Goal: Task Accomplishment & Management: Manage account settings

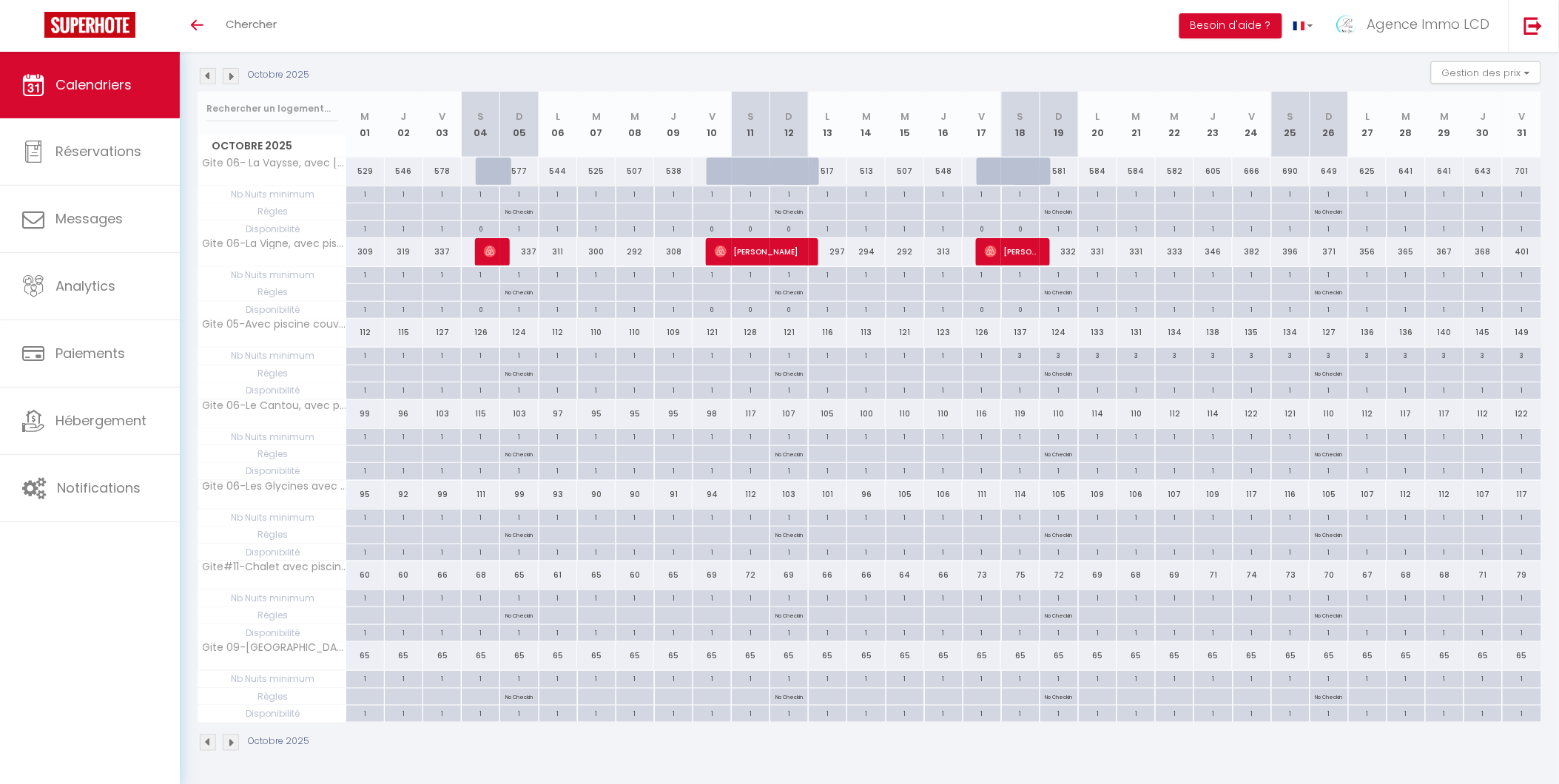
click at [209, 71] on img at bounding box center [208, 76] width 16 height 16
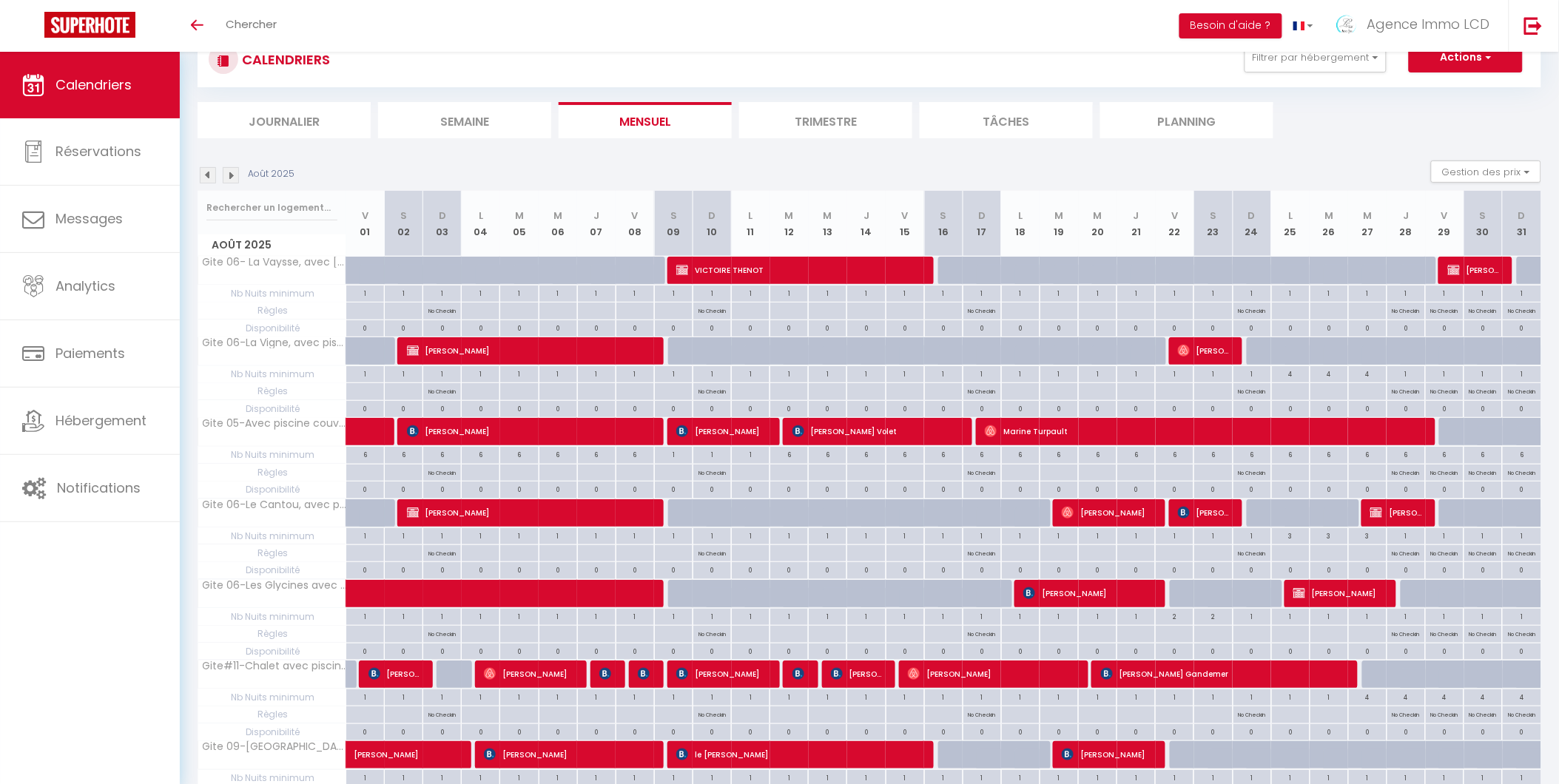
scroll to position [153, 0]
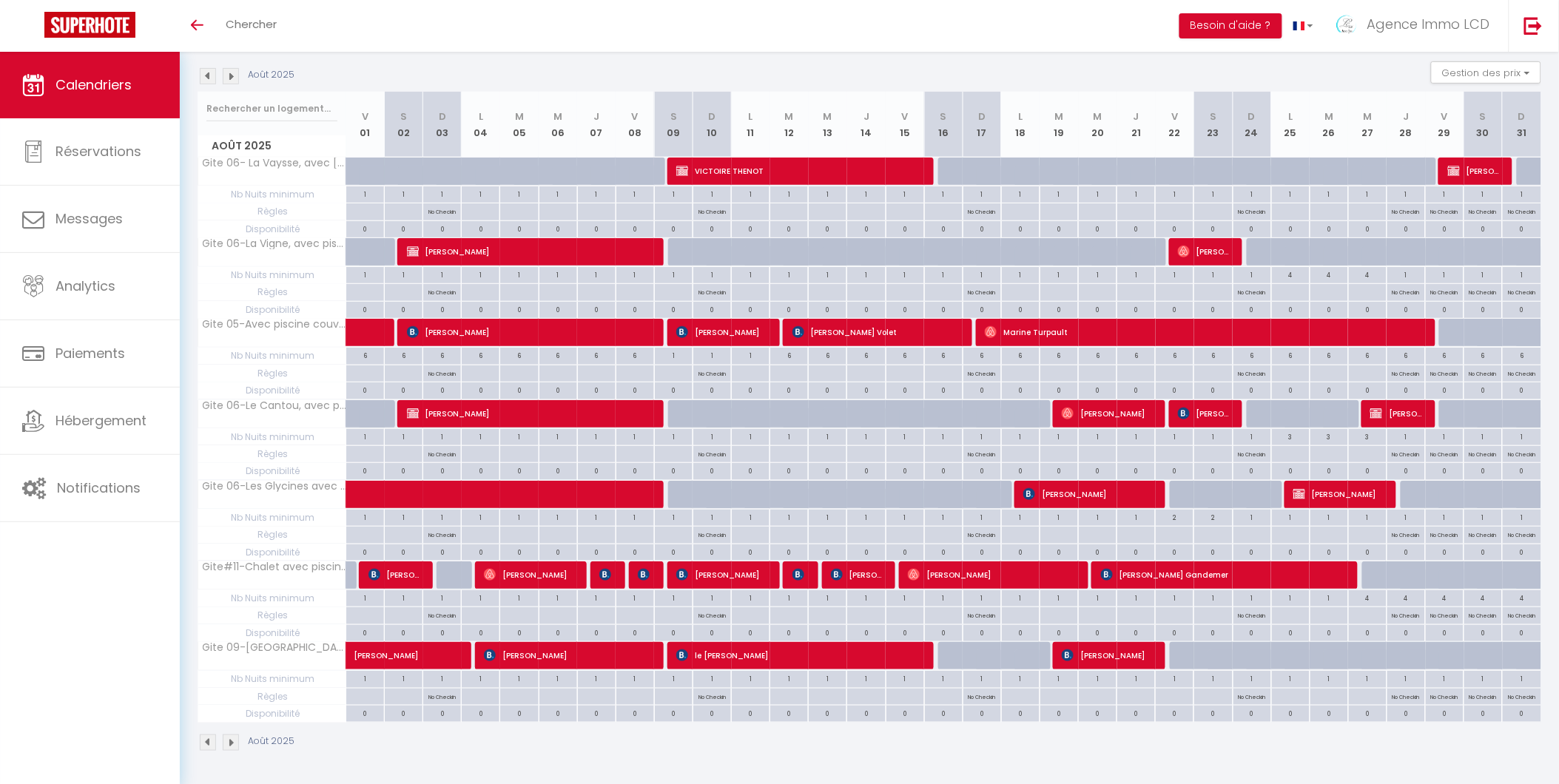
click at [208, 72] on img at bounding box center [208, 76] width 16 height 16
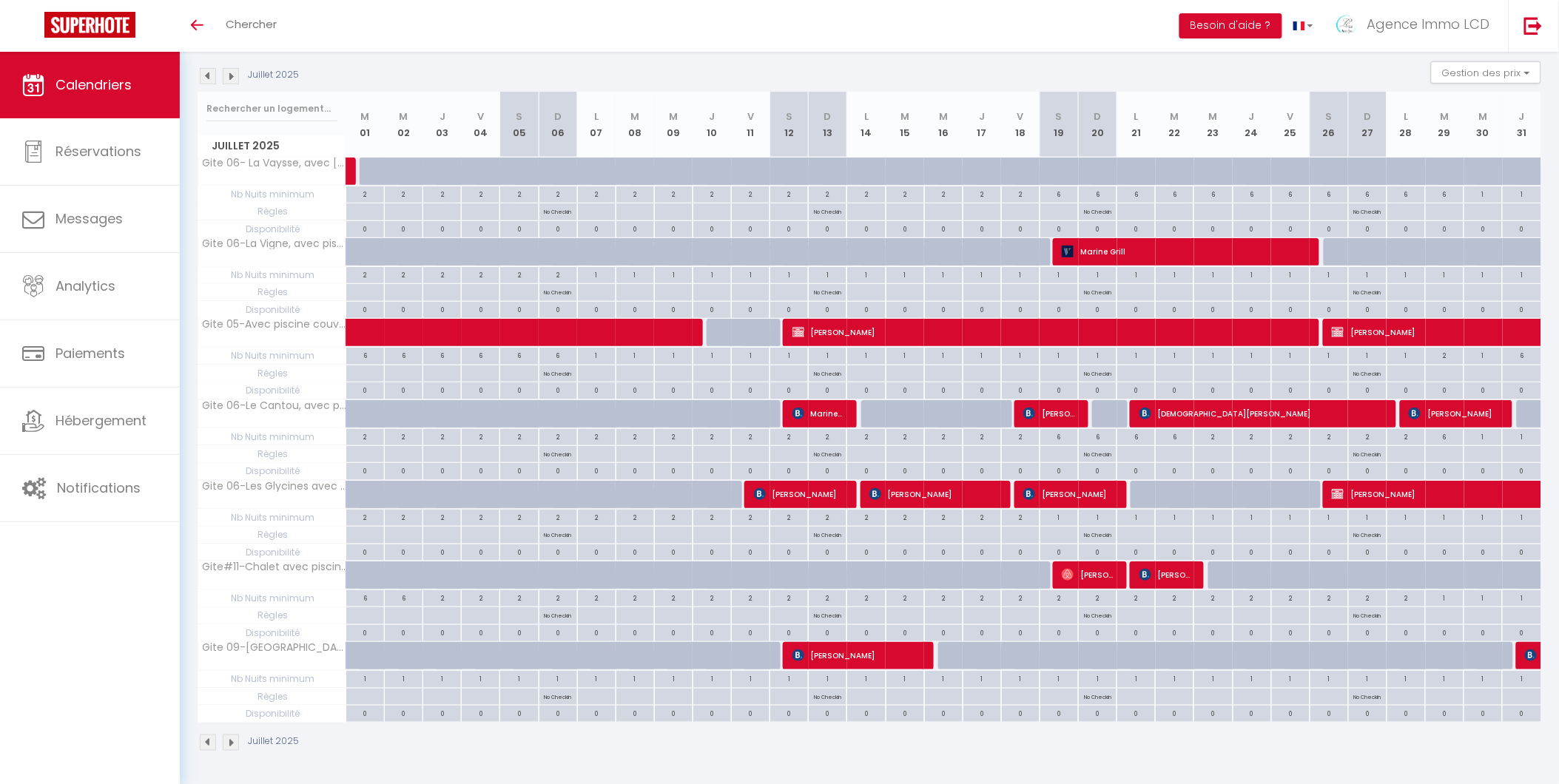
click at [209, 74] on img at bounding box center [208, 76] width 16 height 16
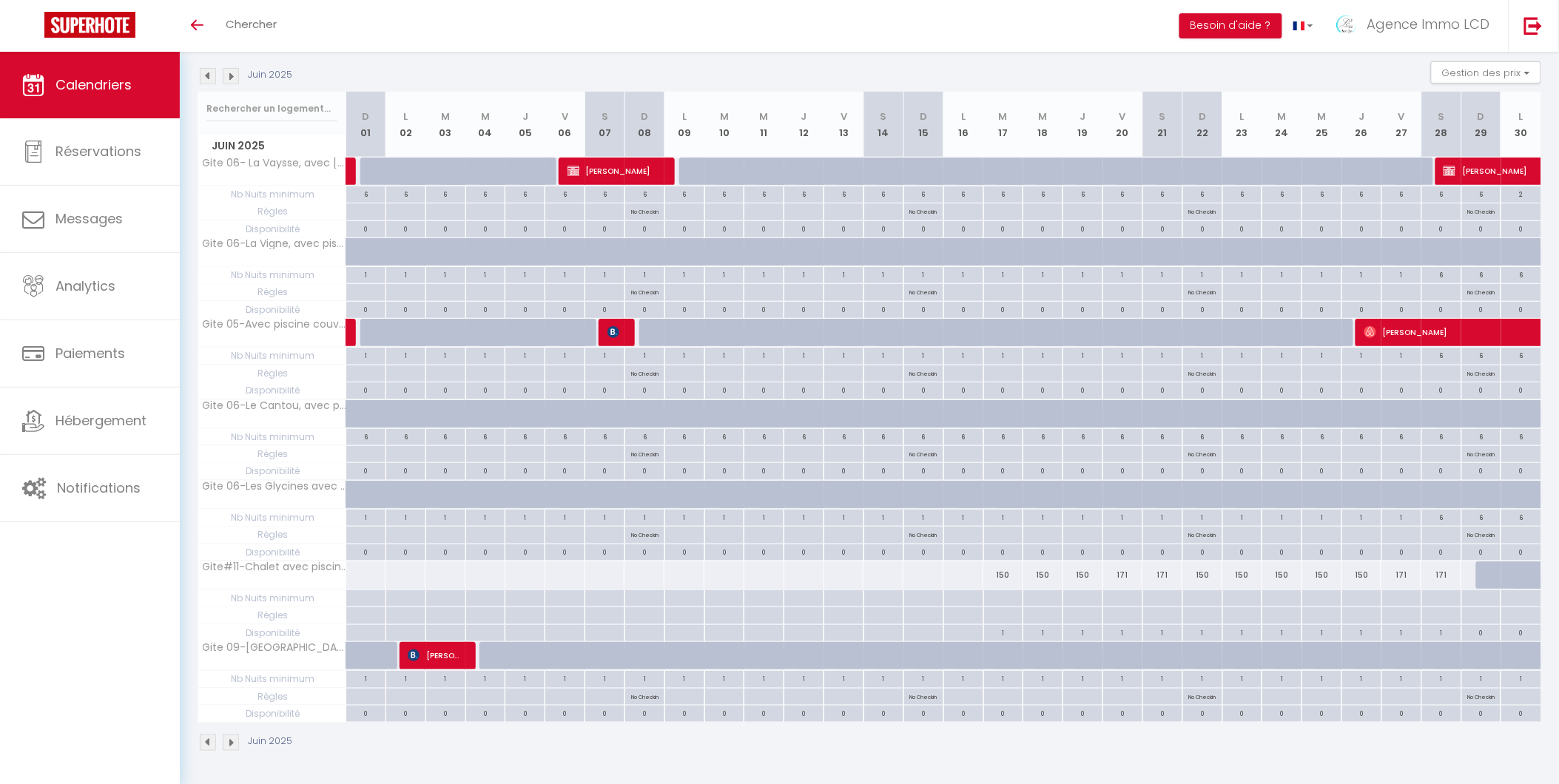
click at [209, 74] on img at bounding box center [208, 76] width 16 height 16
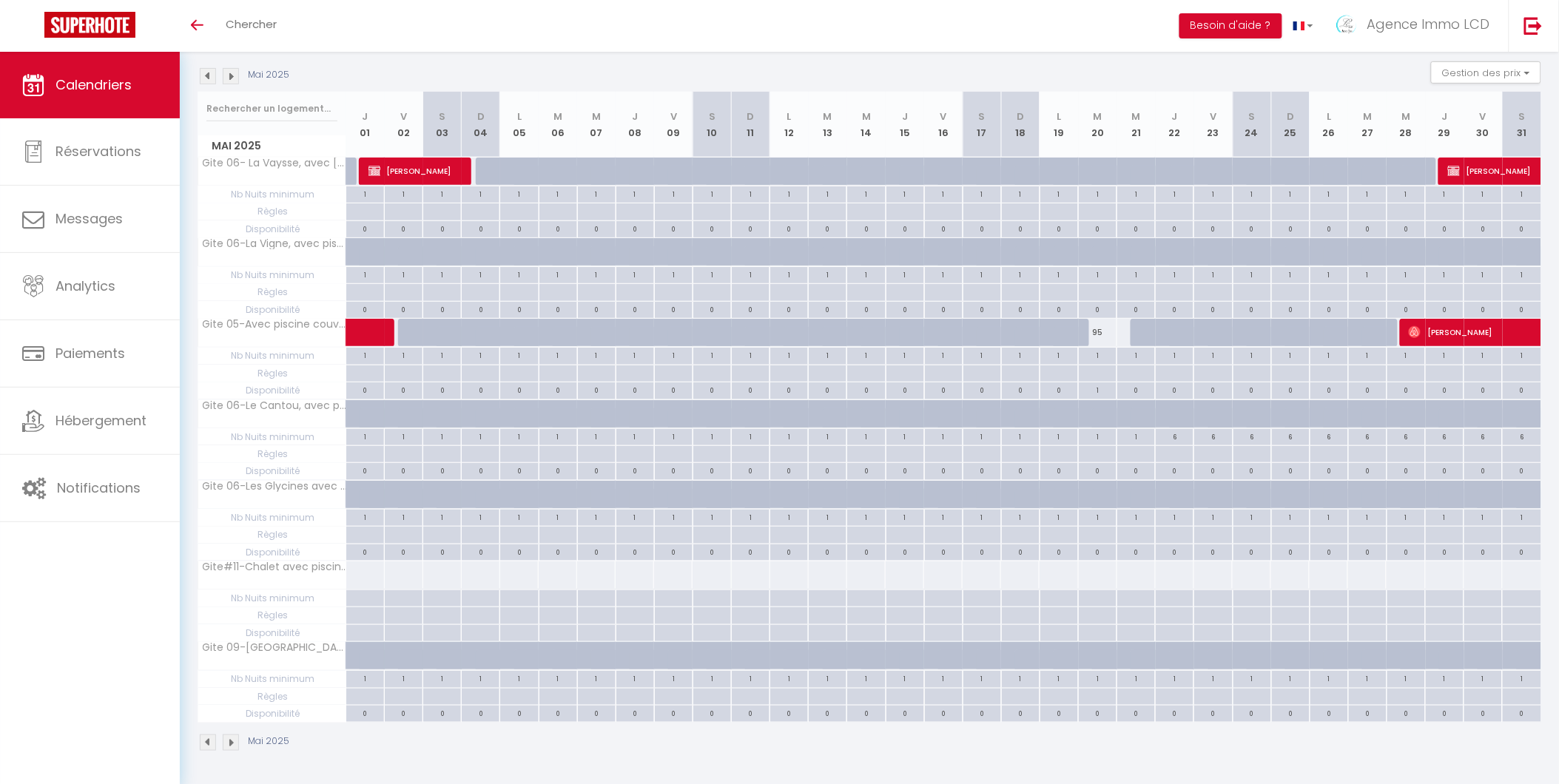
click at [209, 74] on img at bounding box center [208, 76] width 16 height 16
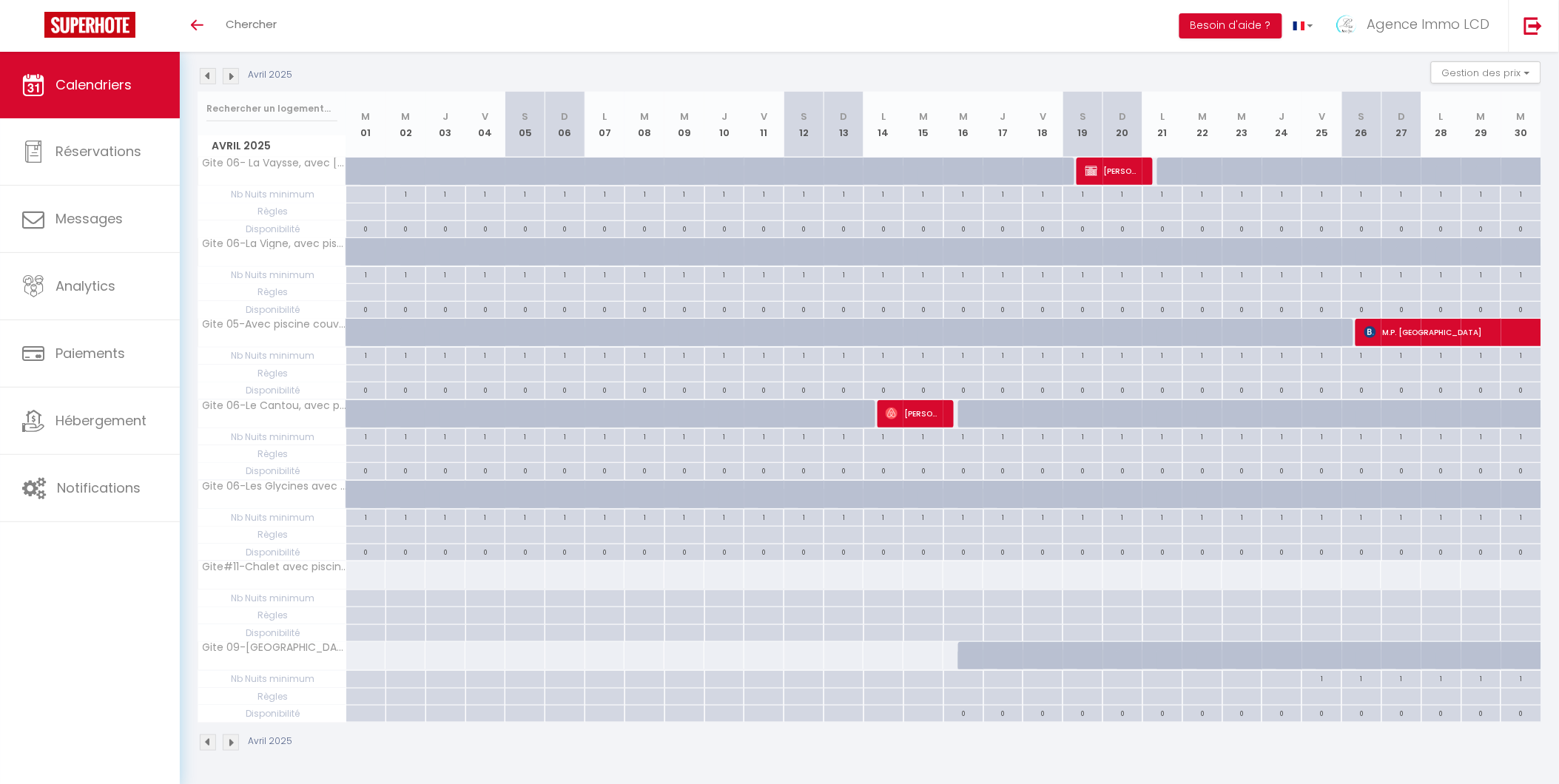
click at [209, 74] on img at bounding box center [208, 76] width 16 height 16
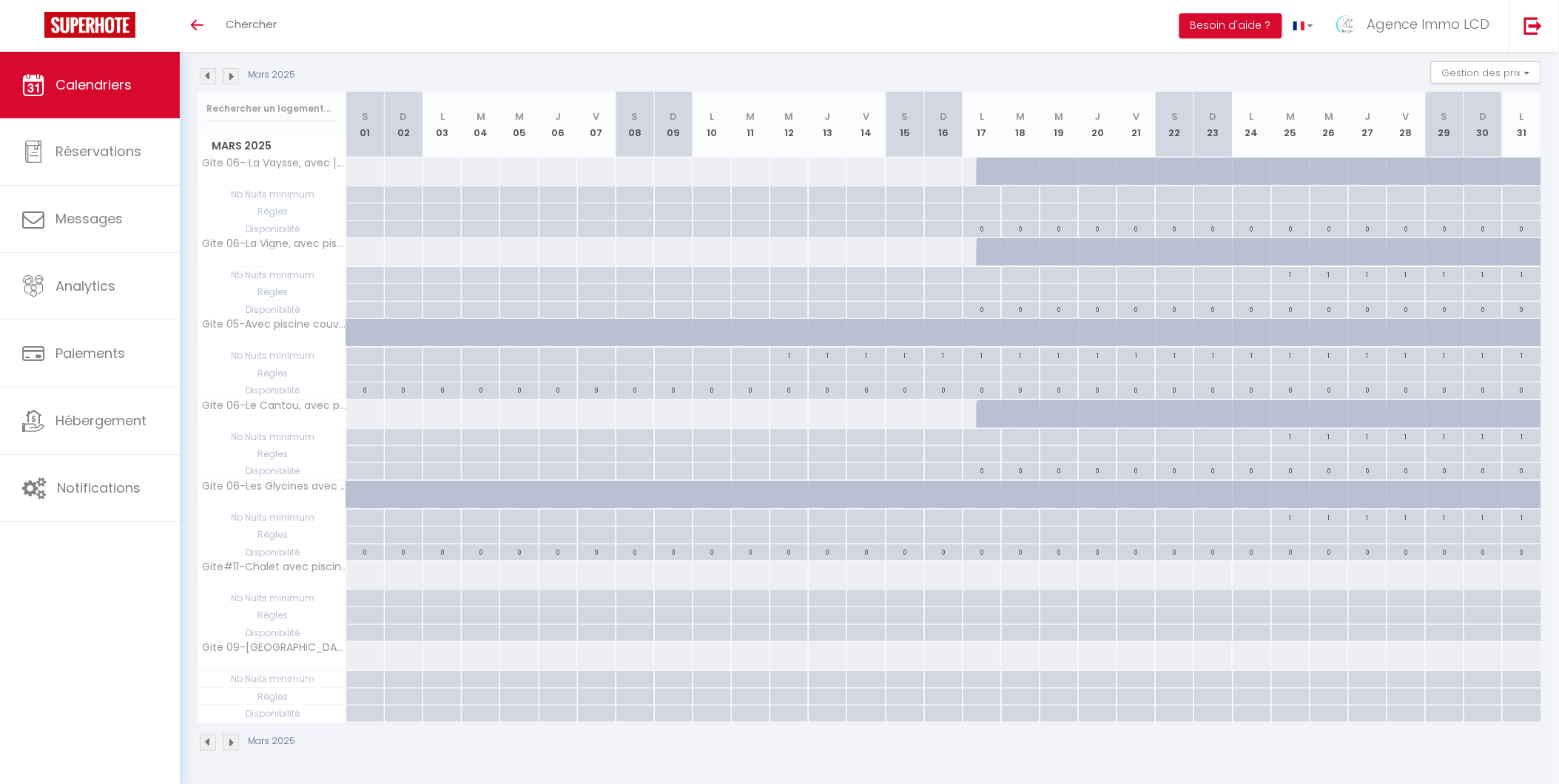
click at [234, 74] on img at bounding box center [231, 76] width 16 height 16
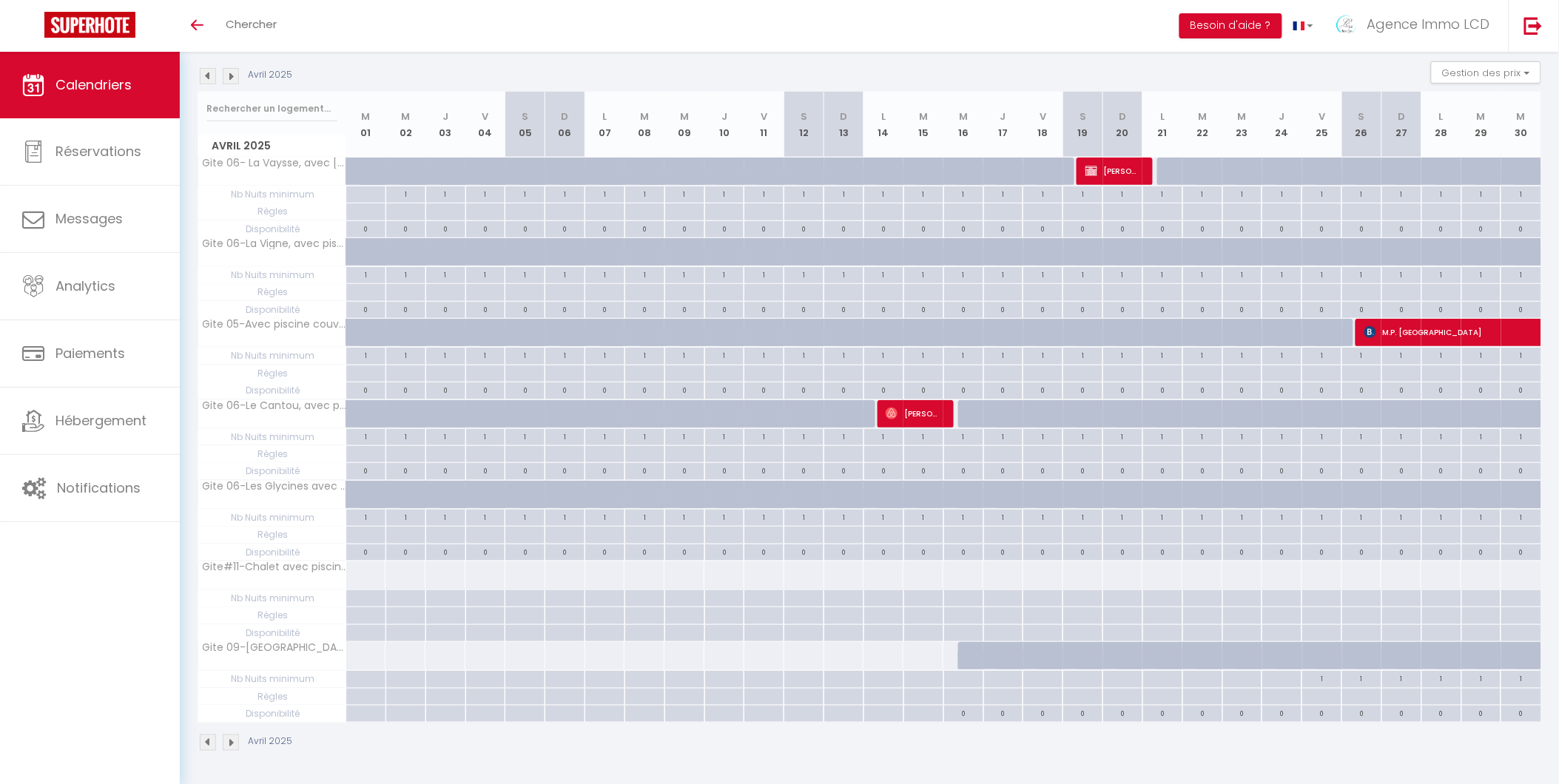
click at [232, 74] on img at bounding box center [231, 76] width 16 height 16
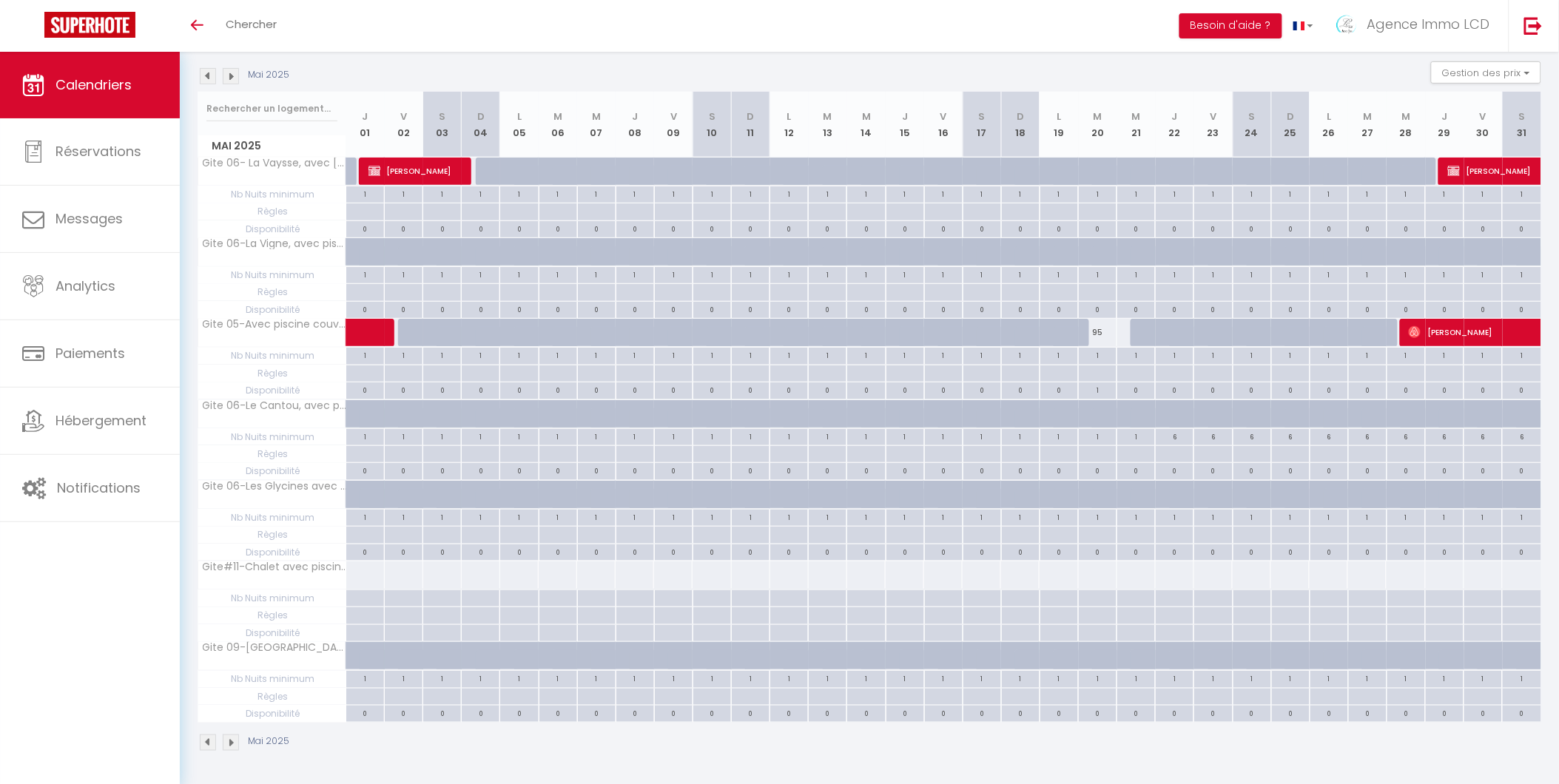
click at [230, 71] on img at bounding box center [231, 76] width 16 height 16
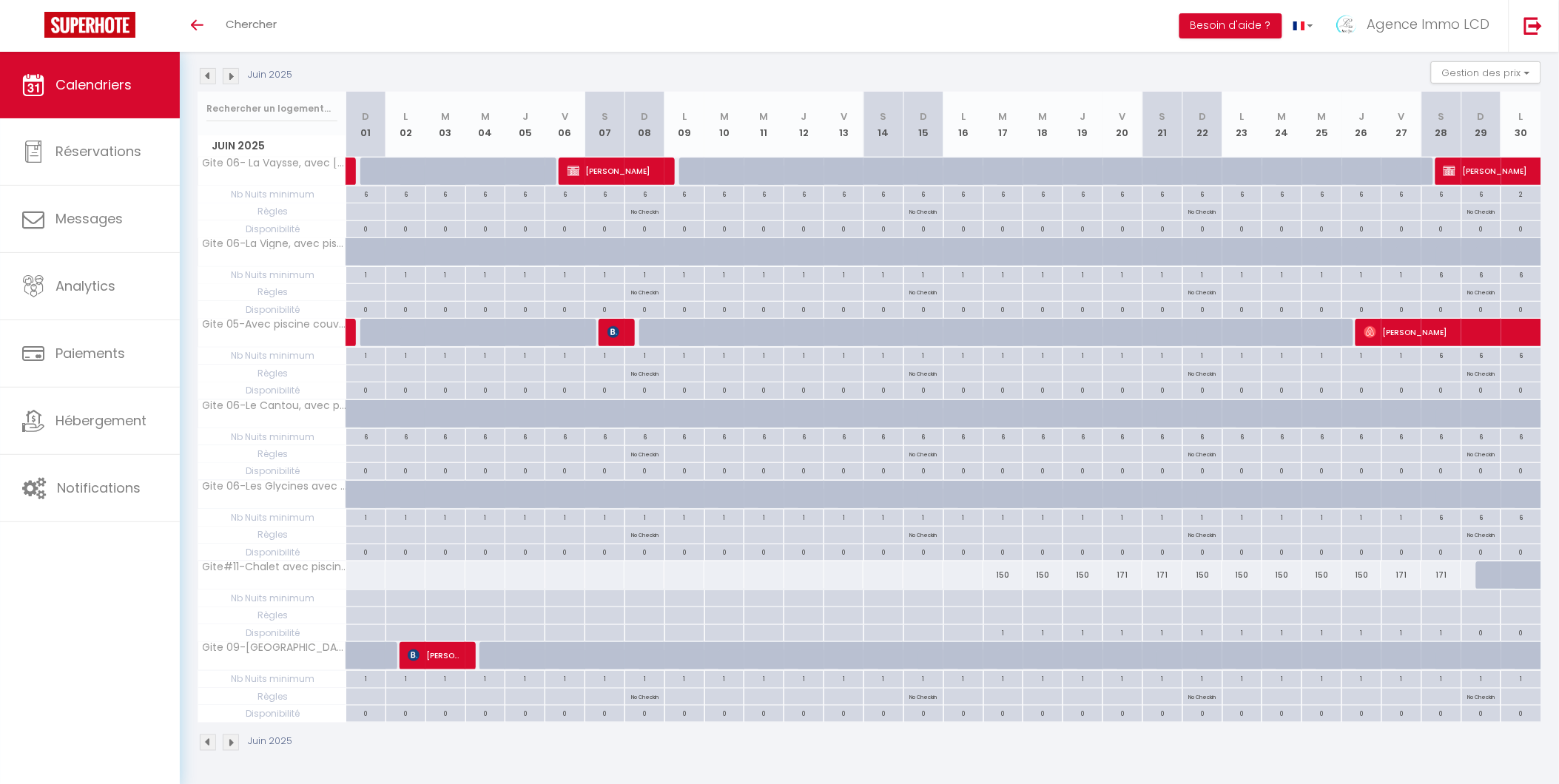
click at [230, 71] on img at bounding box center [231, 76] width 16 height 16
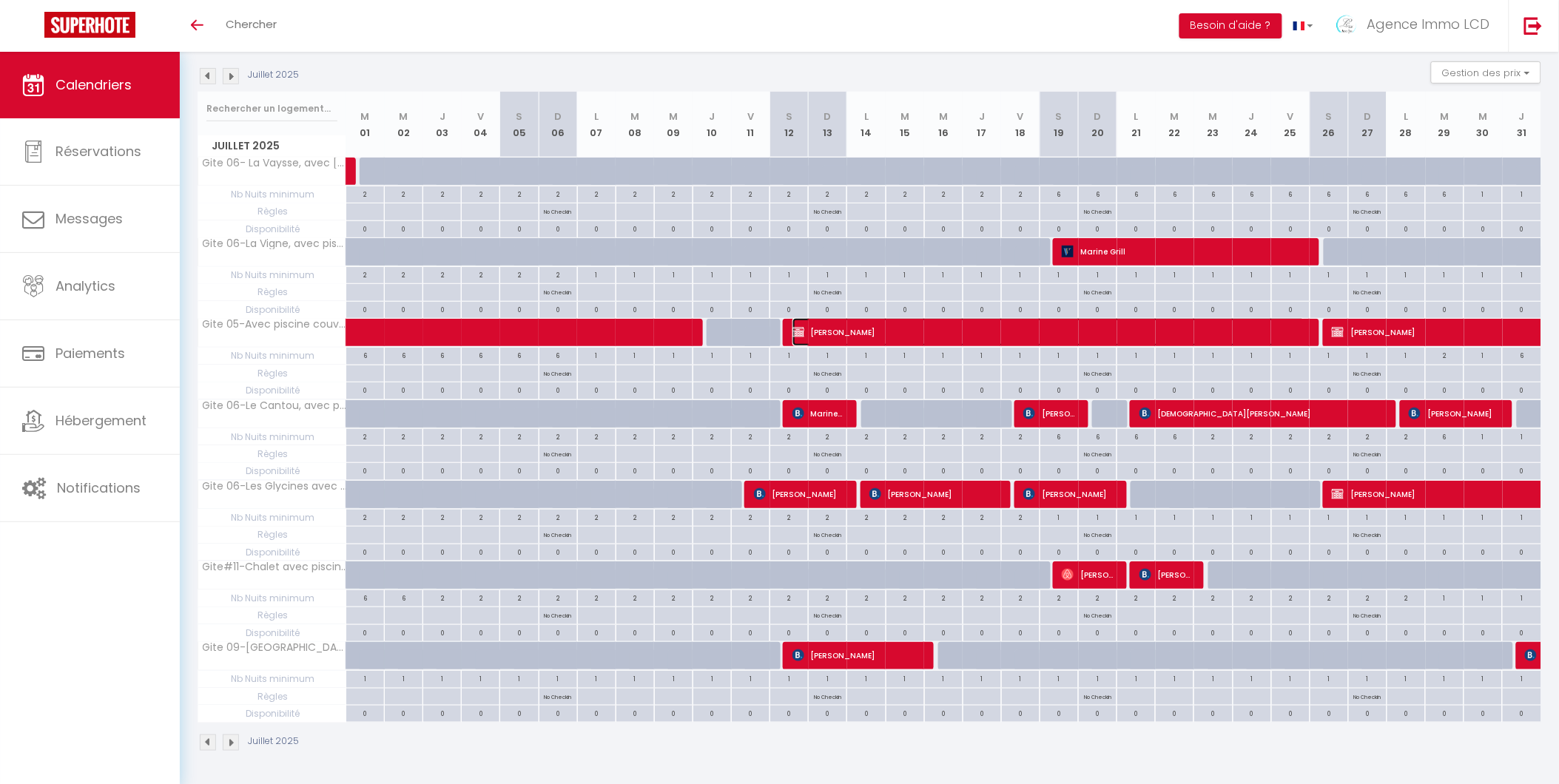
click at [880, 334] on span "[PERSON_NAME]" at bounding box center [1048, 332] width 512 height 28
select select "OK"
select select "0"
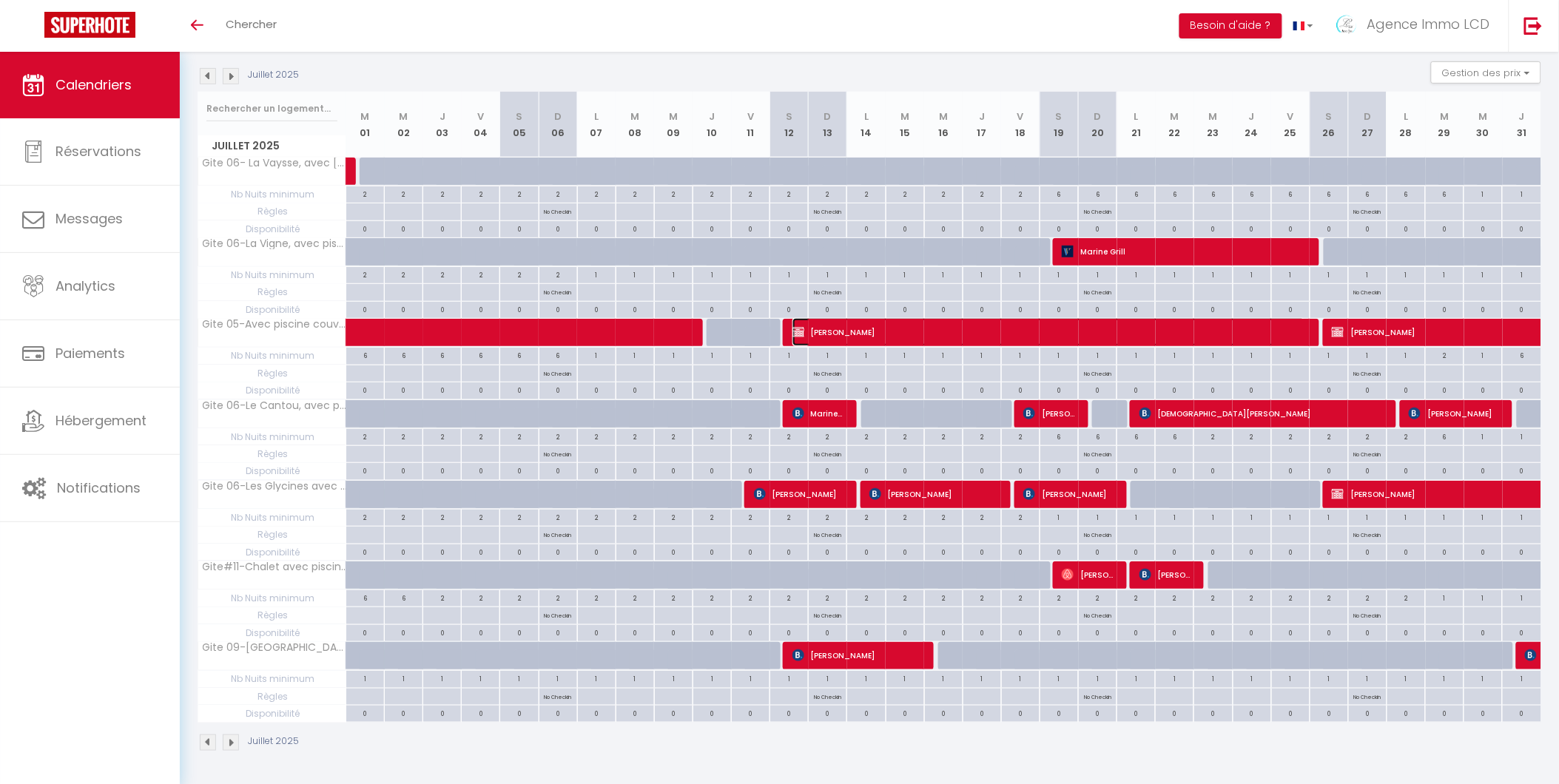
select select "1"
select select
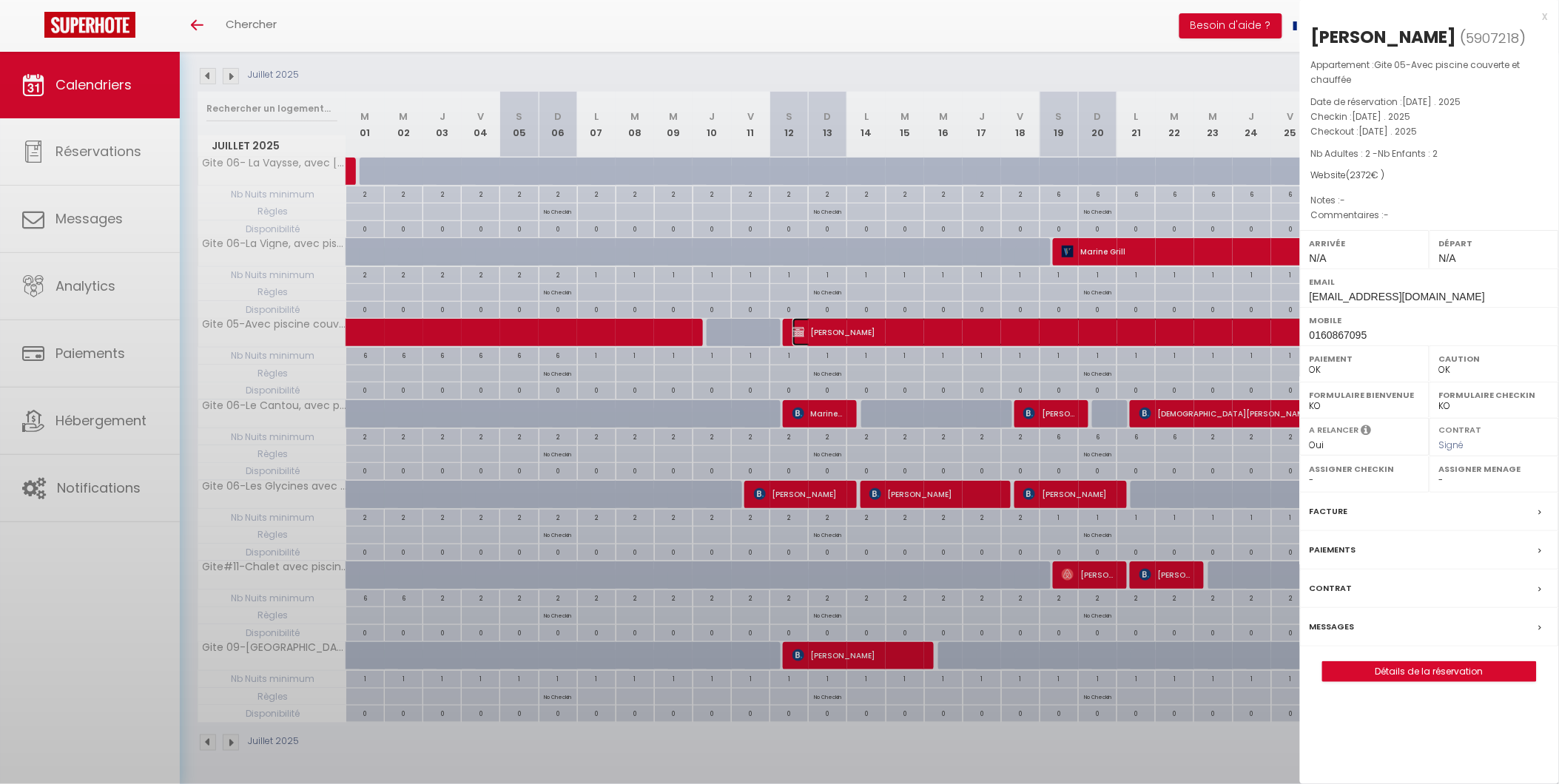
select select "39240"
select select "50250"
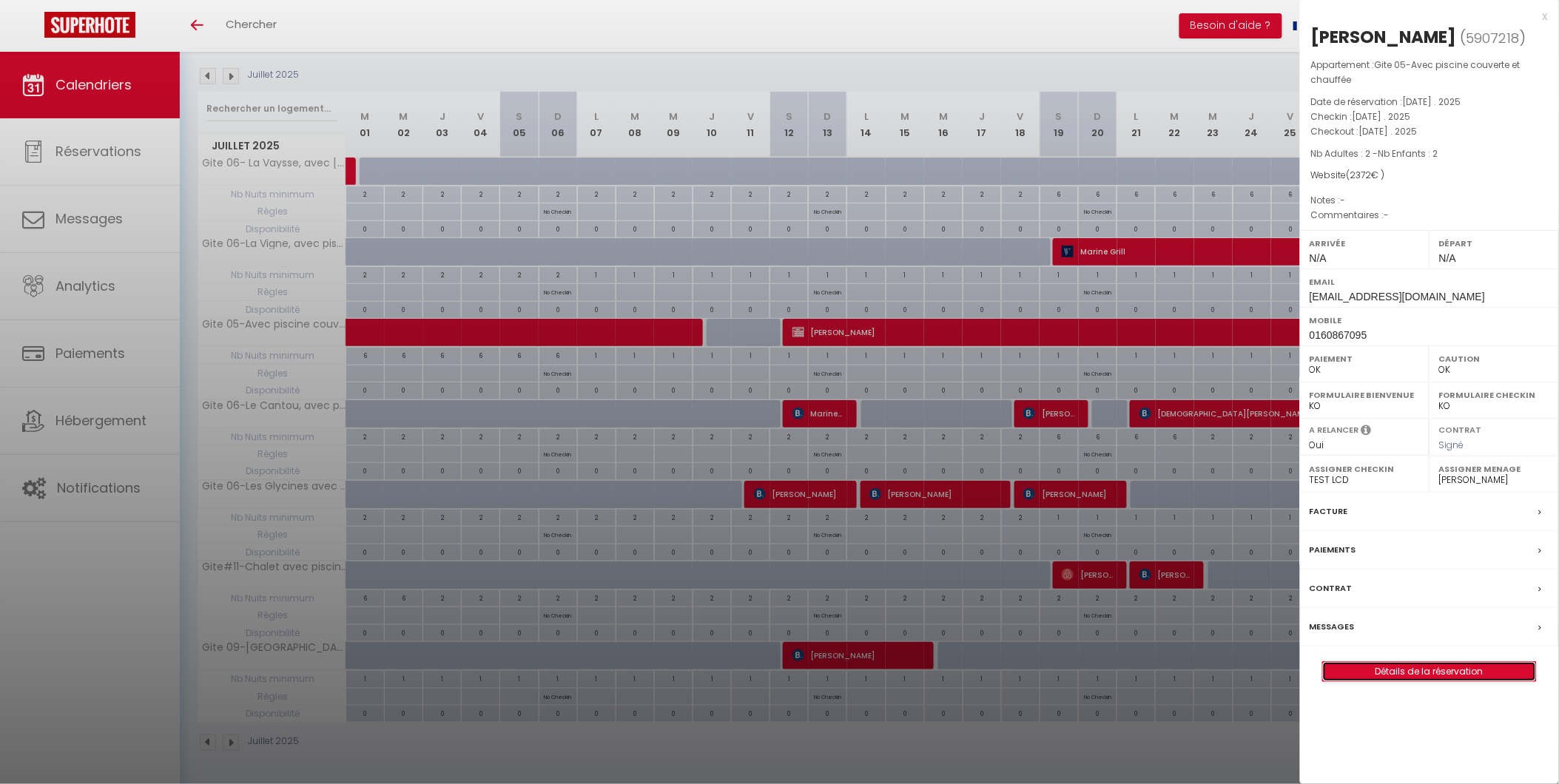
click at [1433, 675] on link "Détails de la réservation" at bounding box center [1429, 671] width 213 height 19
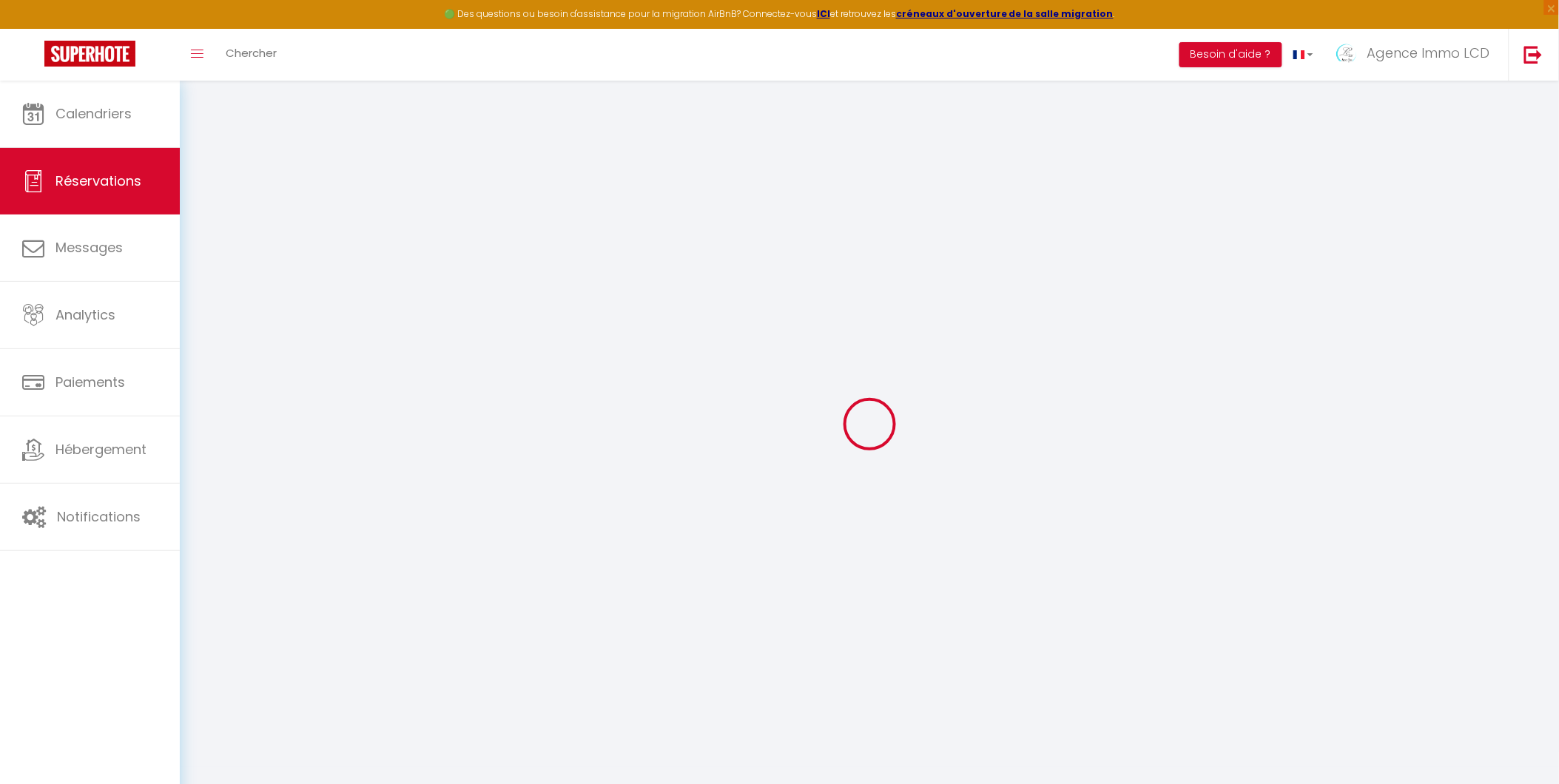
select select
checkbox input "false"
select select
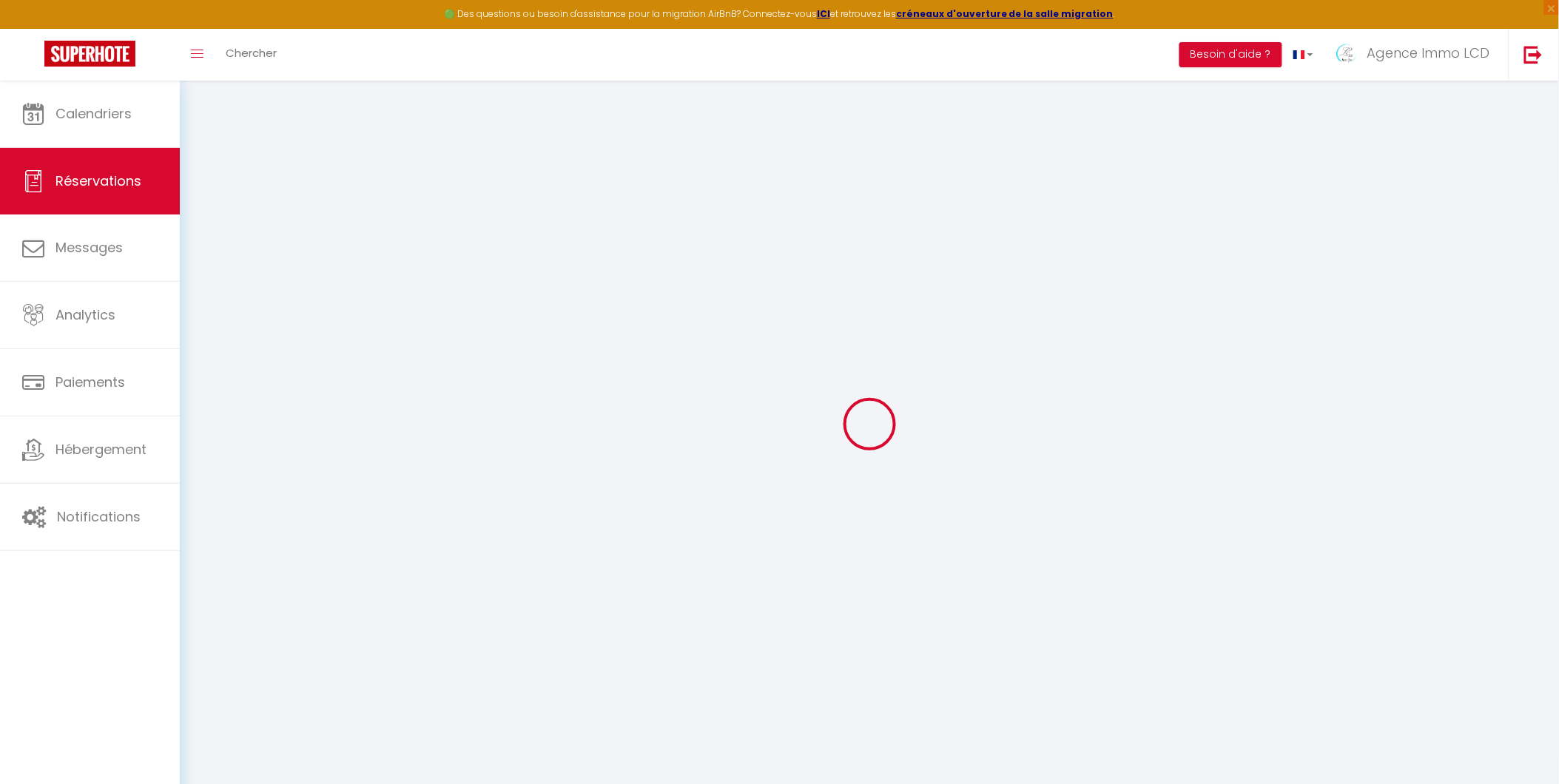
checkbox input "false"
select select
checkbox input "false"
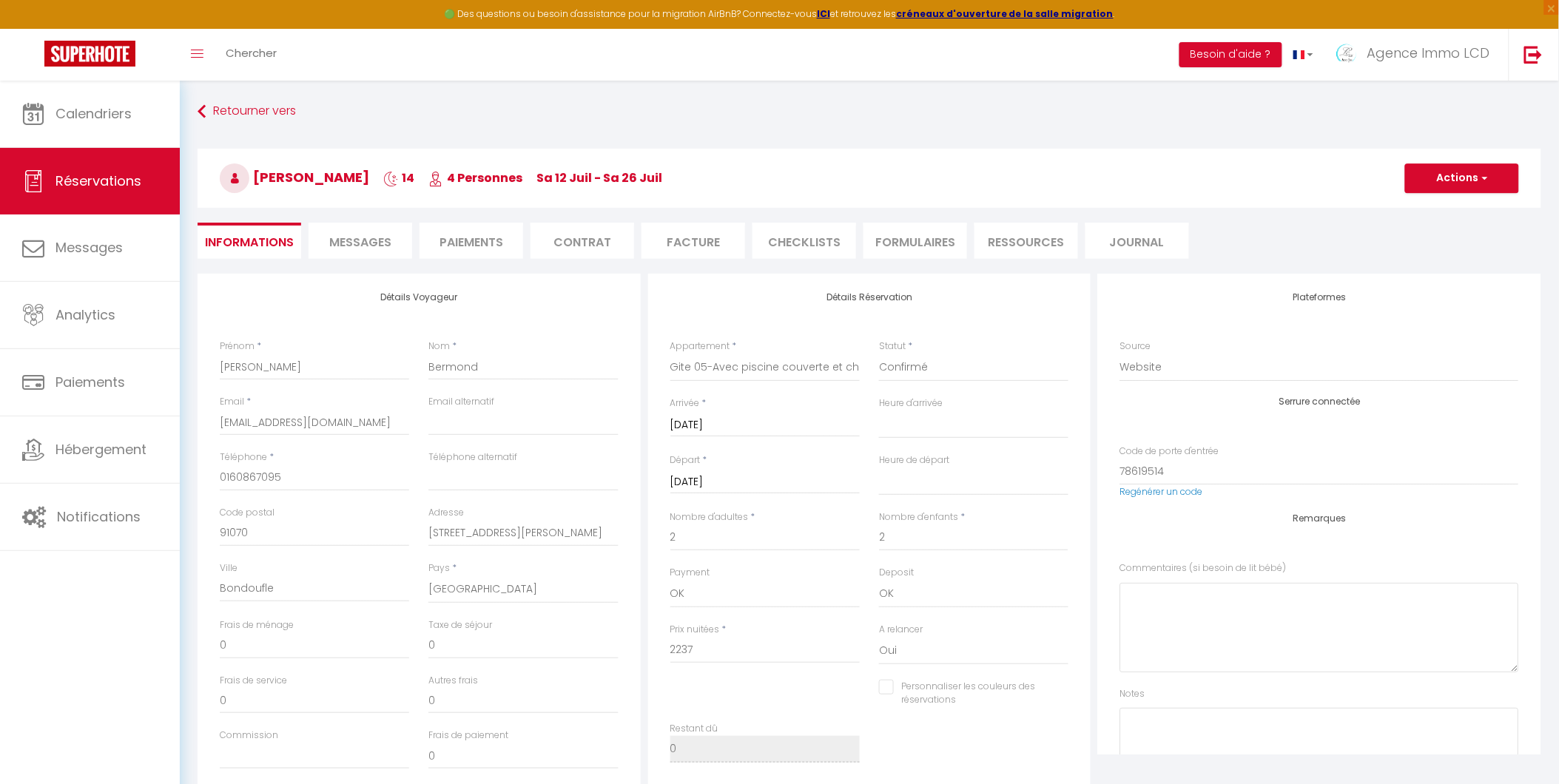
type input "135"
select select
checkbox input "false"
select select
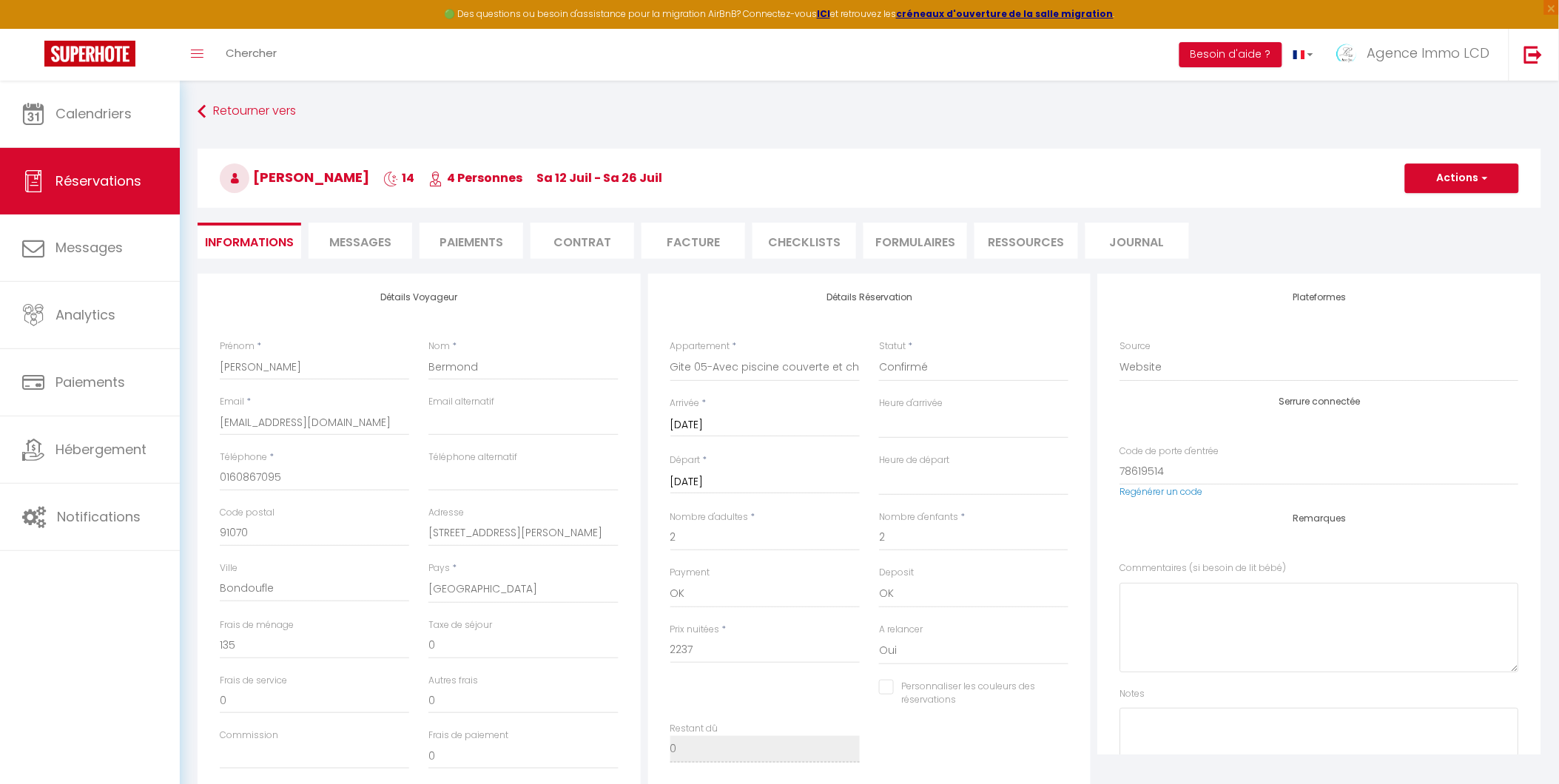
select select
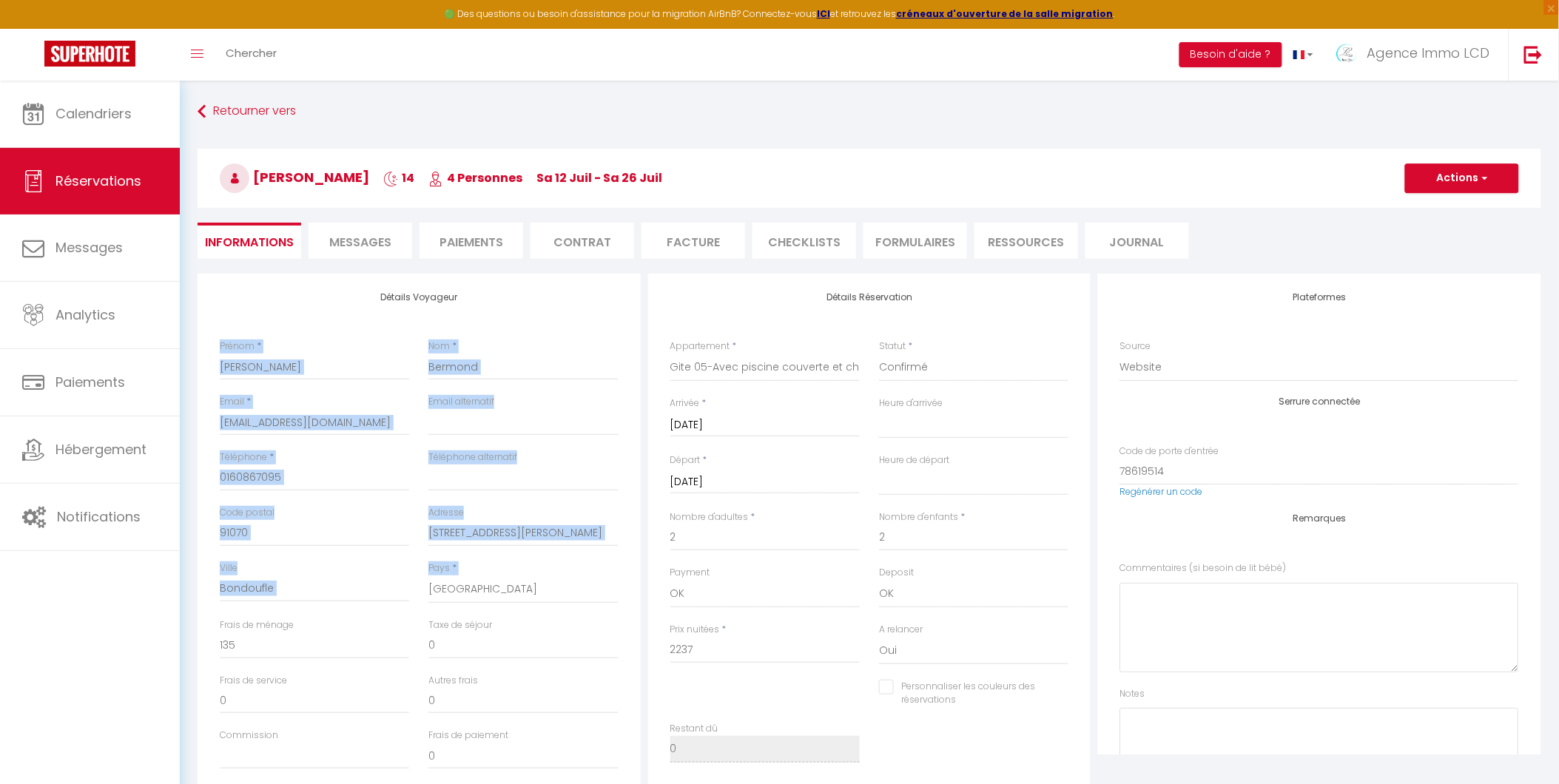
drag, startPoint x: 214, startPoint y: 343, endPoint x: 478, endPoint y: 594, distance: 364.3
click at [478, 594] on div "Détails Voyageur Prénom * [PERSON_NAME] * Bermond Email * [EMAIL_ADDRESS][DOMAI…" at bounding box center [420, 538] width 443 height 529
drag, startPoint x: 478, startPoint y: 594, endPoint x: 455, endPoint y: 513, distance: 84.2
copy div "Prénom * Nom * Email * Email alternatif Téléphone * Téléphone alternatif Code p…"
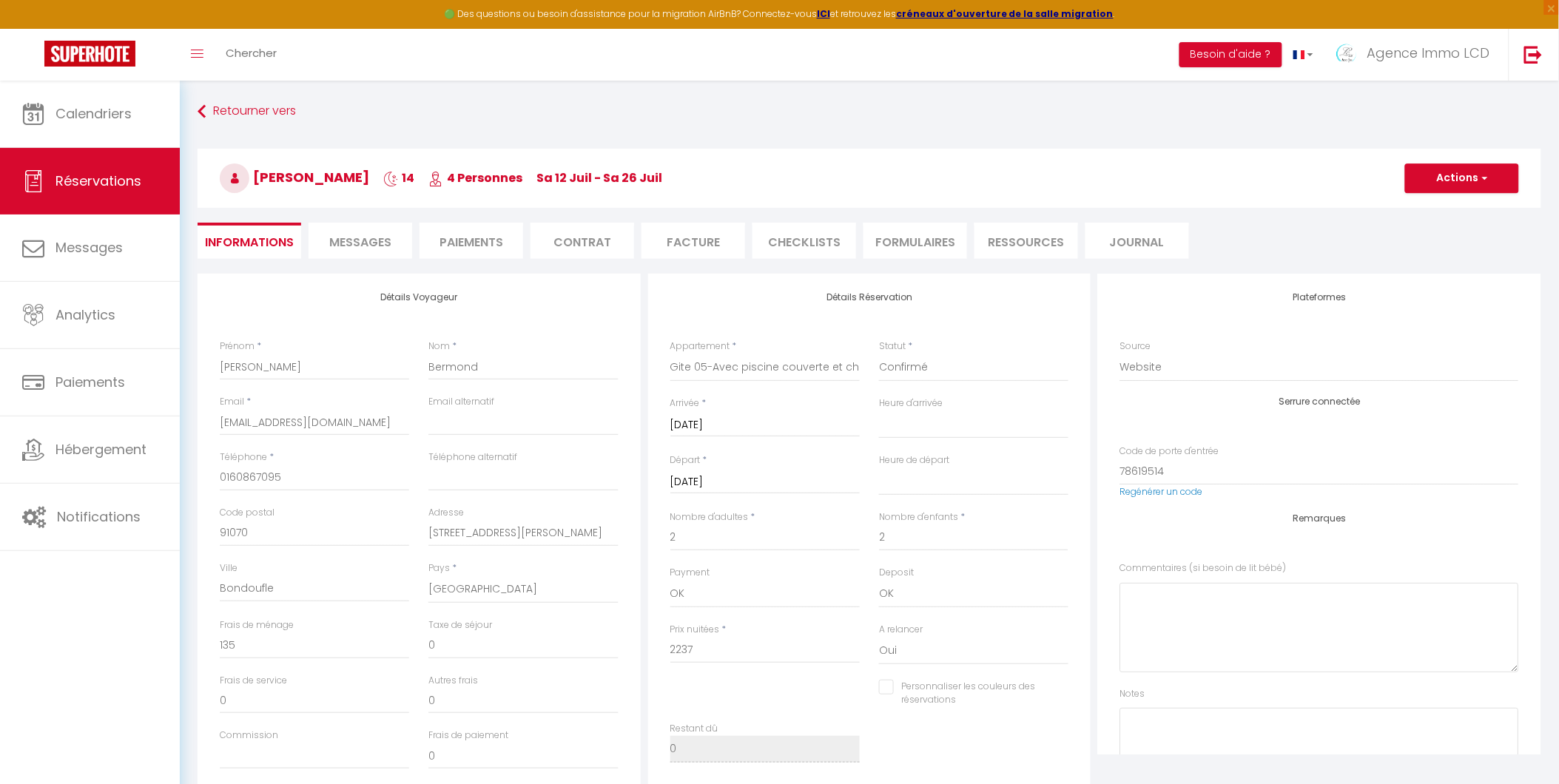
click at [695, 246] on li "Facture" at bounding box center [693, 241] width 103 height 36
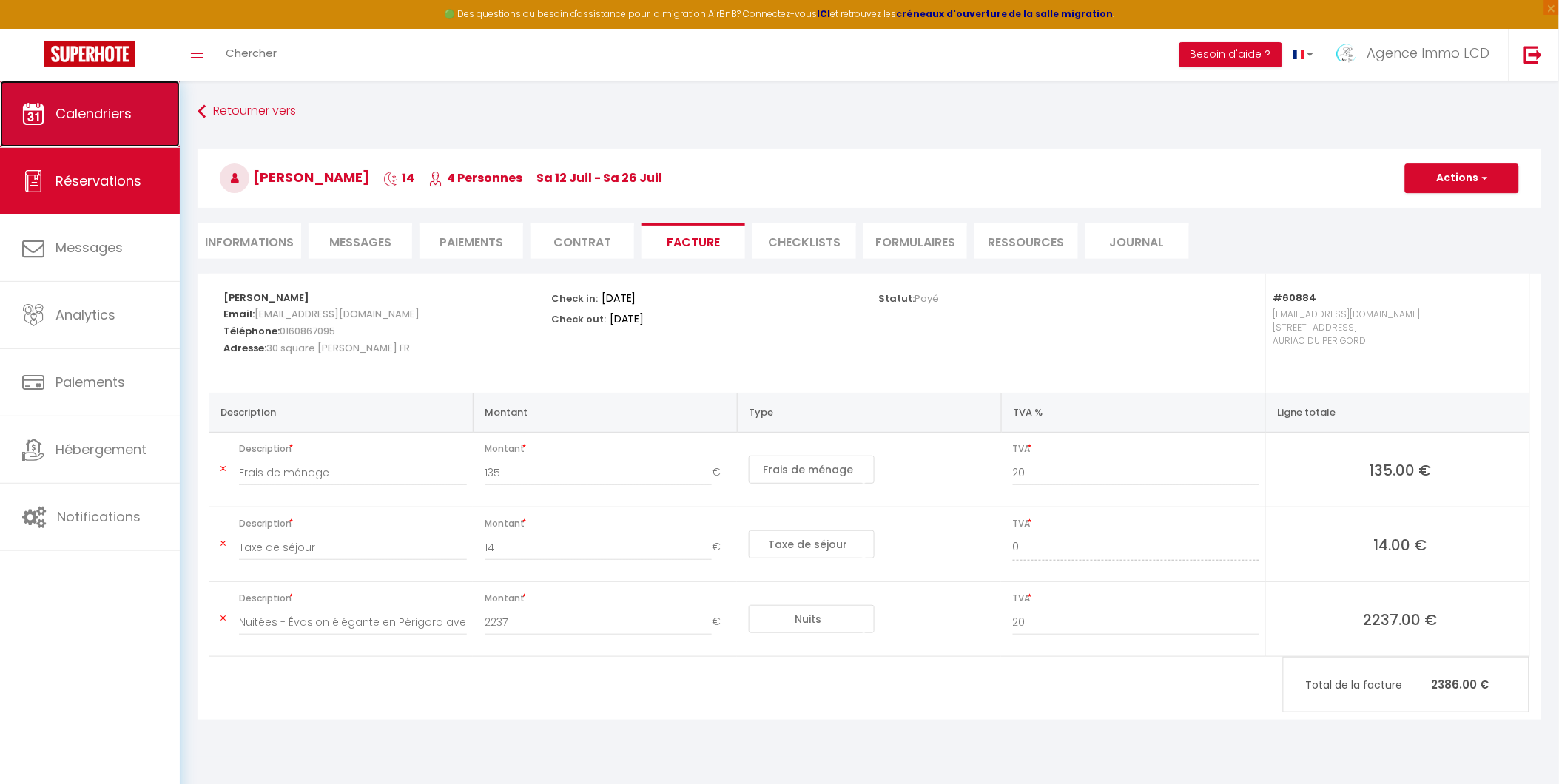
click at [67, 113] on span "Calendriers" at bounding box center [94, 113] width 76 height 19
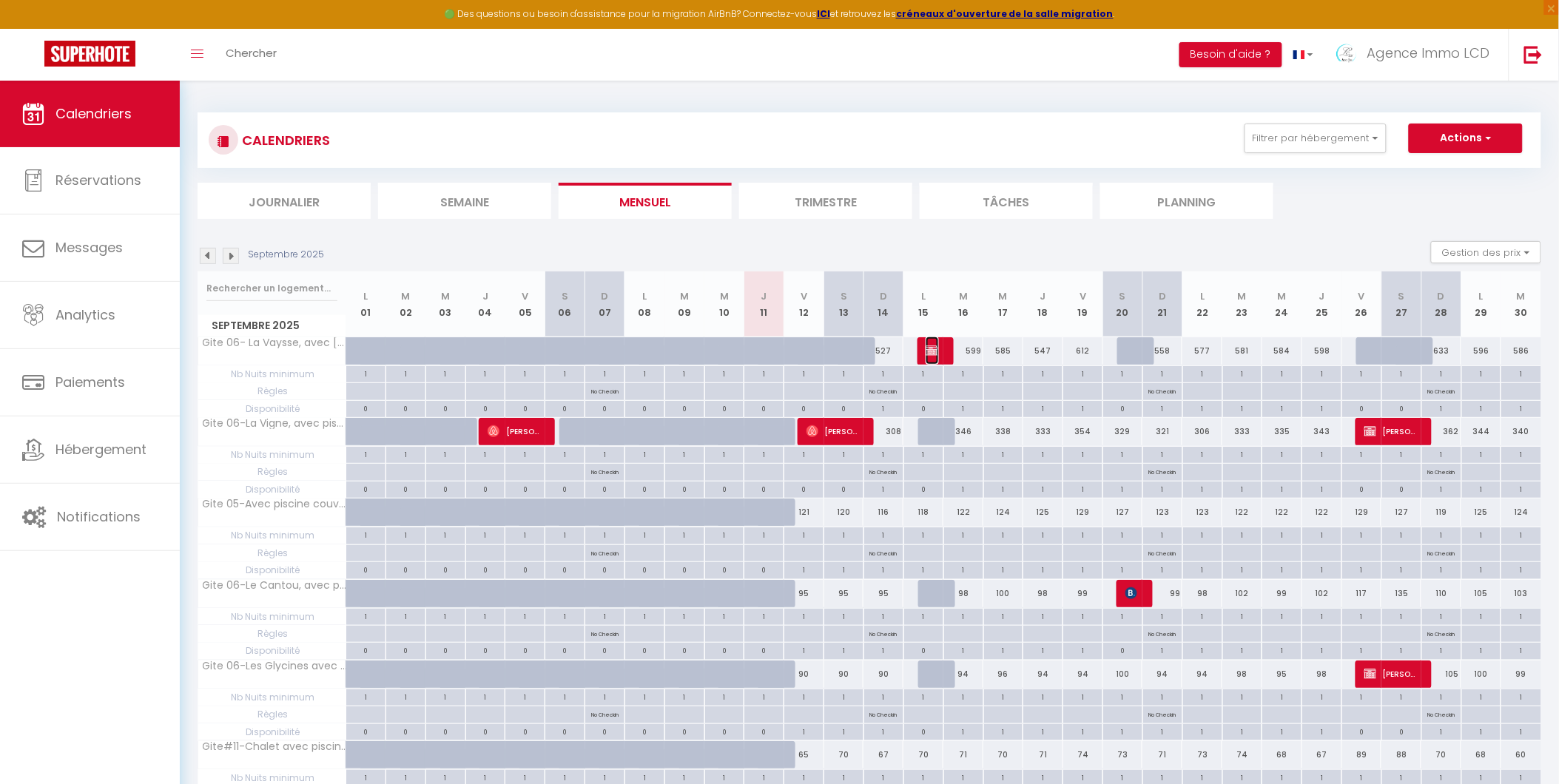
click at [930, 349] on img at bounding box center [931, 351] width 11 height 11
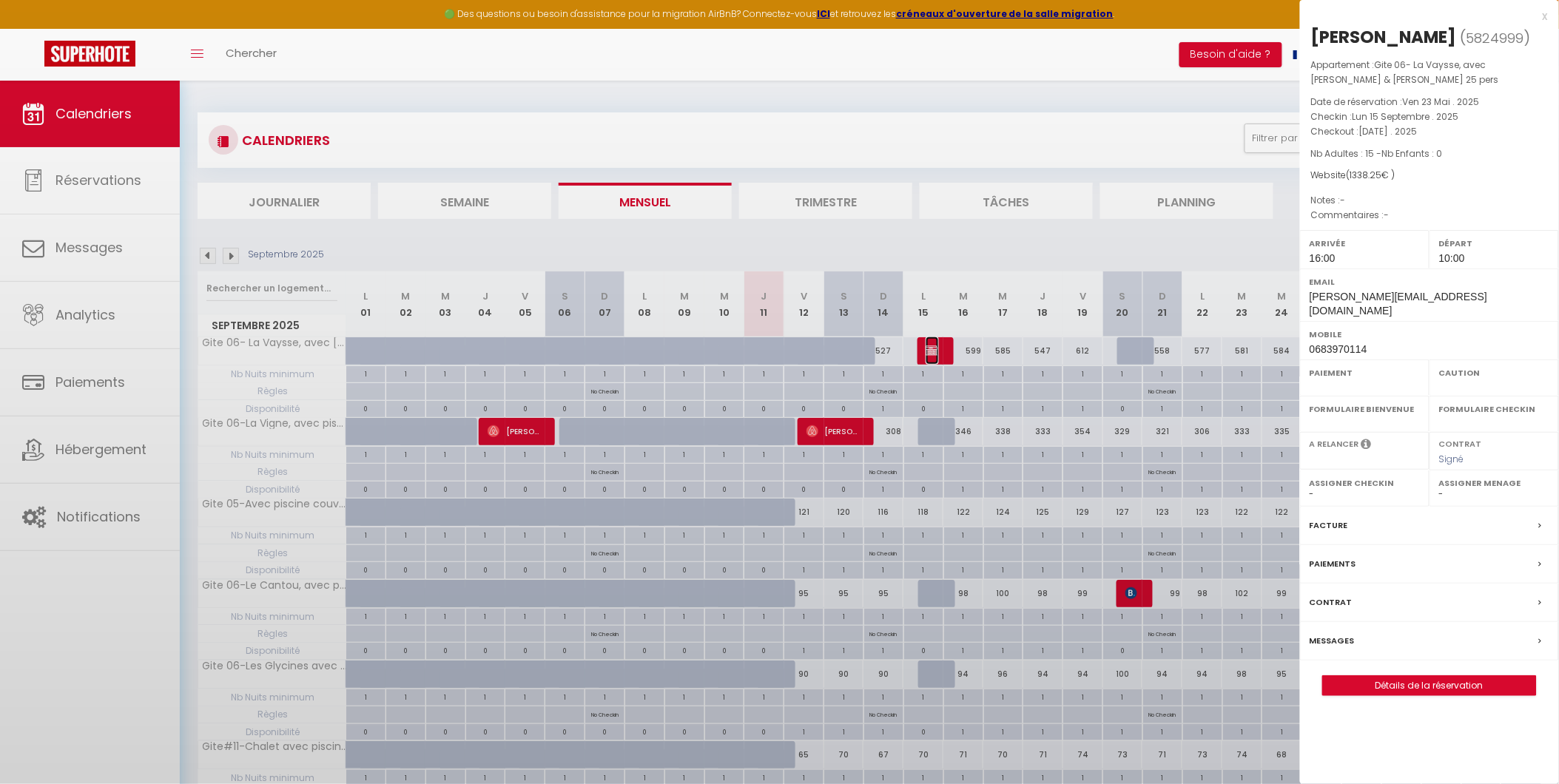
select select "OK"
select select "KO"
select select "0"
select select "1"
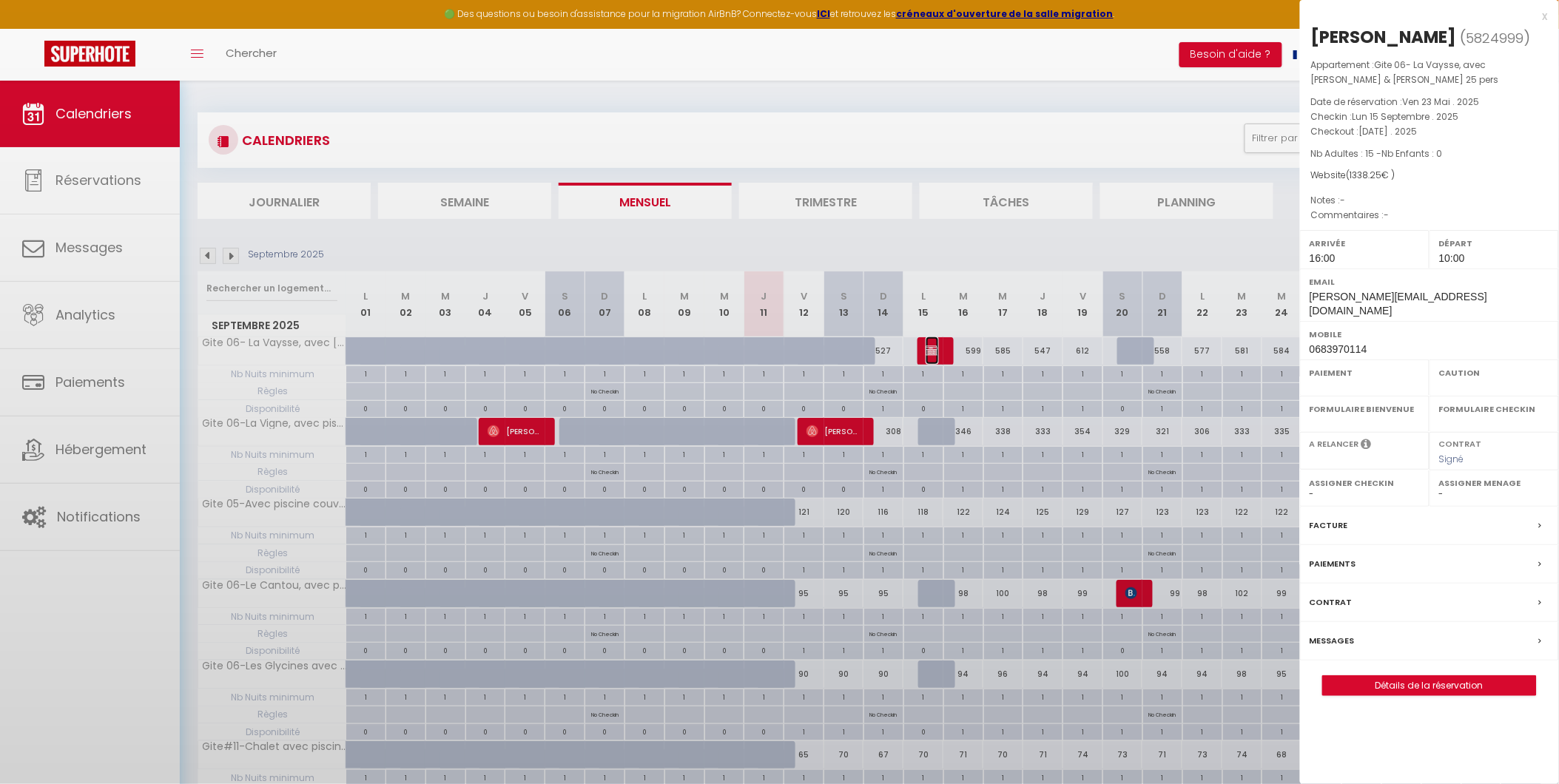
select select
select select "49509"
select select "42437"
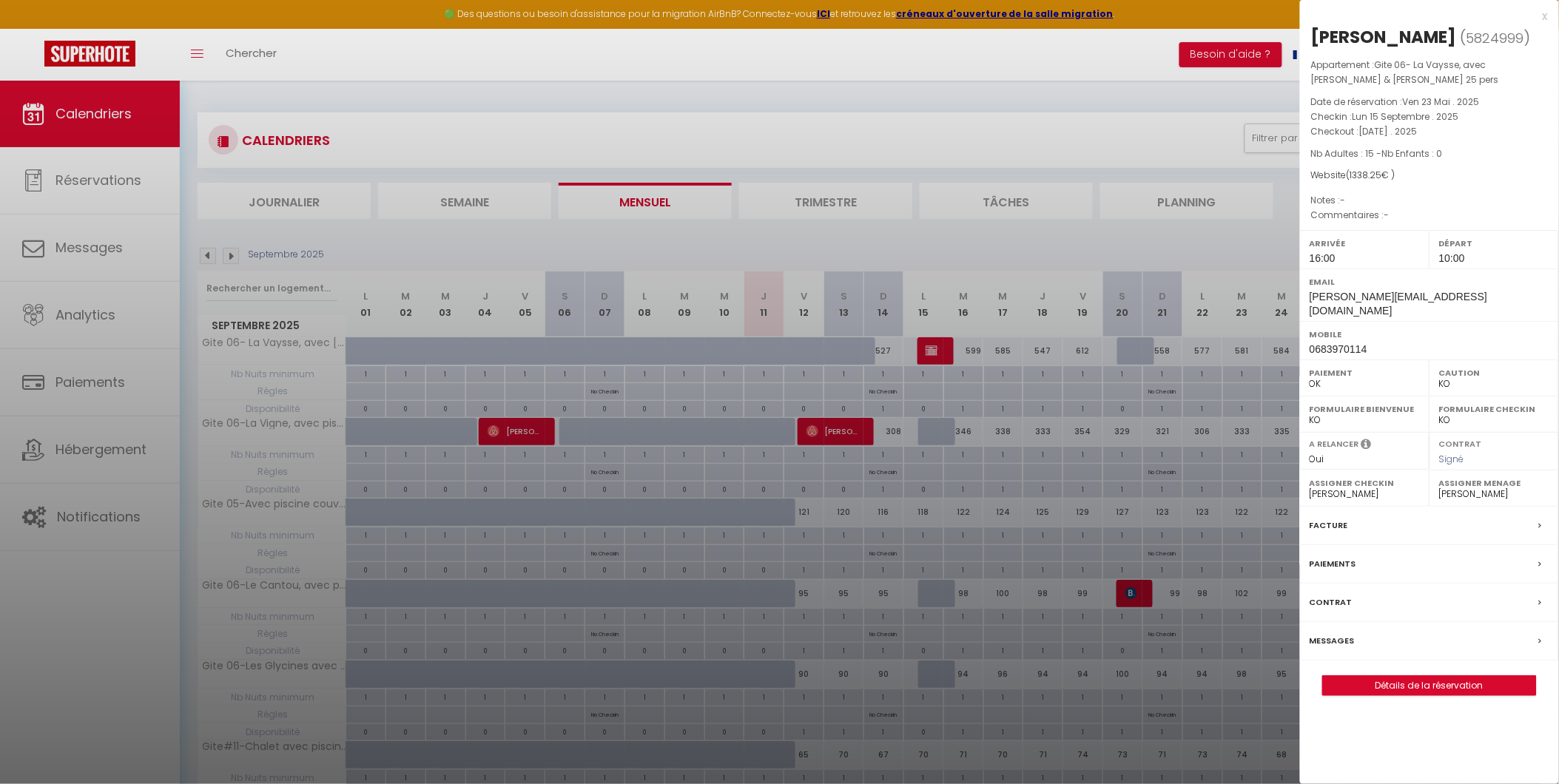
click at [206, 247] on div at bounding box center [779, 392] width 1559 height 784
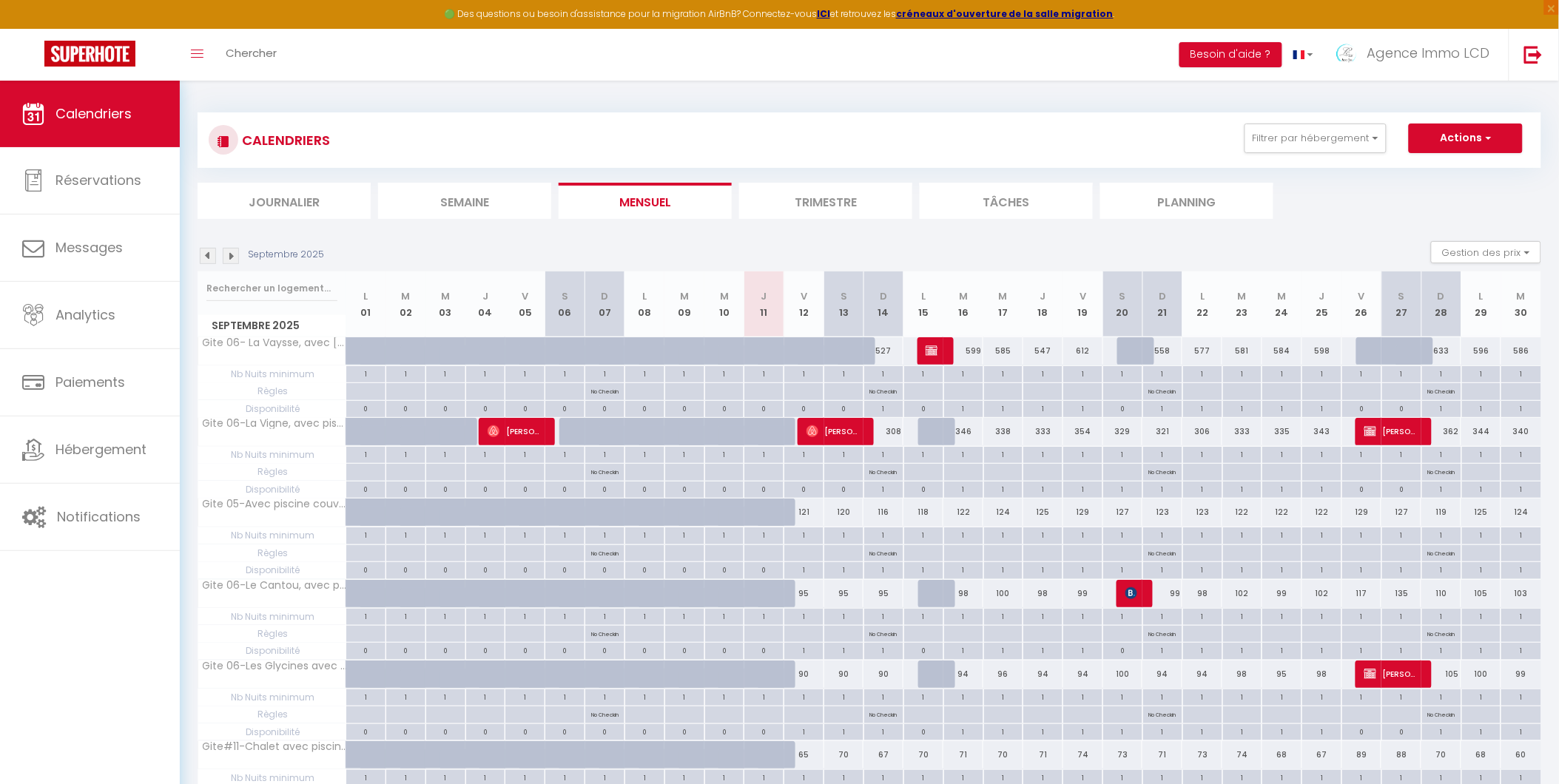
click at [204, 254] on img at bounding box center [208, 256] width 16 height 16
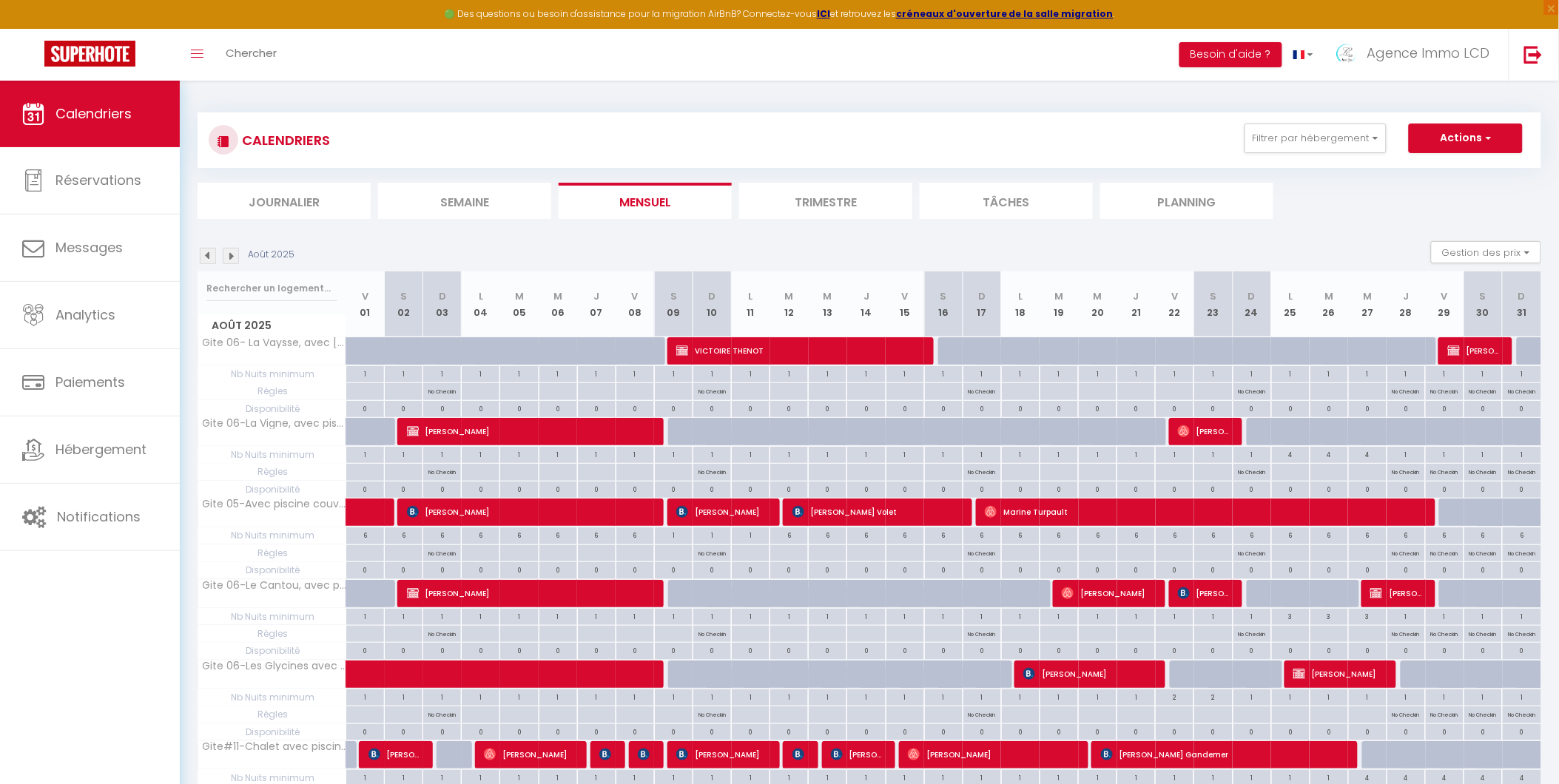
click at [204, 254] on img at bounding box center [208, 256] width 16 height 16
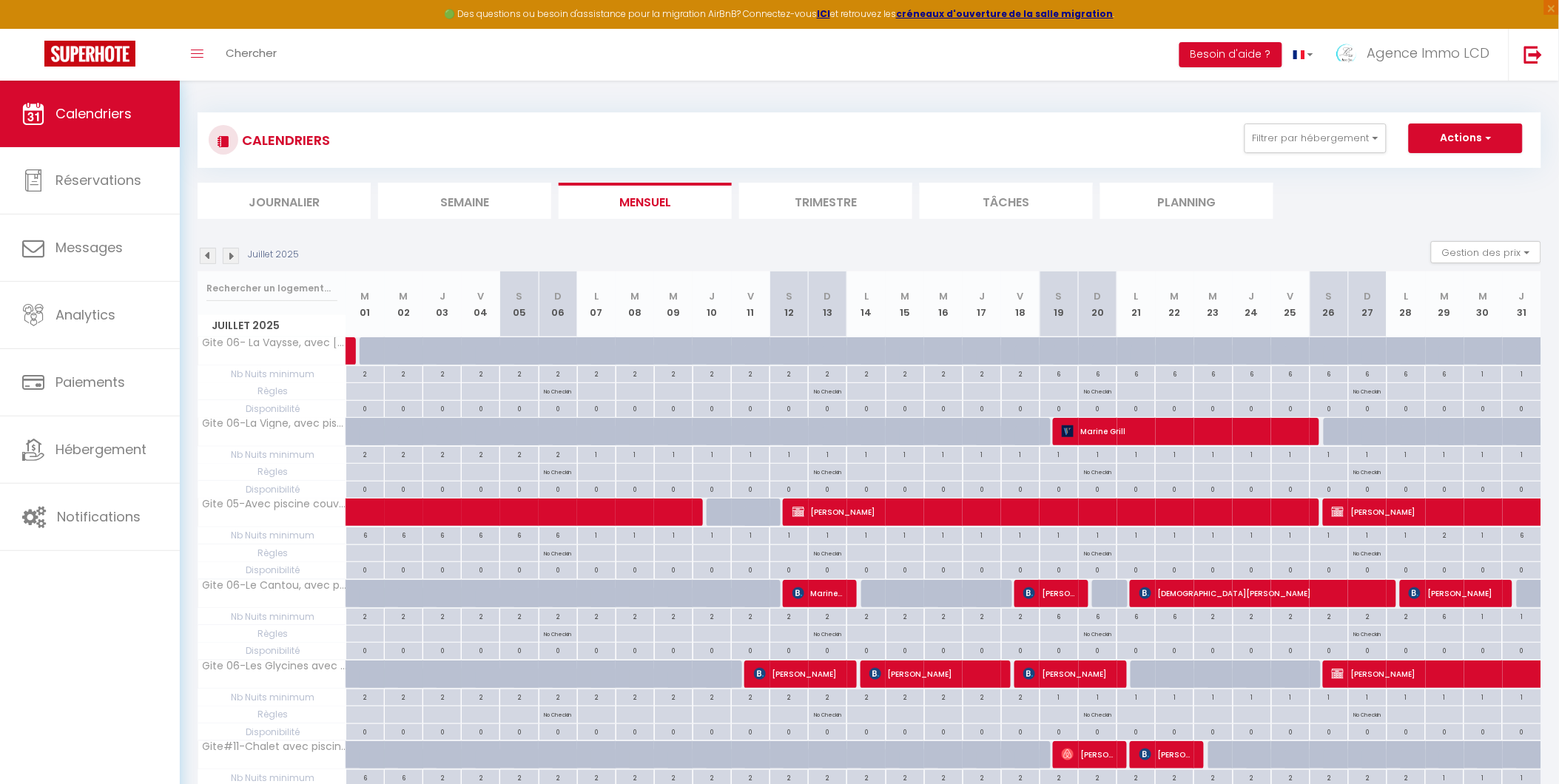
click at [211, 257] on img at bounding box center [208, 256] width 16 height 16
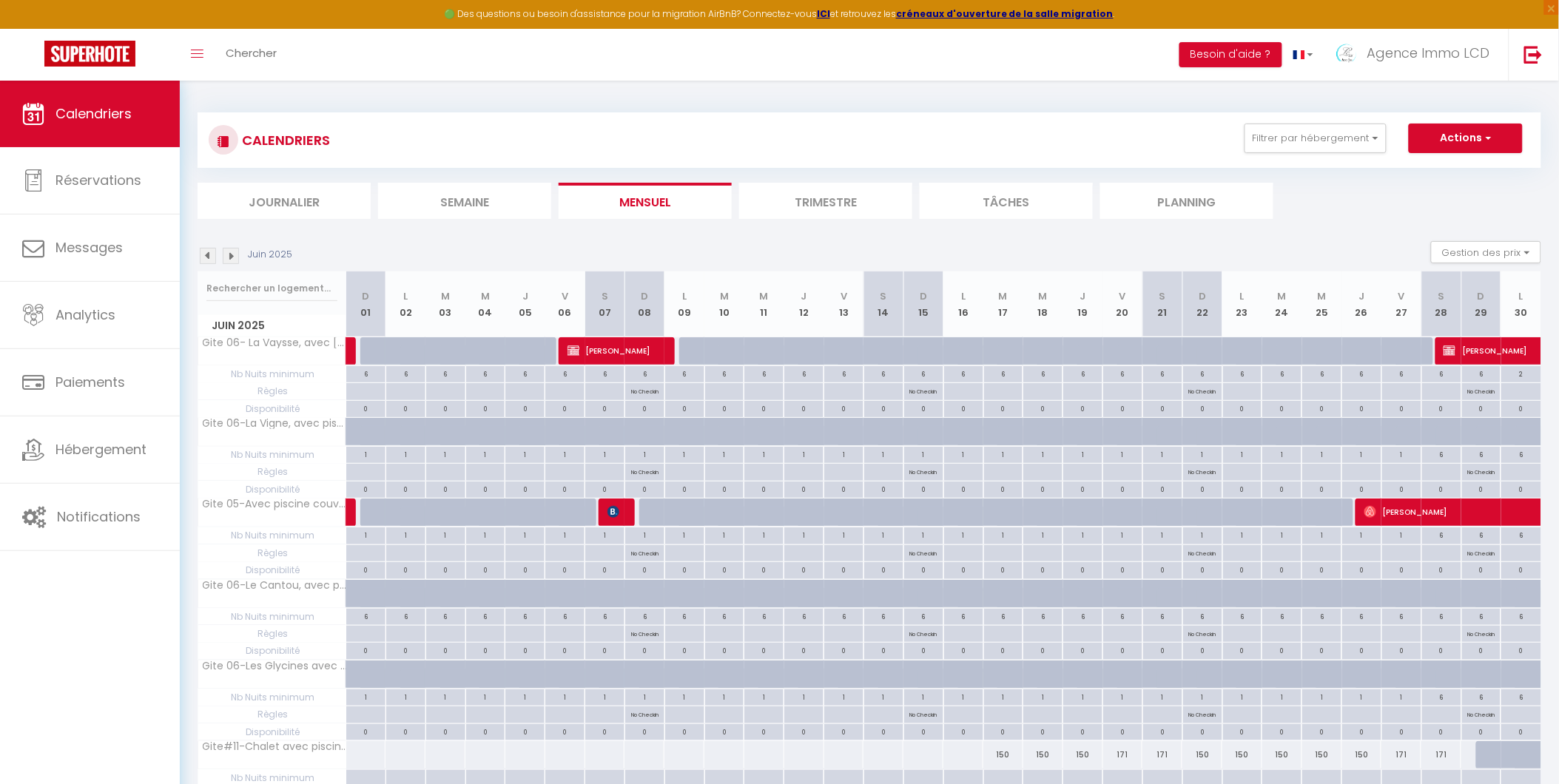
click at [211, 257] on img at bounding box center [208, 256] width 16 height 16
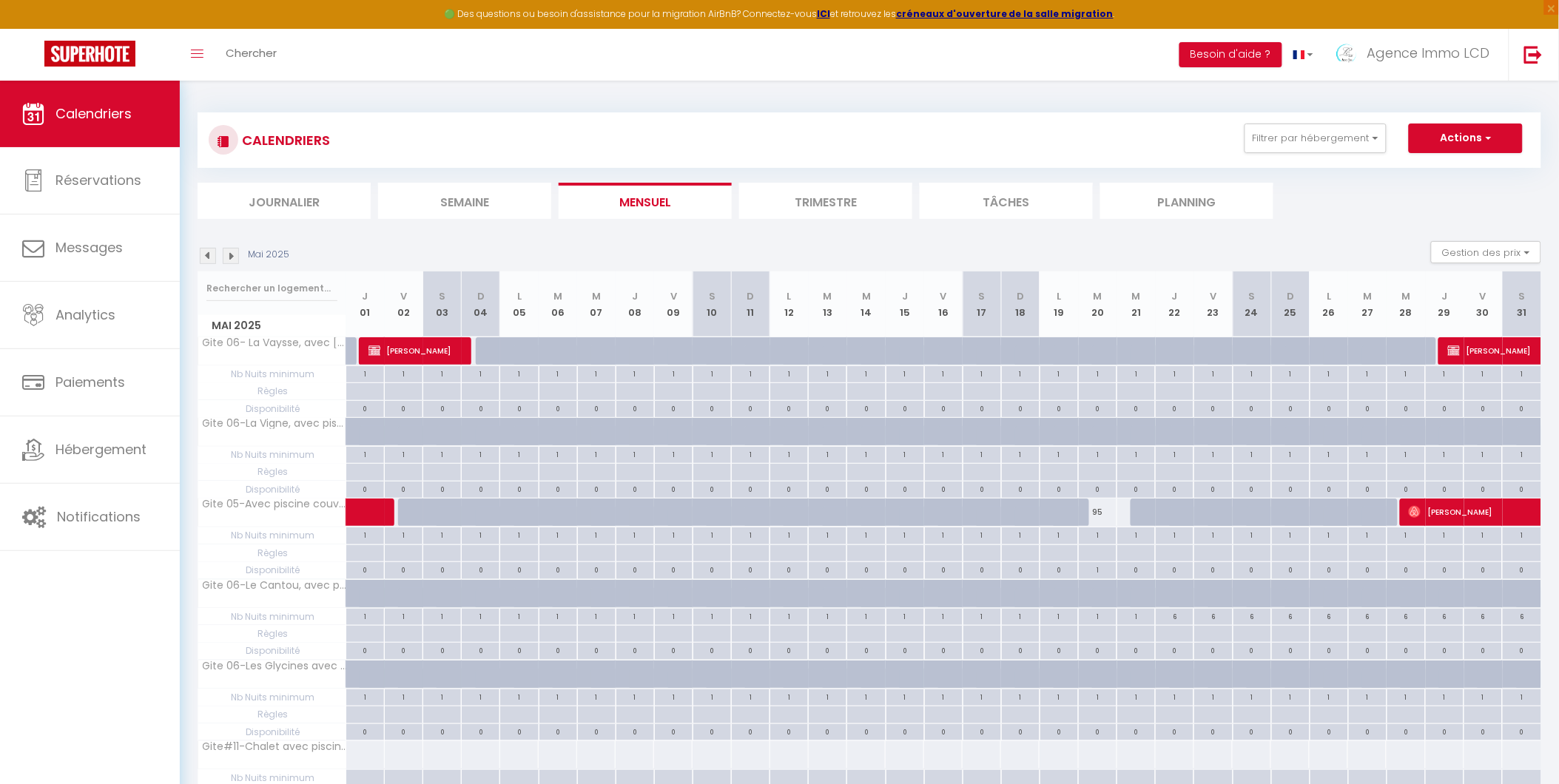
click at [231, 253] on img at bounding box center [231, 256] width 16 height 16
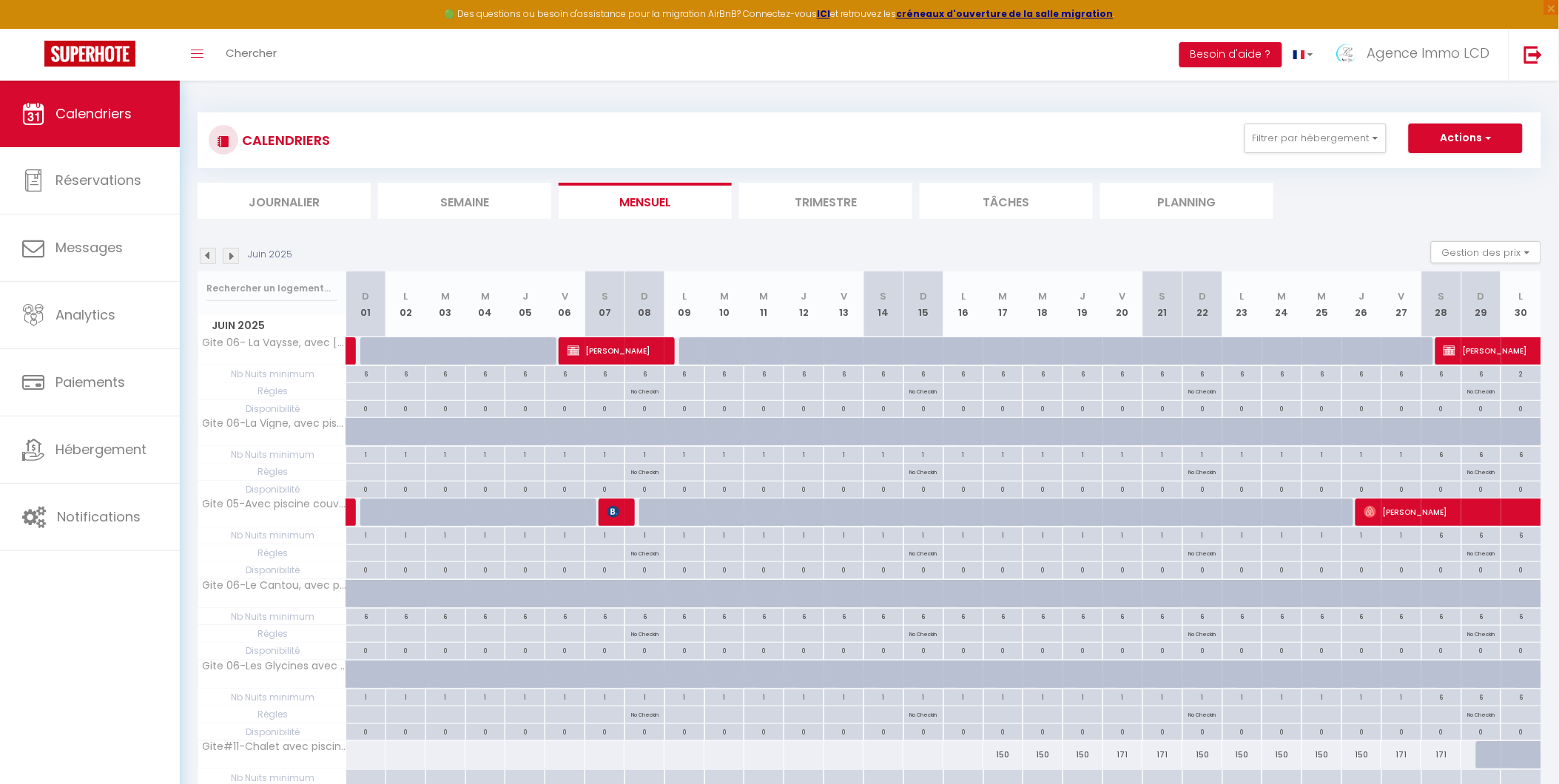
click at [231, 253] on img at bounding box center [231, 256] width 16 height 16
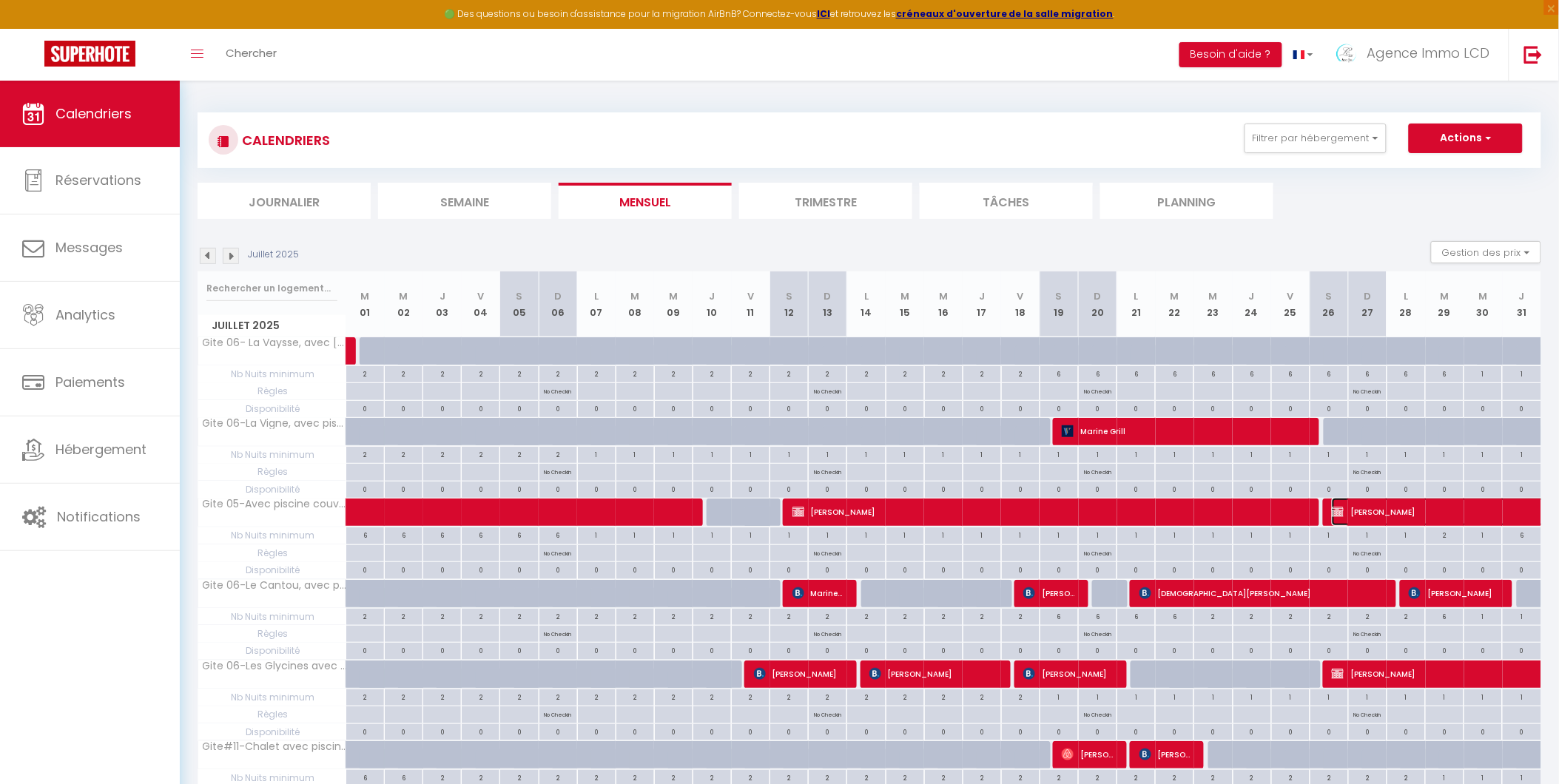
click at [1416, 507] on span "[PERSON_NAME]" at bounding box center [1451, 511] width 238 height 28
select select "OK"
select select
select select "50250"
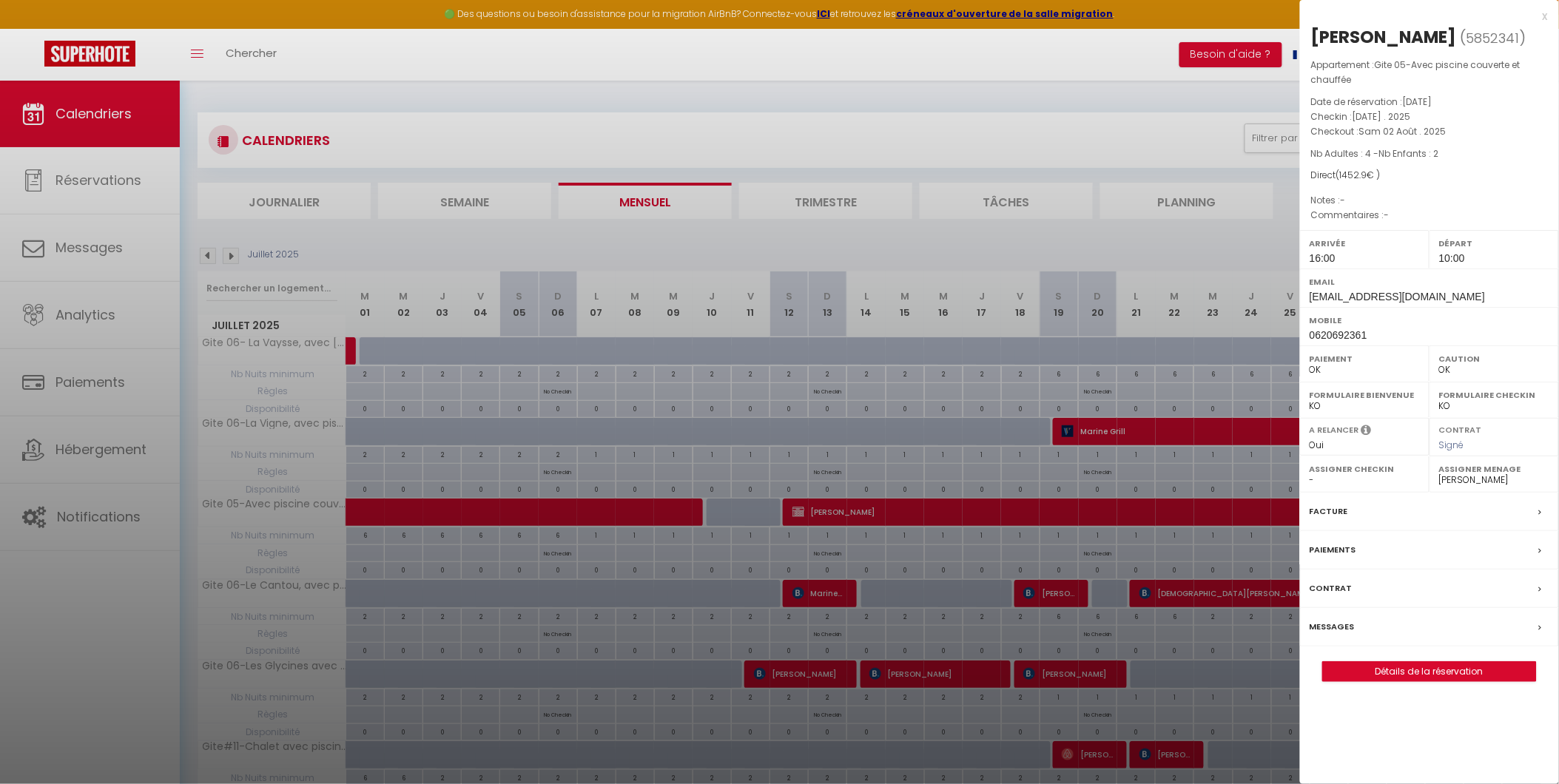
click at [1433, 507] on div "Facture" at bounding box center [1428, 511] width 259 height 39
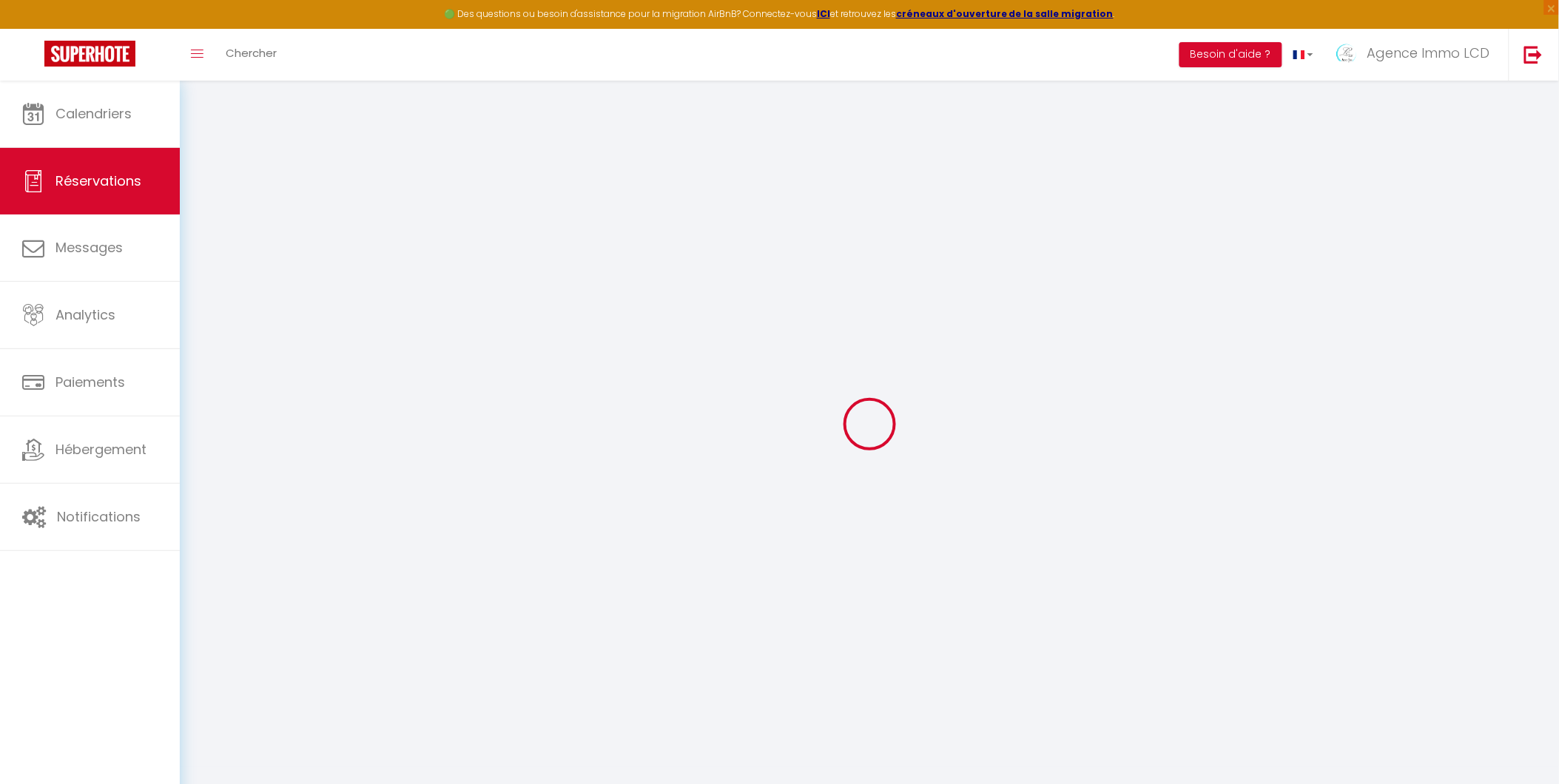
select select
checkbox input "false"
select select
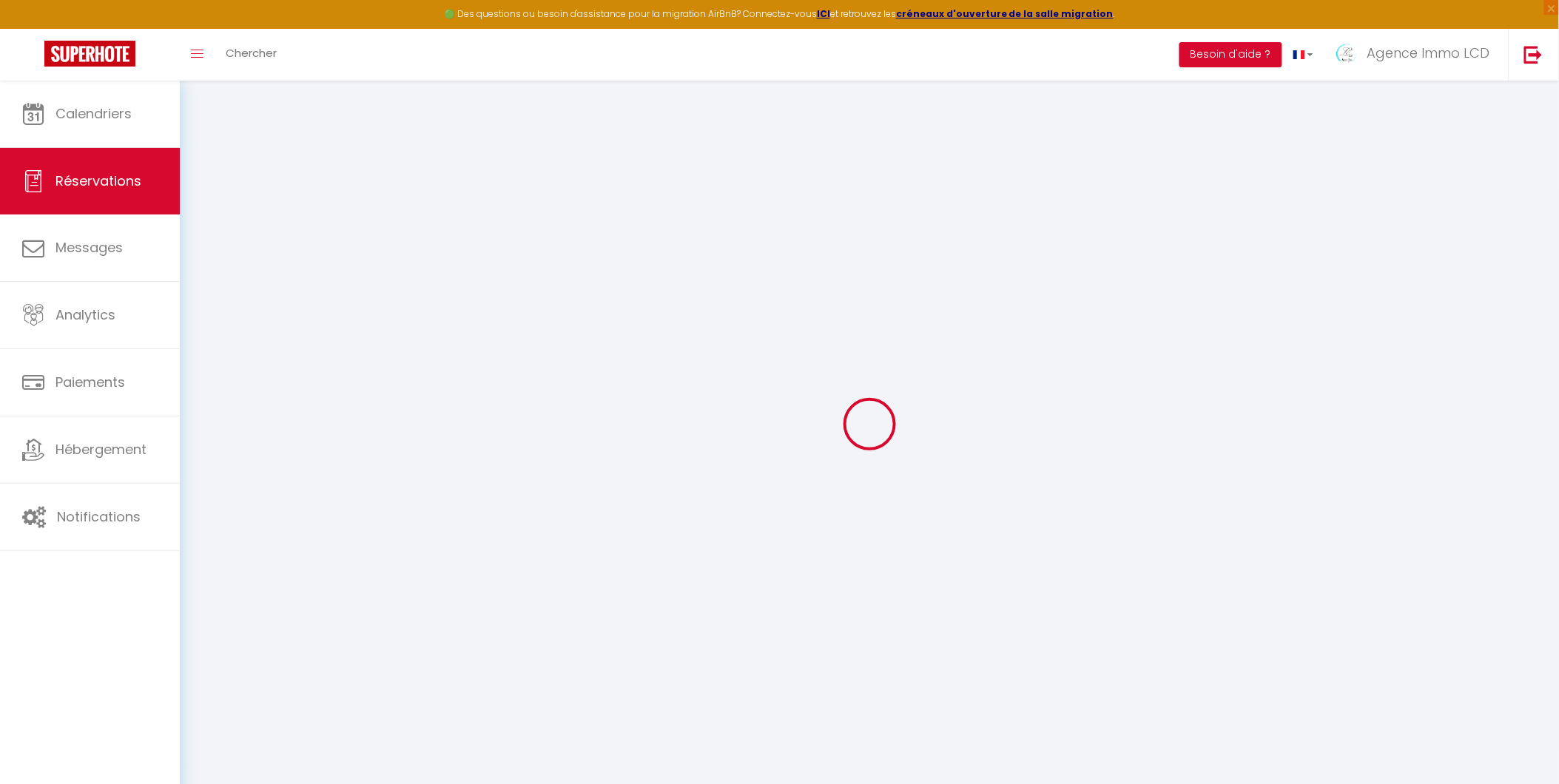
checkbox input "false"
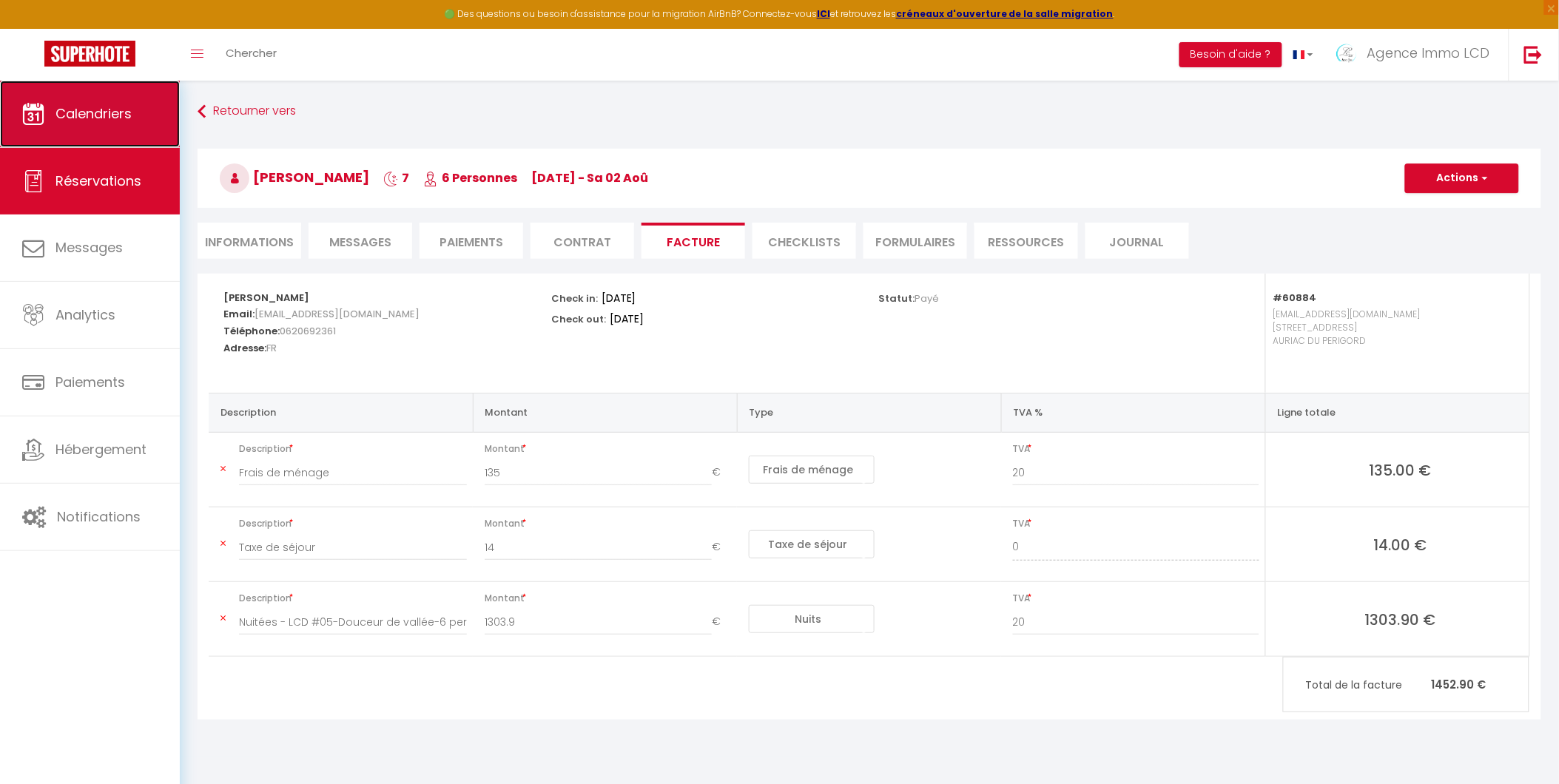
click at [120, 121] on span "Calendriers" at bounding box center [94, 113] width 76 height 19
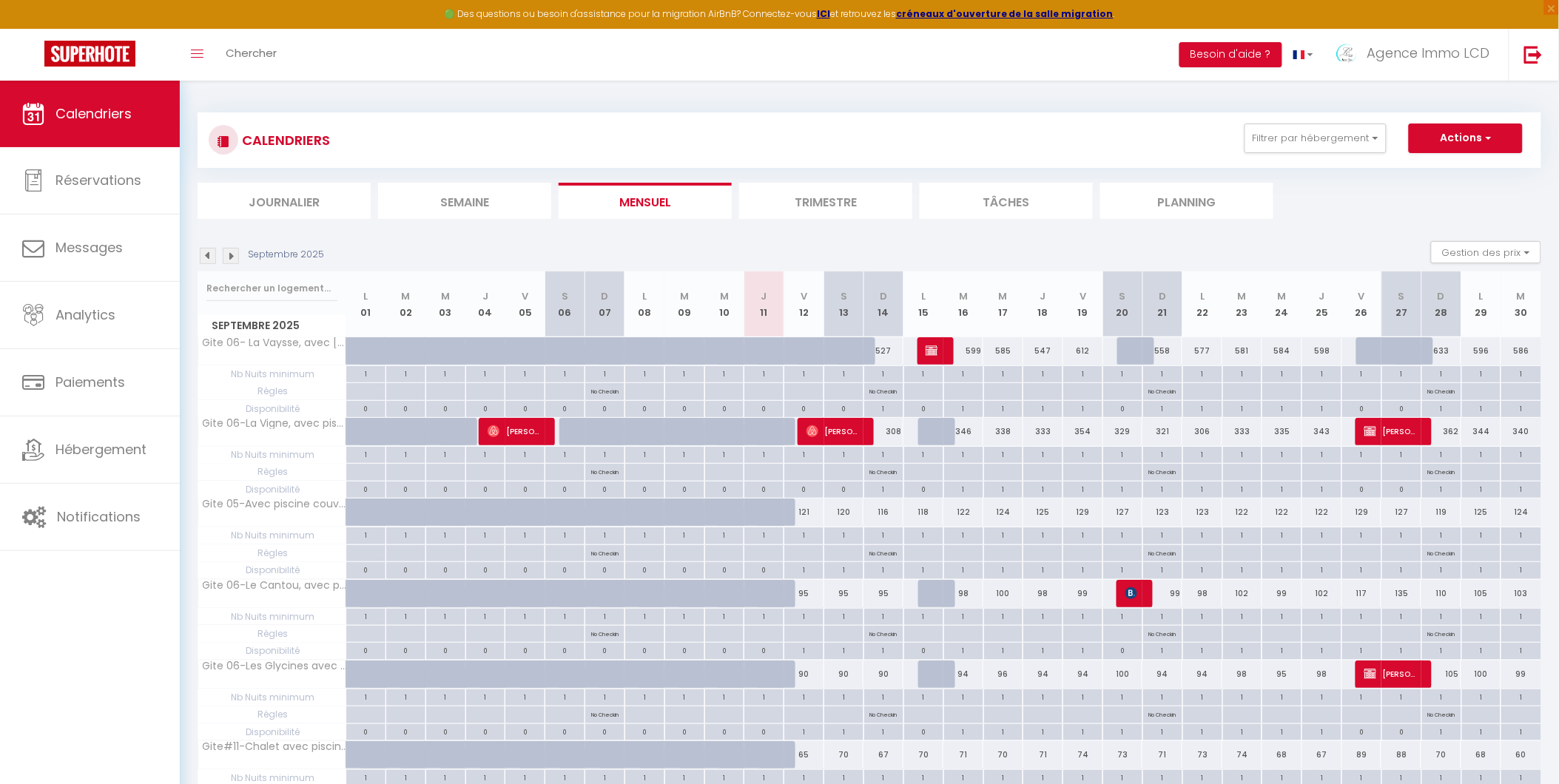
click at [203, 252] on img at bounding box center [208, 256] width 16 height 16
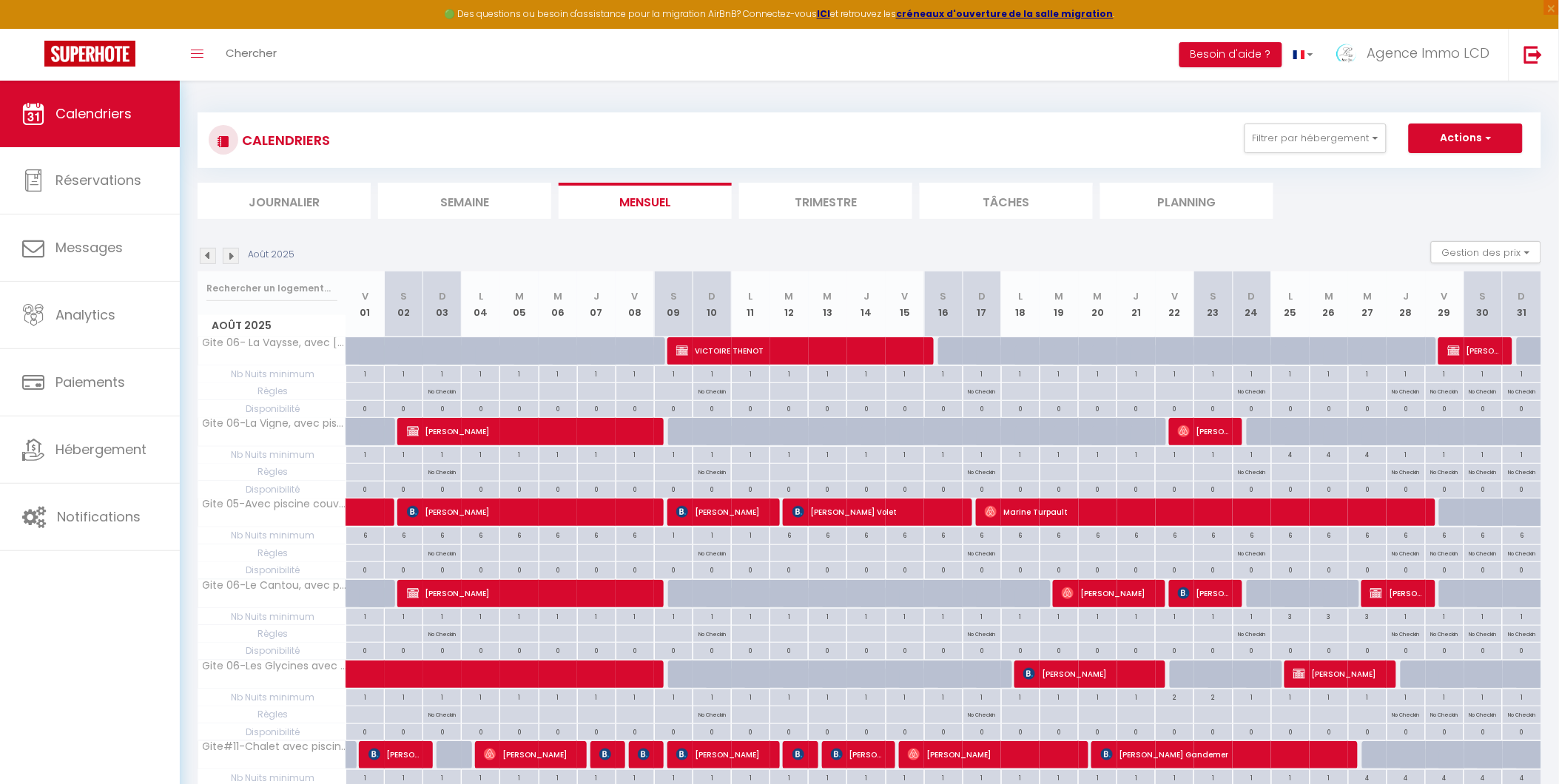
click at [201, 259] on img at bounding box center [208, 256] width 16 height 16
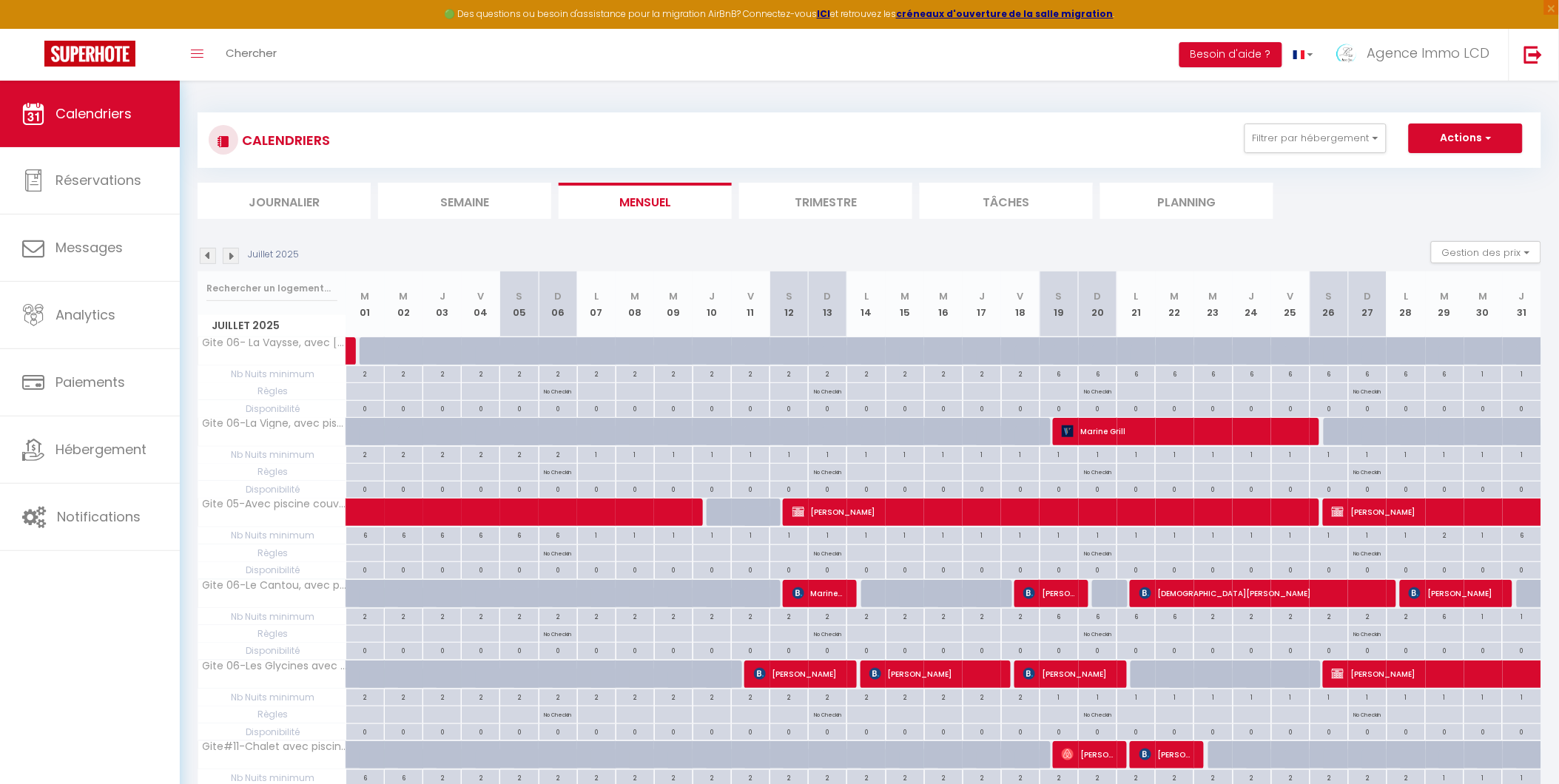
click at [229, 258] on img at bounding box center [231, 256] width 16 height 16
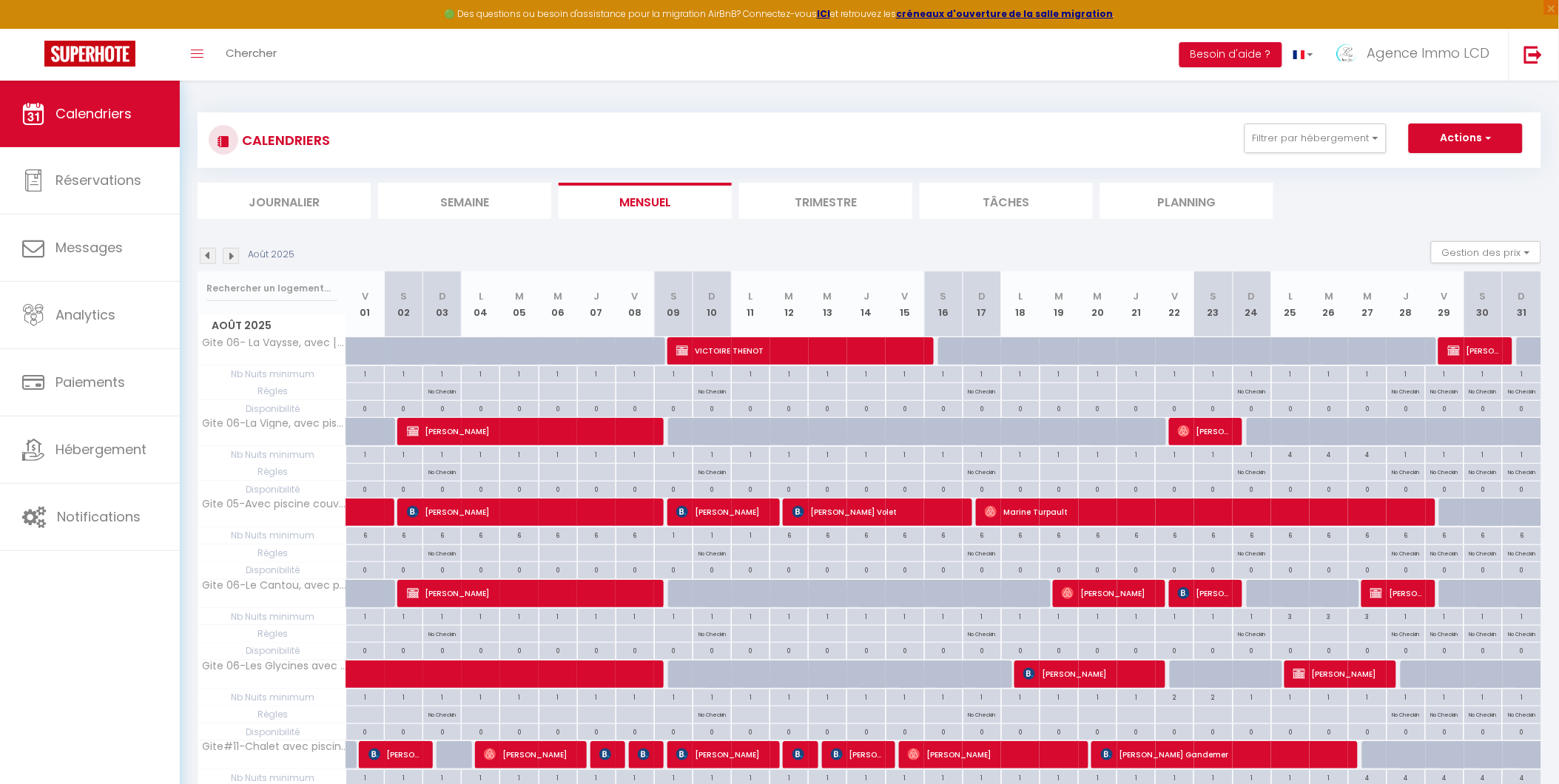
scroll to position [82, 0]
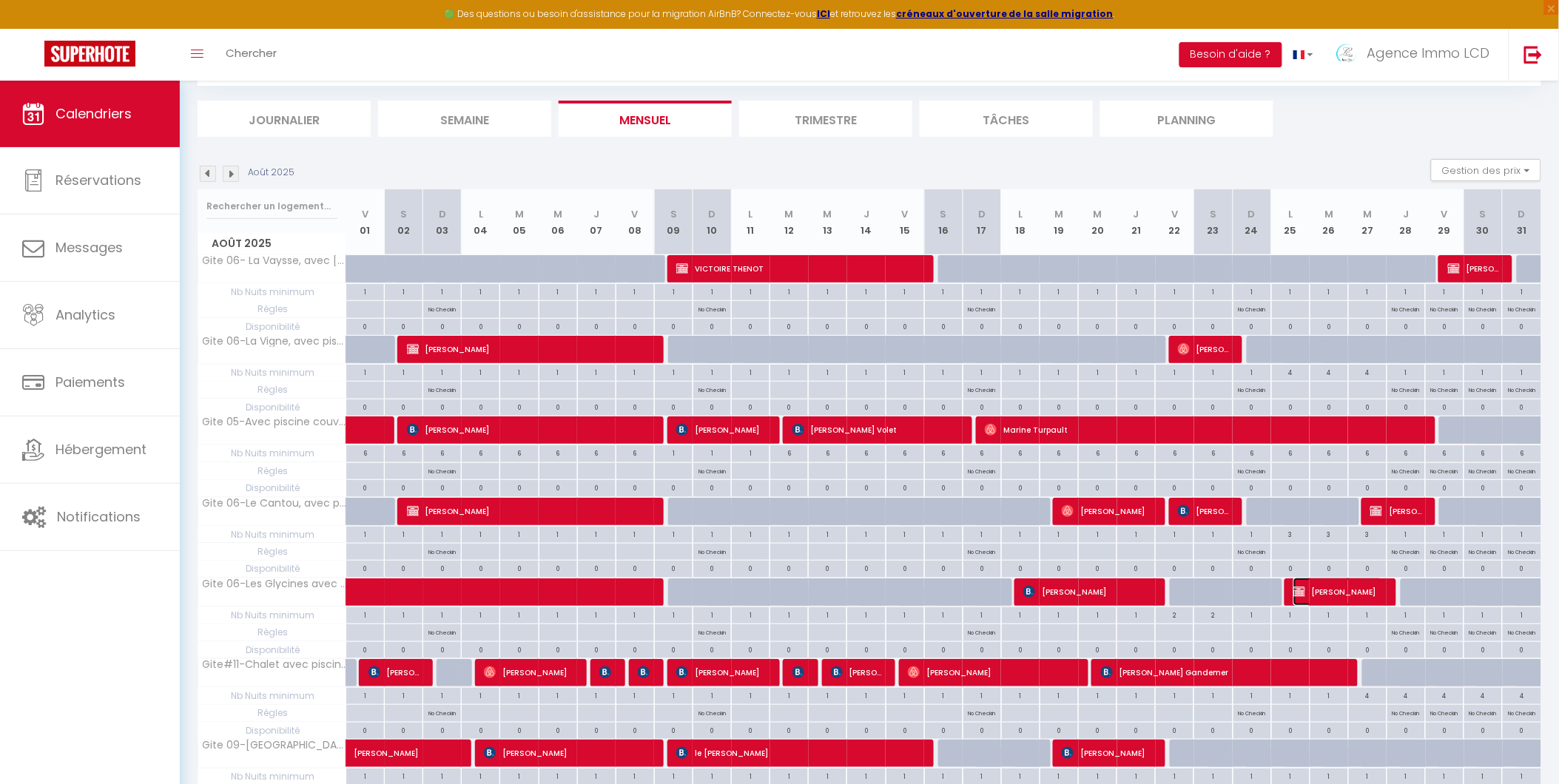
click at [1325, 592] on span "[PERSON_NAME]" at bounding box center [1337, 592] width 89 height 28
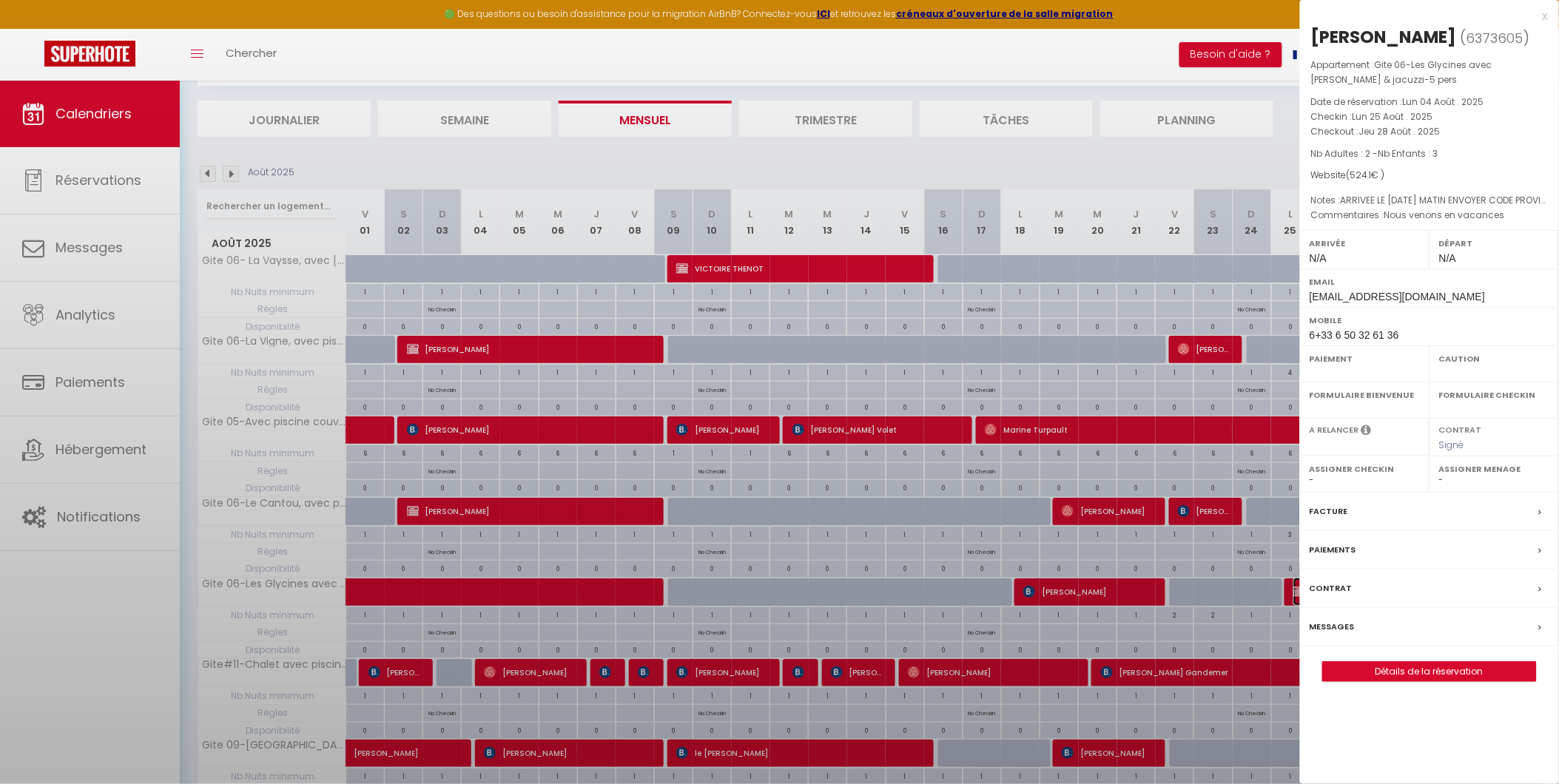
select select "OK"
select select "0"
select select "1"
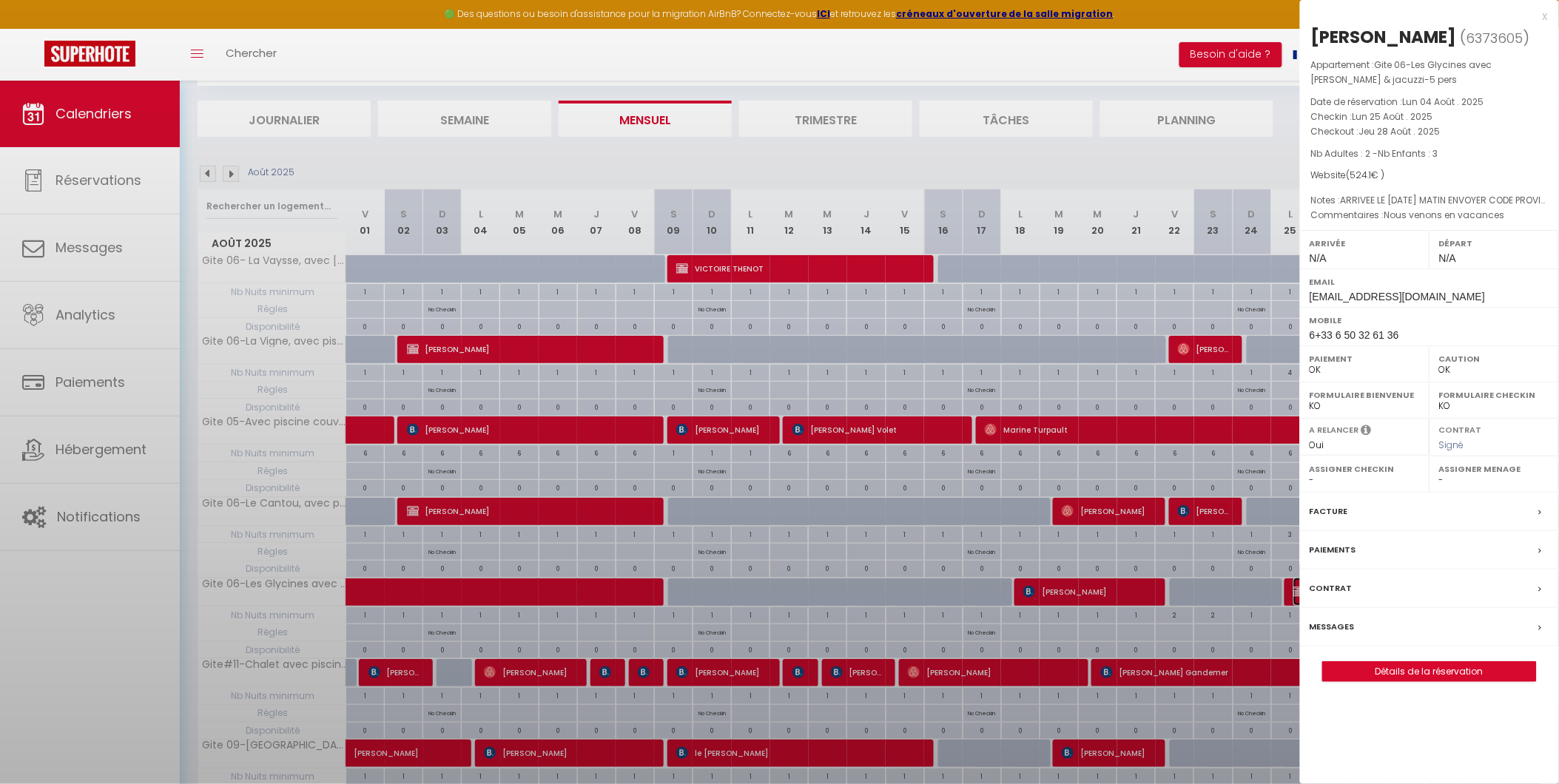
select select "49509"
select select "42437"
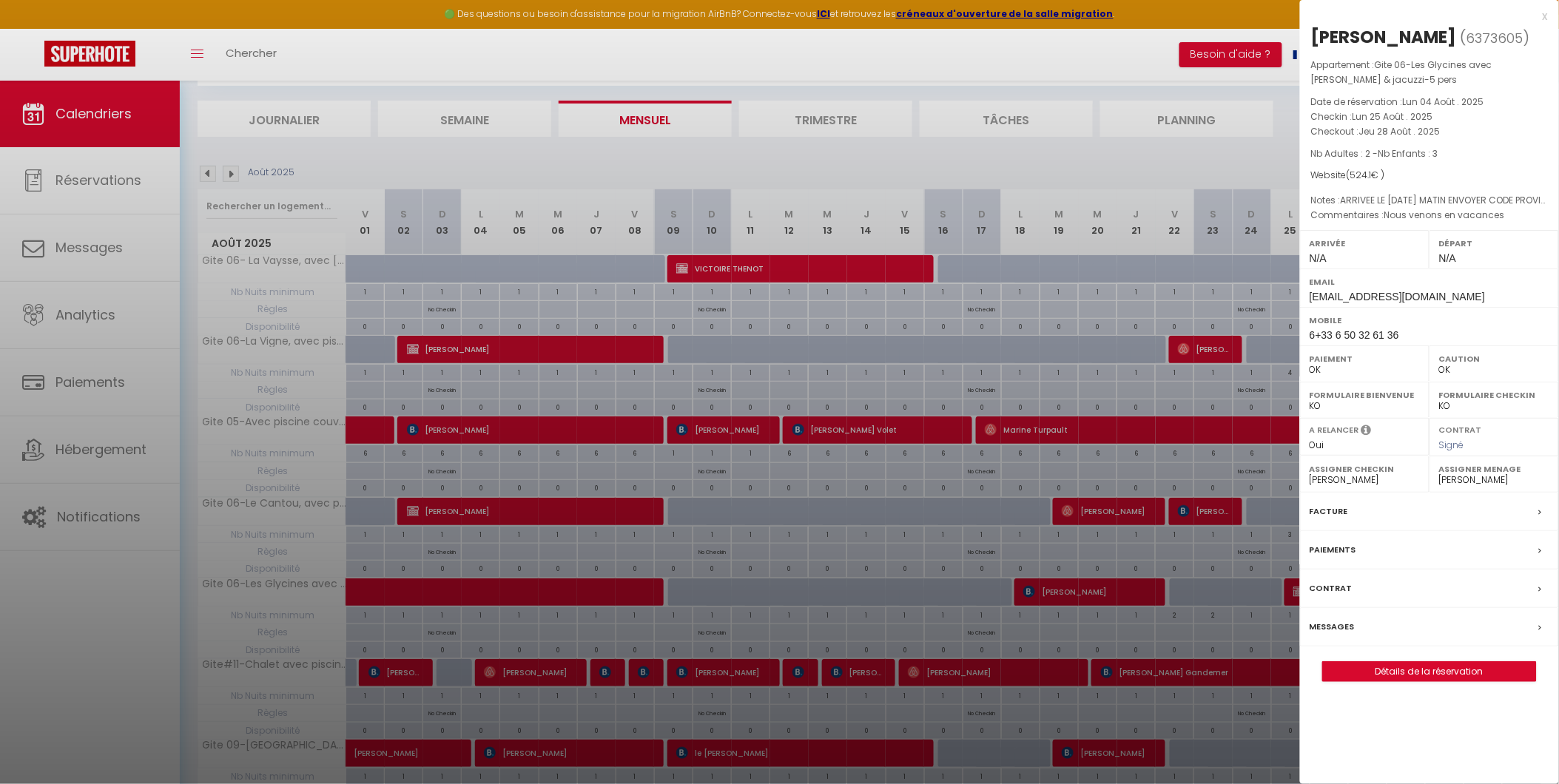
click at [1401, 515] on div "Facture" at bounding box center [1428, 511] width 259 height 39
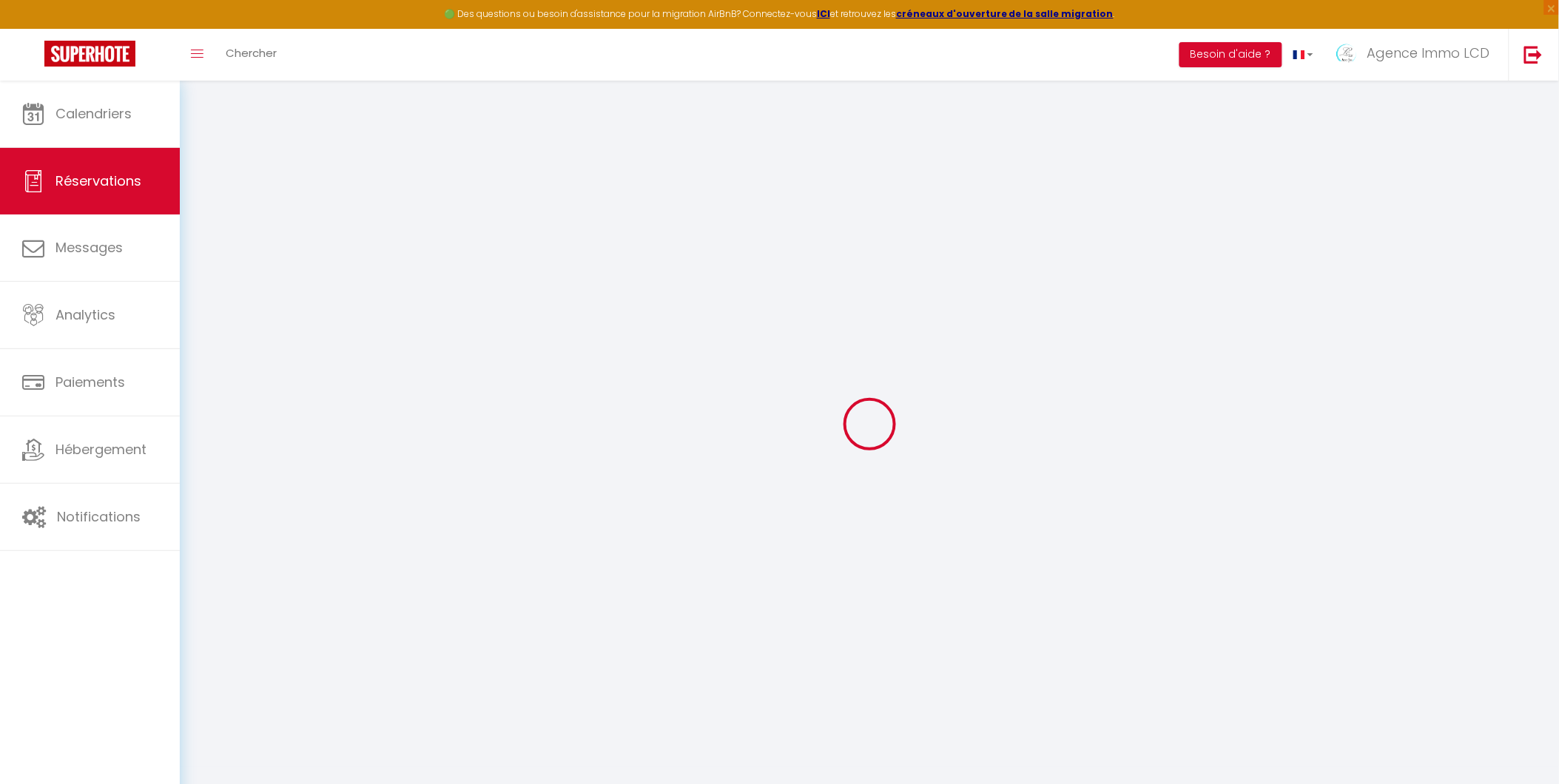
select select
checkbox input "false"
select select
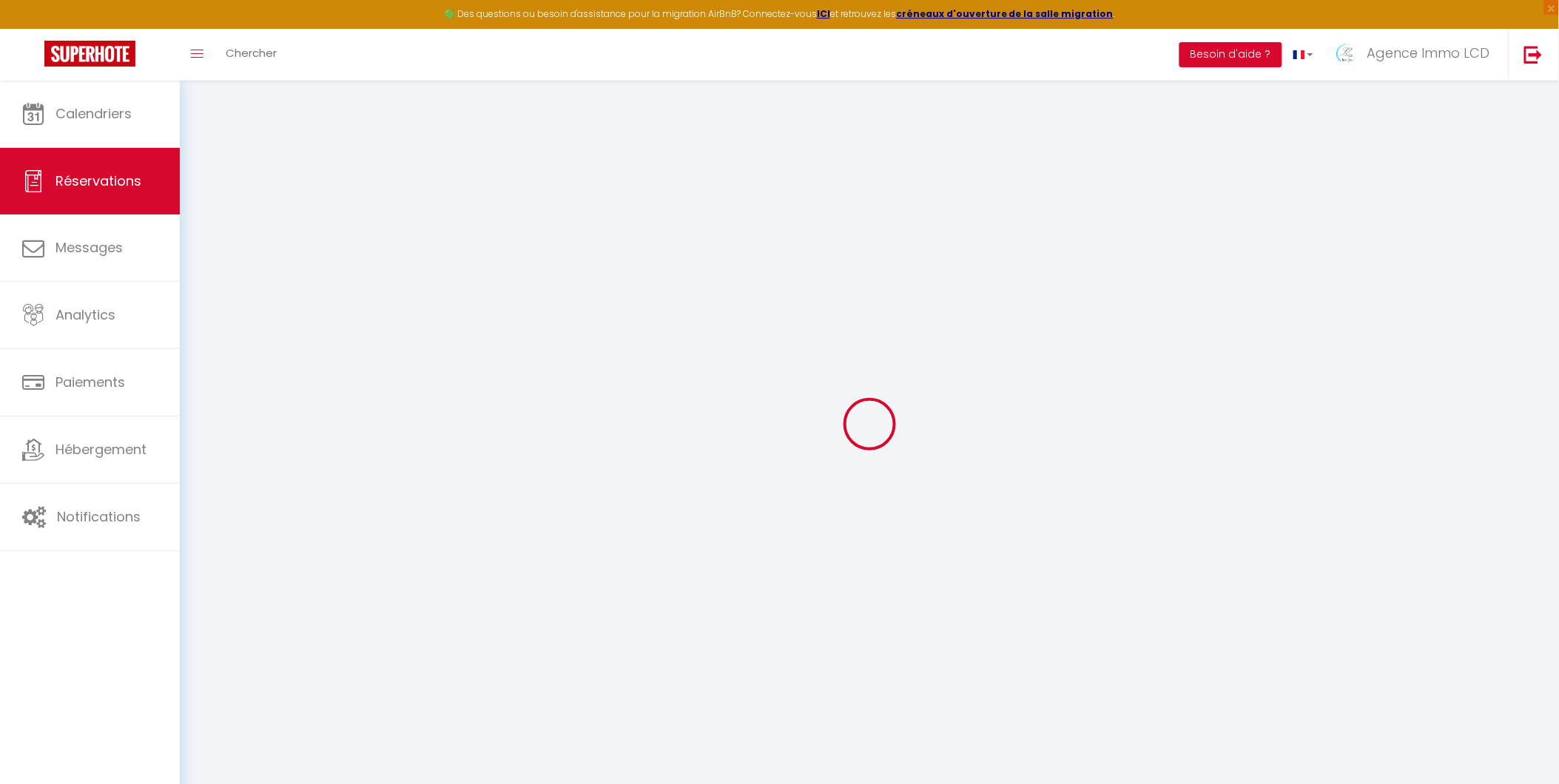
checkbox input "false"
type textarea "Nous venons en vacances"
type textarea "ARRIVEE LE [DATE] MATIN ENVOYER CODE PROVISOIRE"
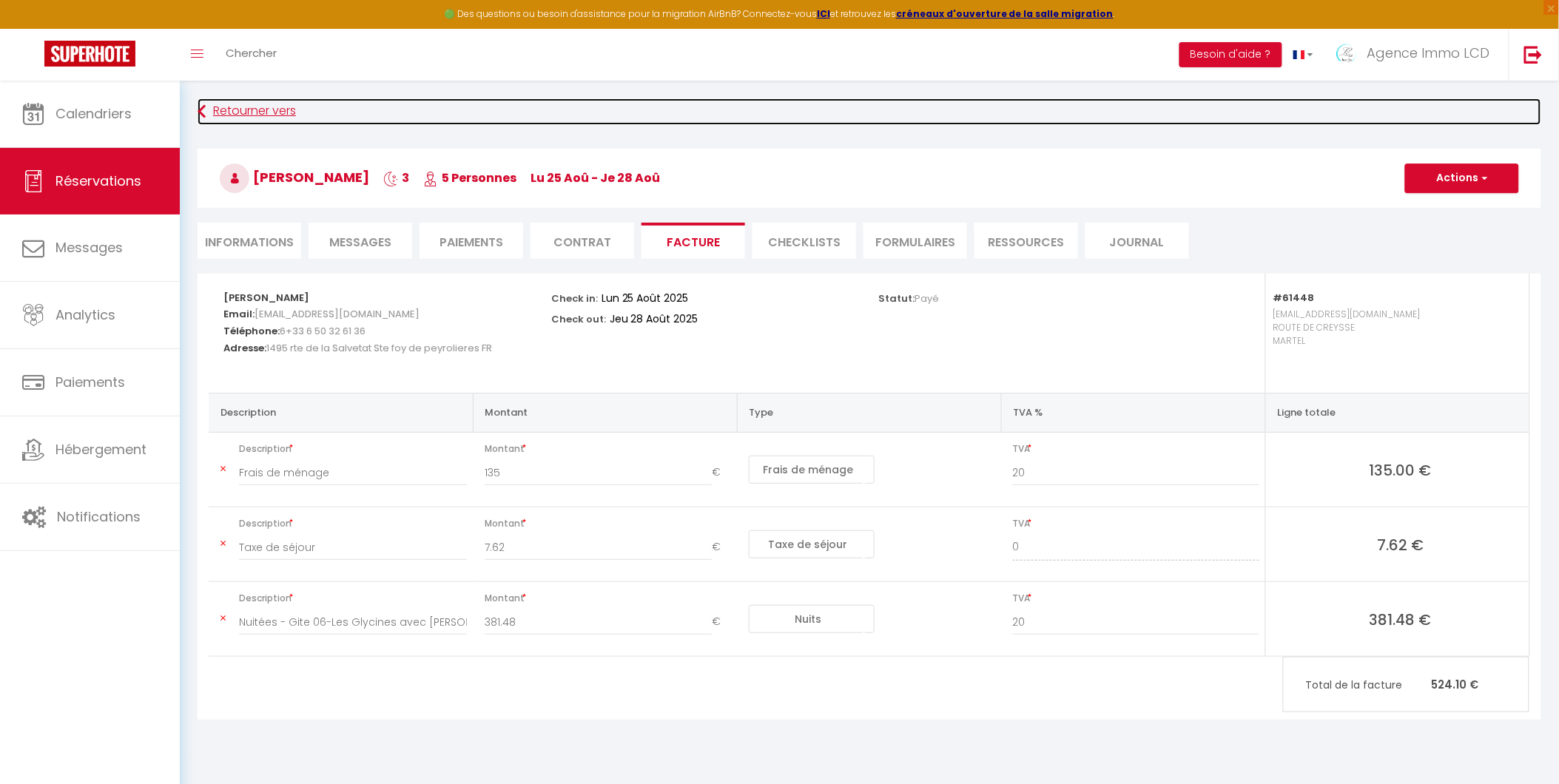
click at [235, 108] on link "Retourner vers" at bounding box center [869, 112] width 1343 height 26
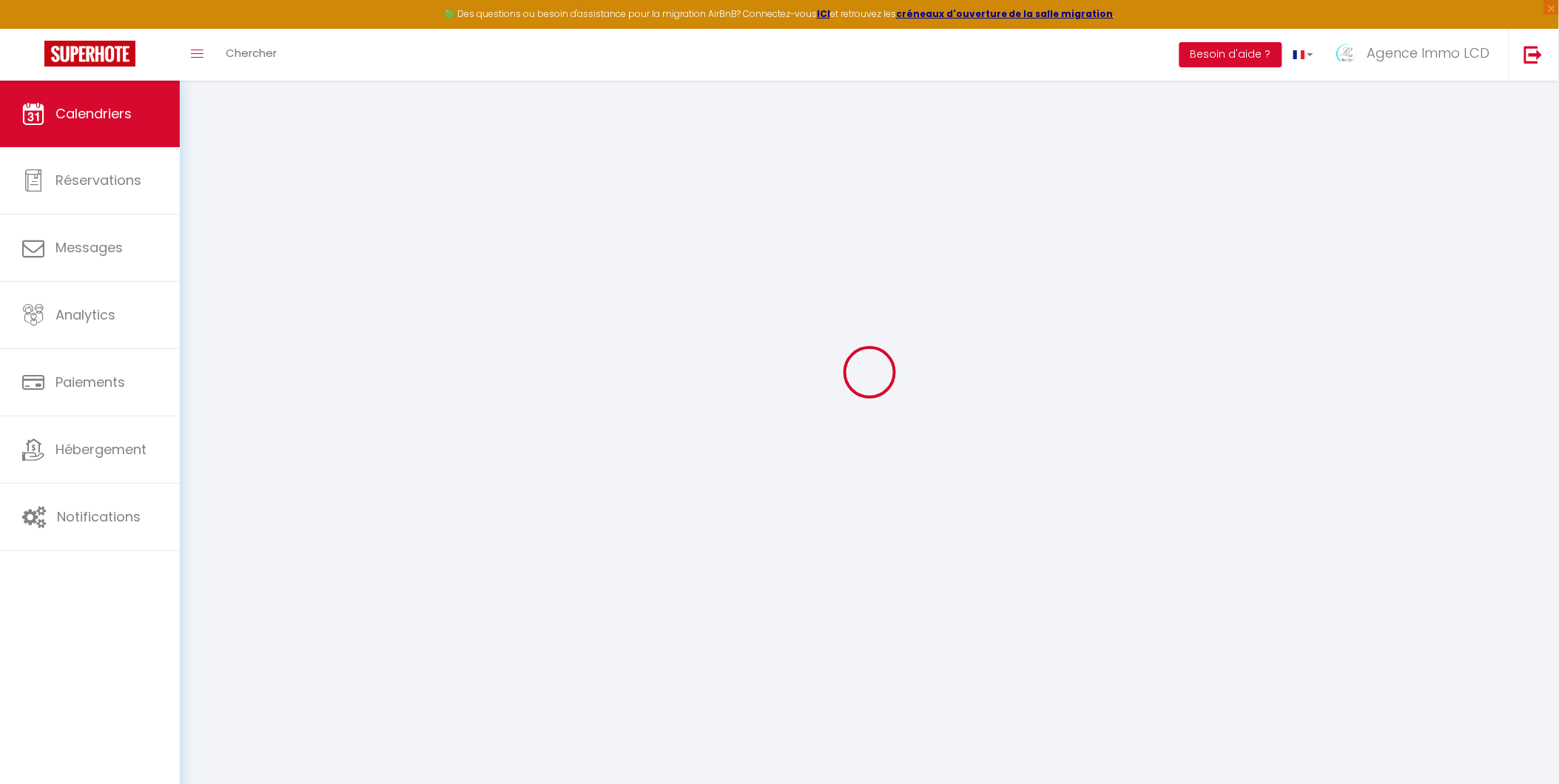
scroll to position [80, 0]
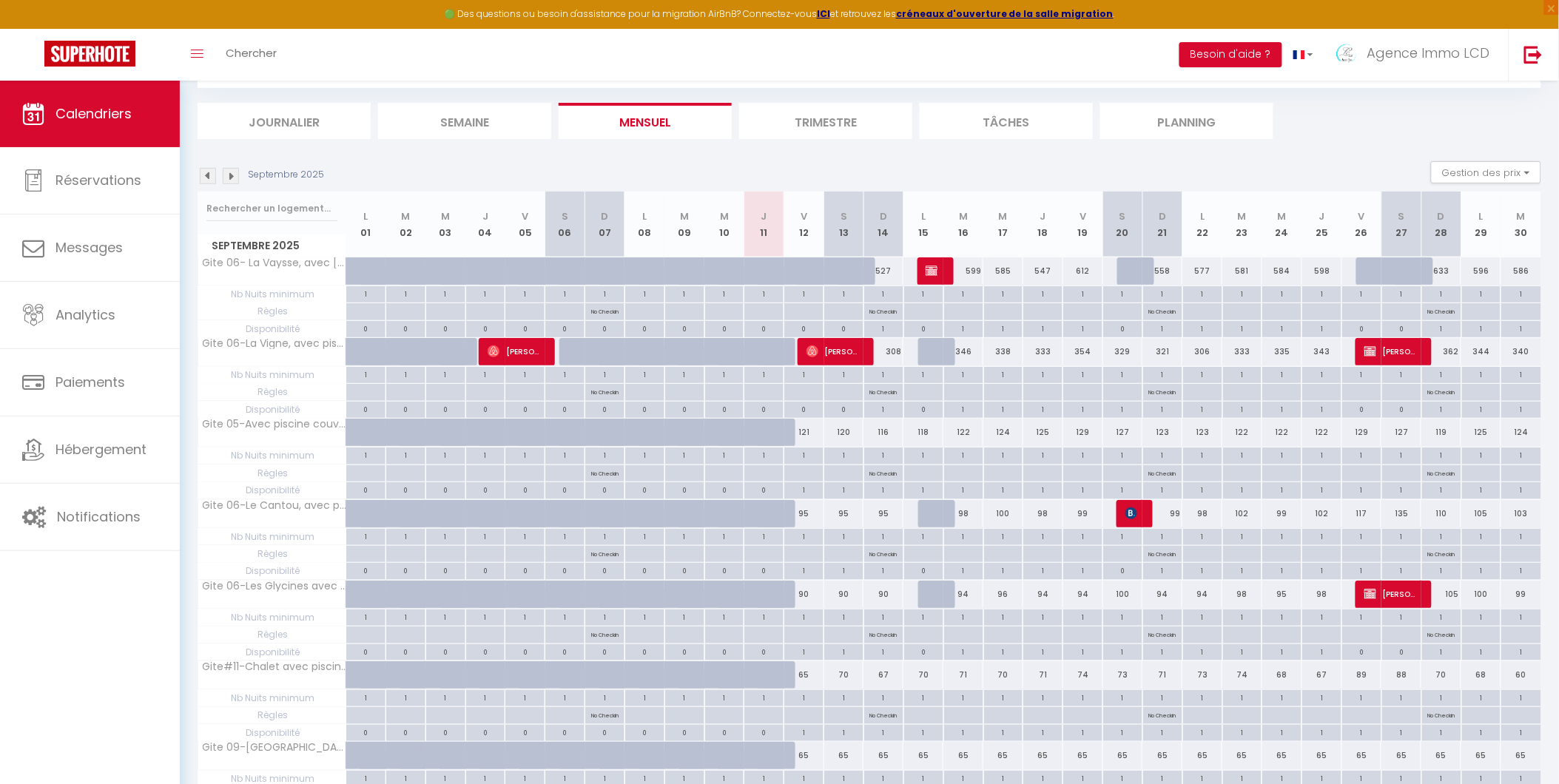
click at [205, 176] on img at bounding box center [208, 177] width 16 height 16
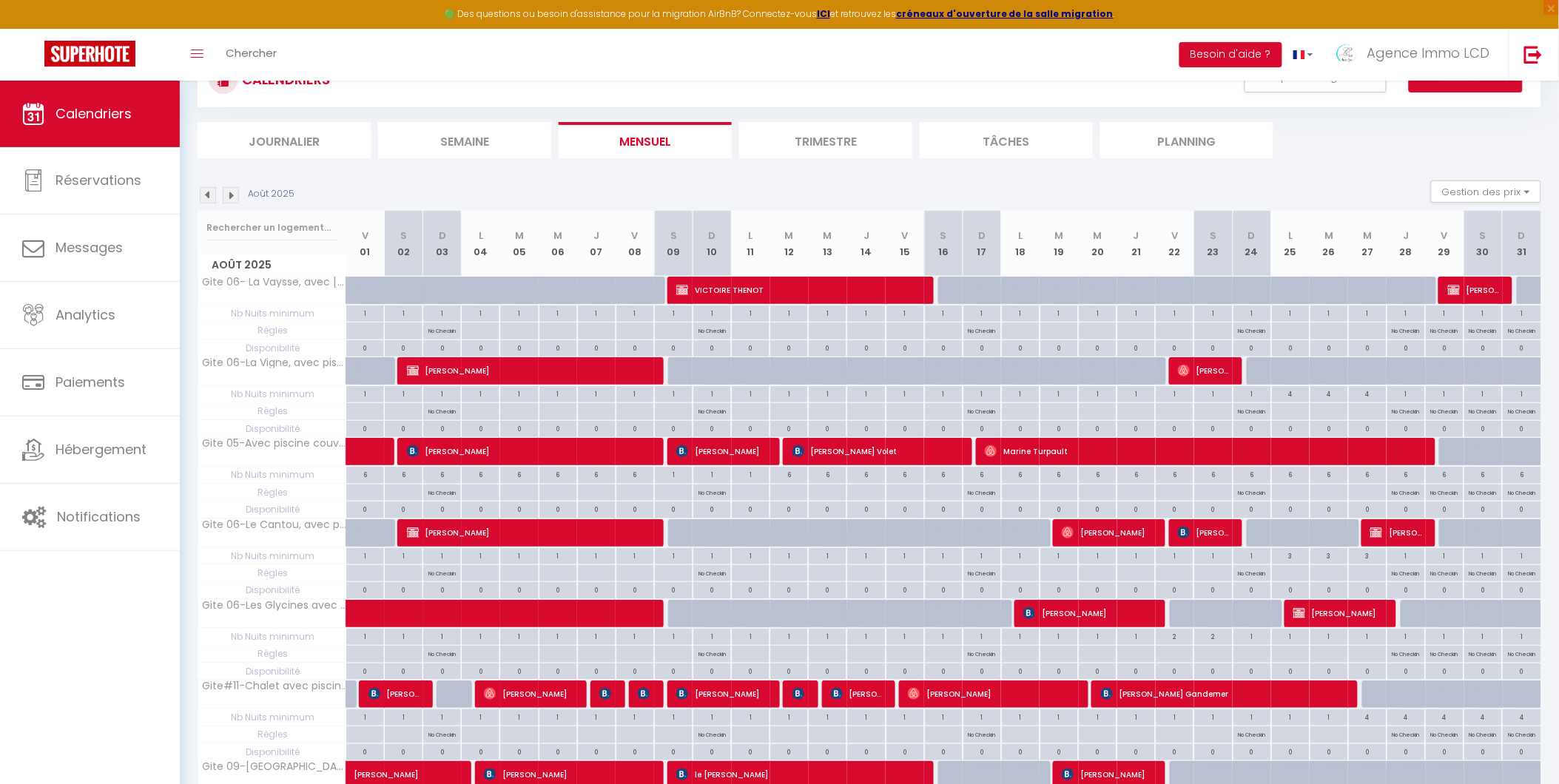
scroll to position [17, 0]
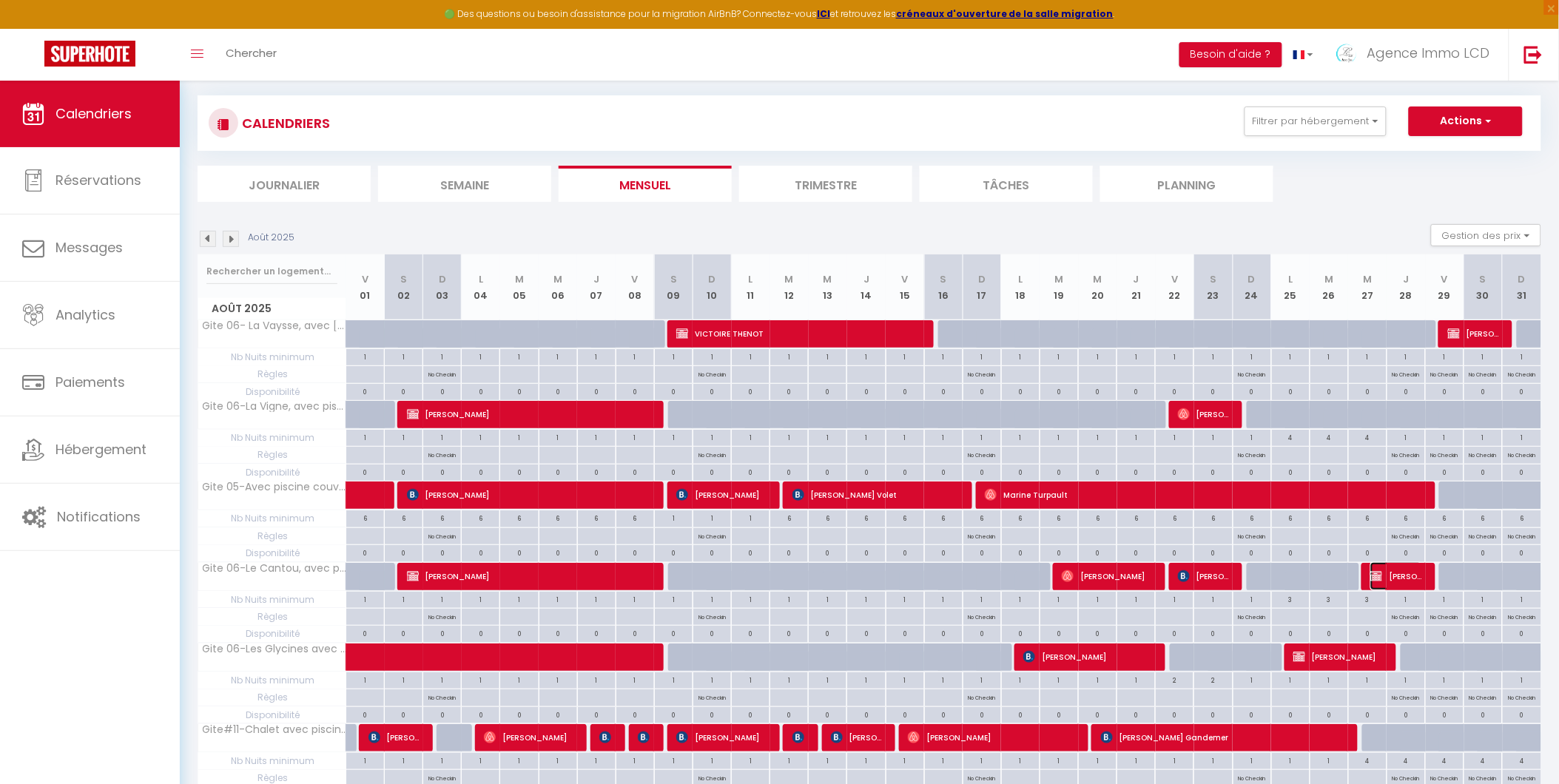
click at [1385, 573] on span "[PERSON_NAME]" at bounding box center [1396, 576] width 51 height 28
select select "OK"
select select "0"
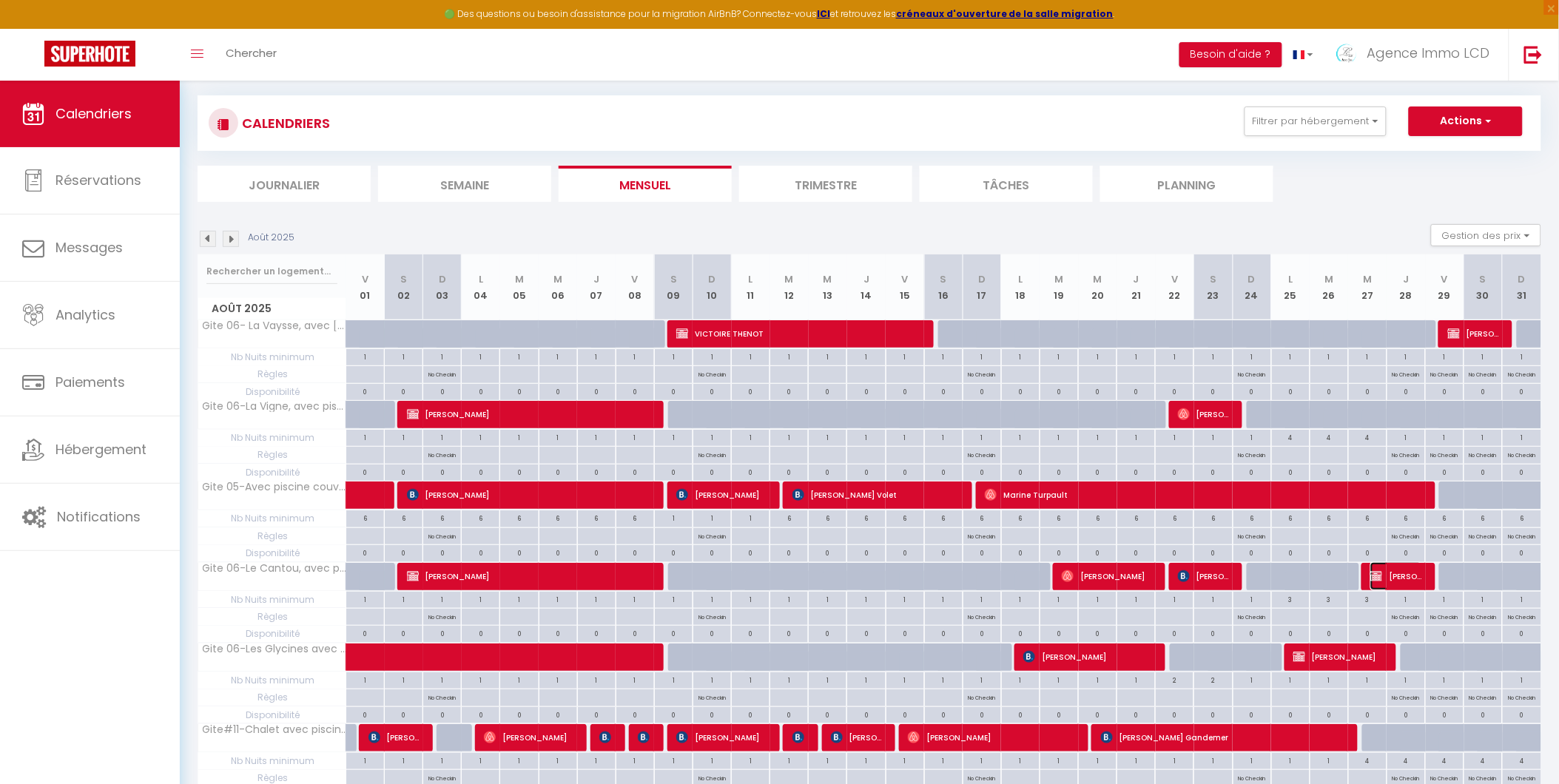
select select "1"
select select
select select "49509"
select select "42437"
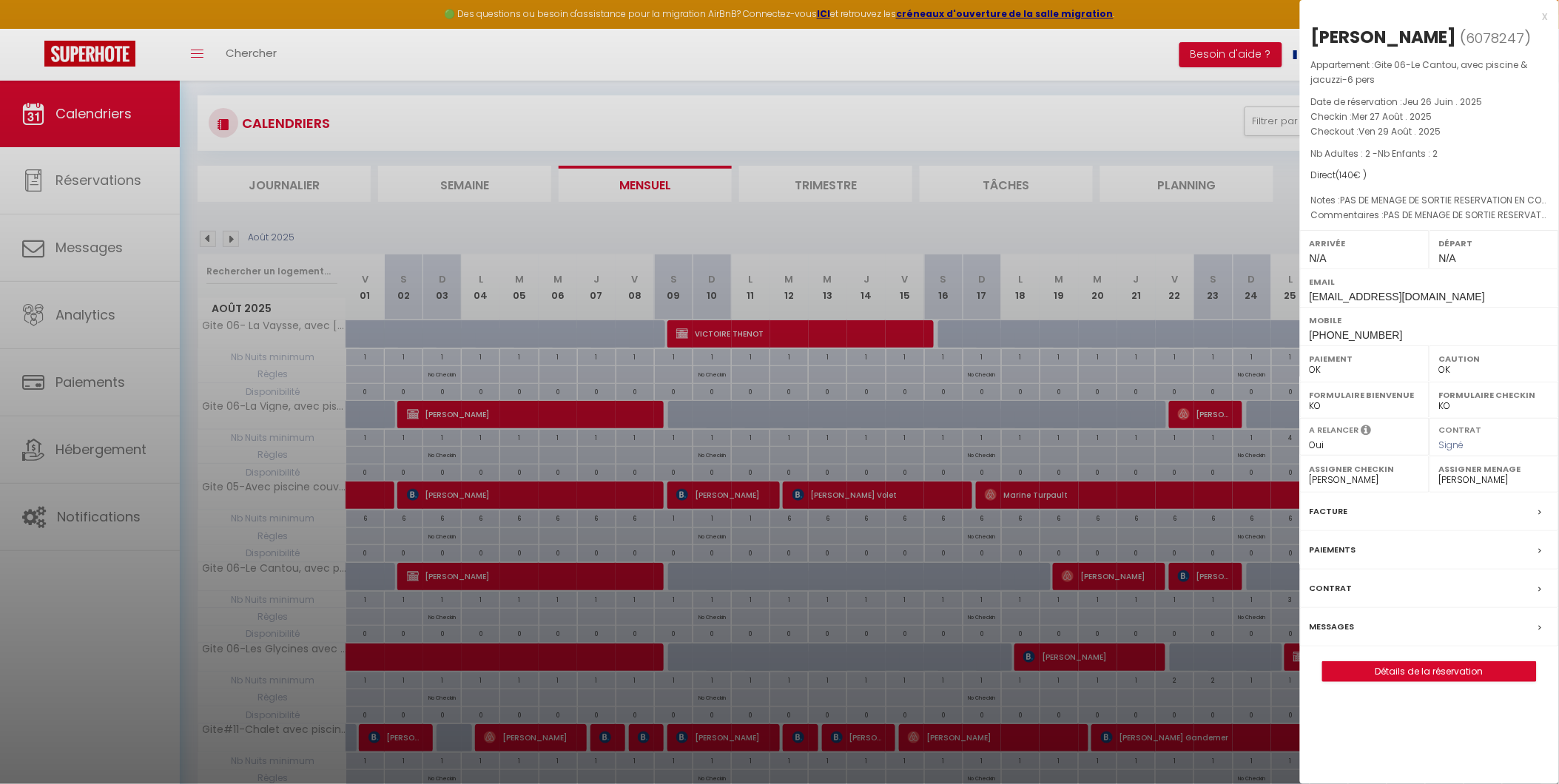
click at [1392, 531] on div "Facture" at bounding box center [1428, 511] width 259 height 39
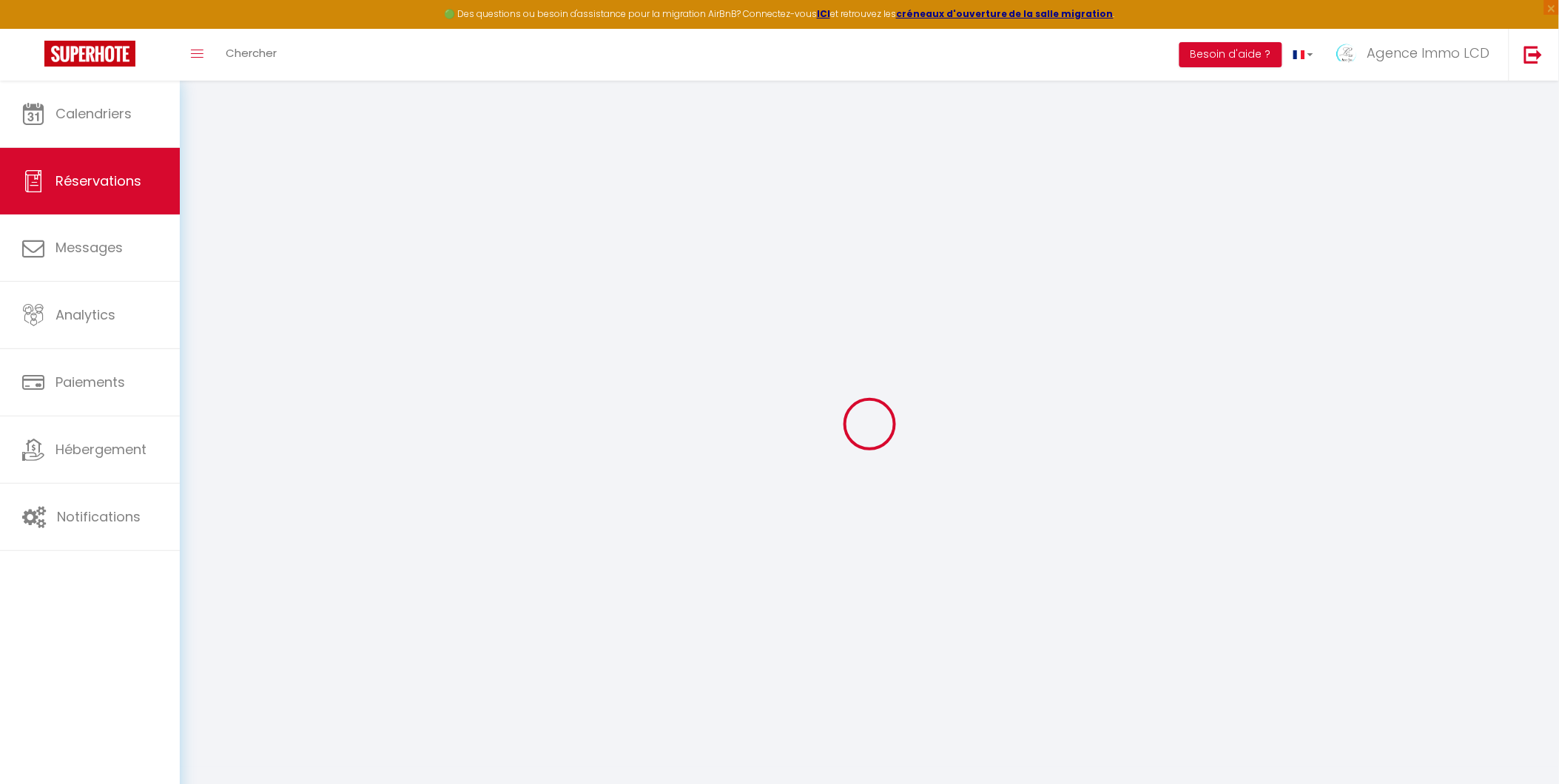
select select
checkbox input "false"
type textarea "PAS DE MENAGE DE SORTIE RESERVATION EN CONTUNUE AVEC DOSSIER LESUR"
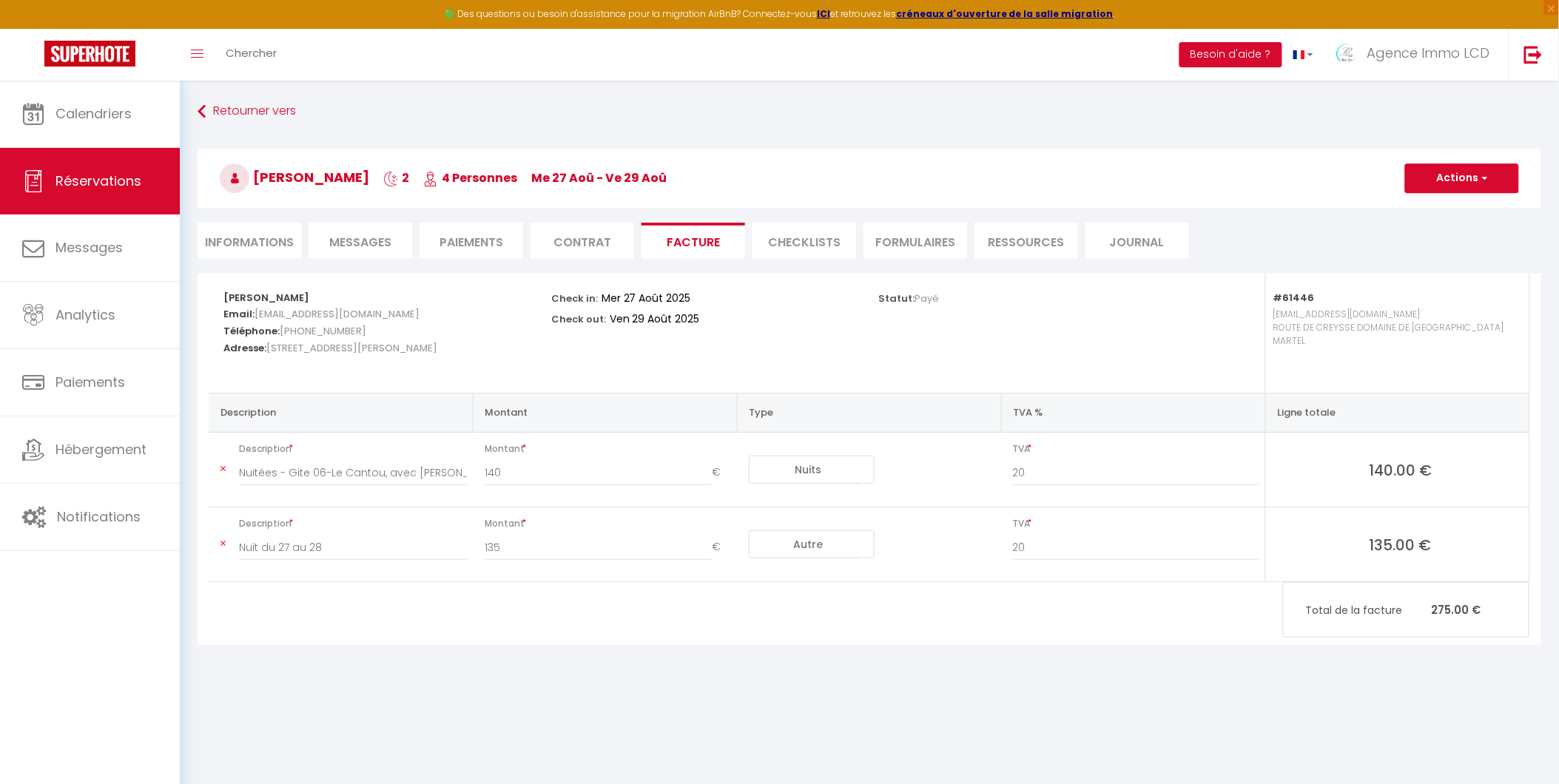
click at [489, 243] on li "Paiements" at bounding box center [471, 241] width 103 height 36
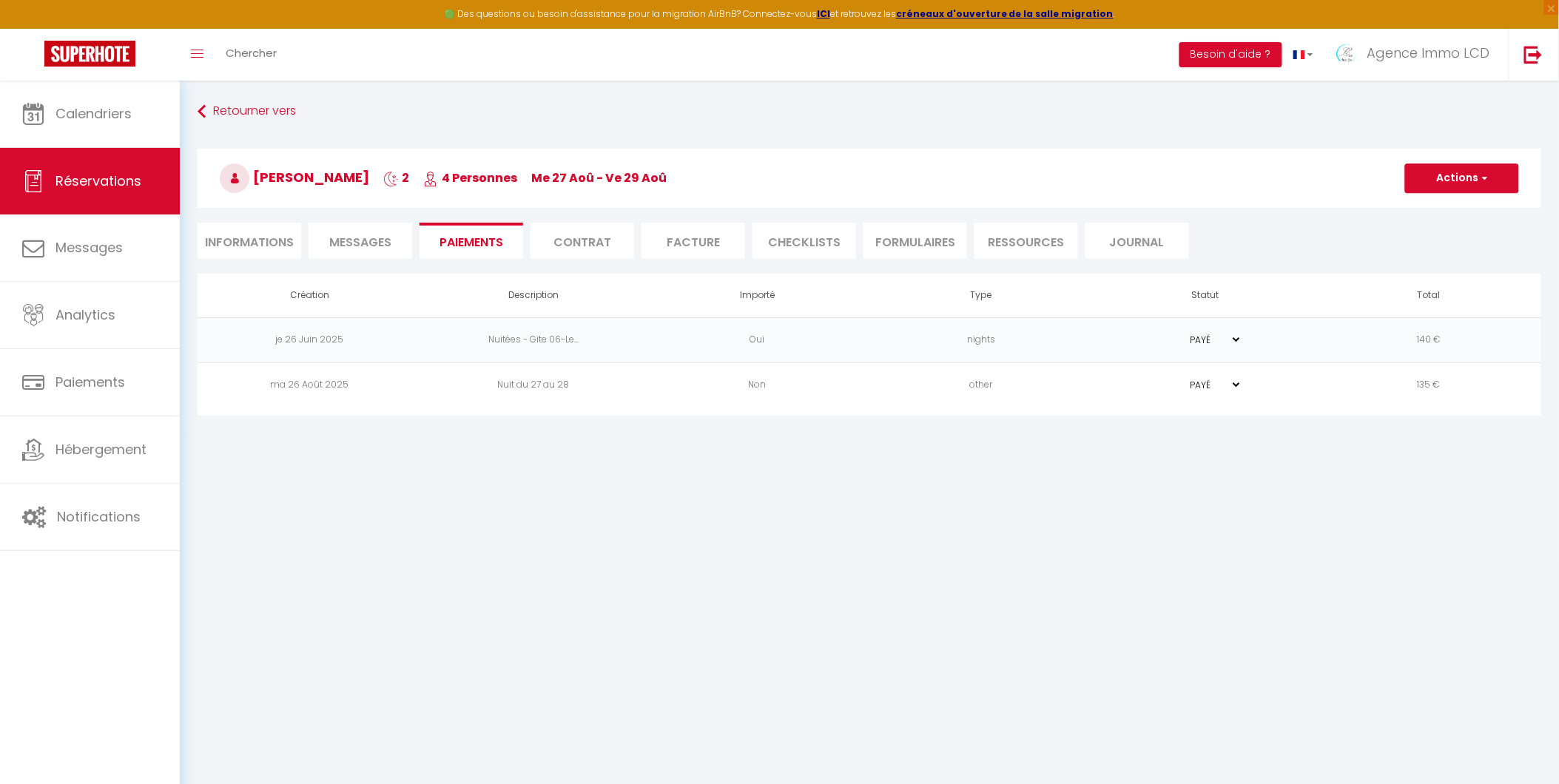
click at [1240, 382] on select "PAYÉ EN ATTENTE" at bounding box center [1205, 384] width 74 height 14
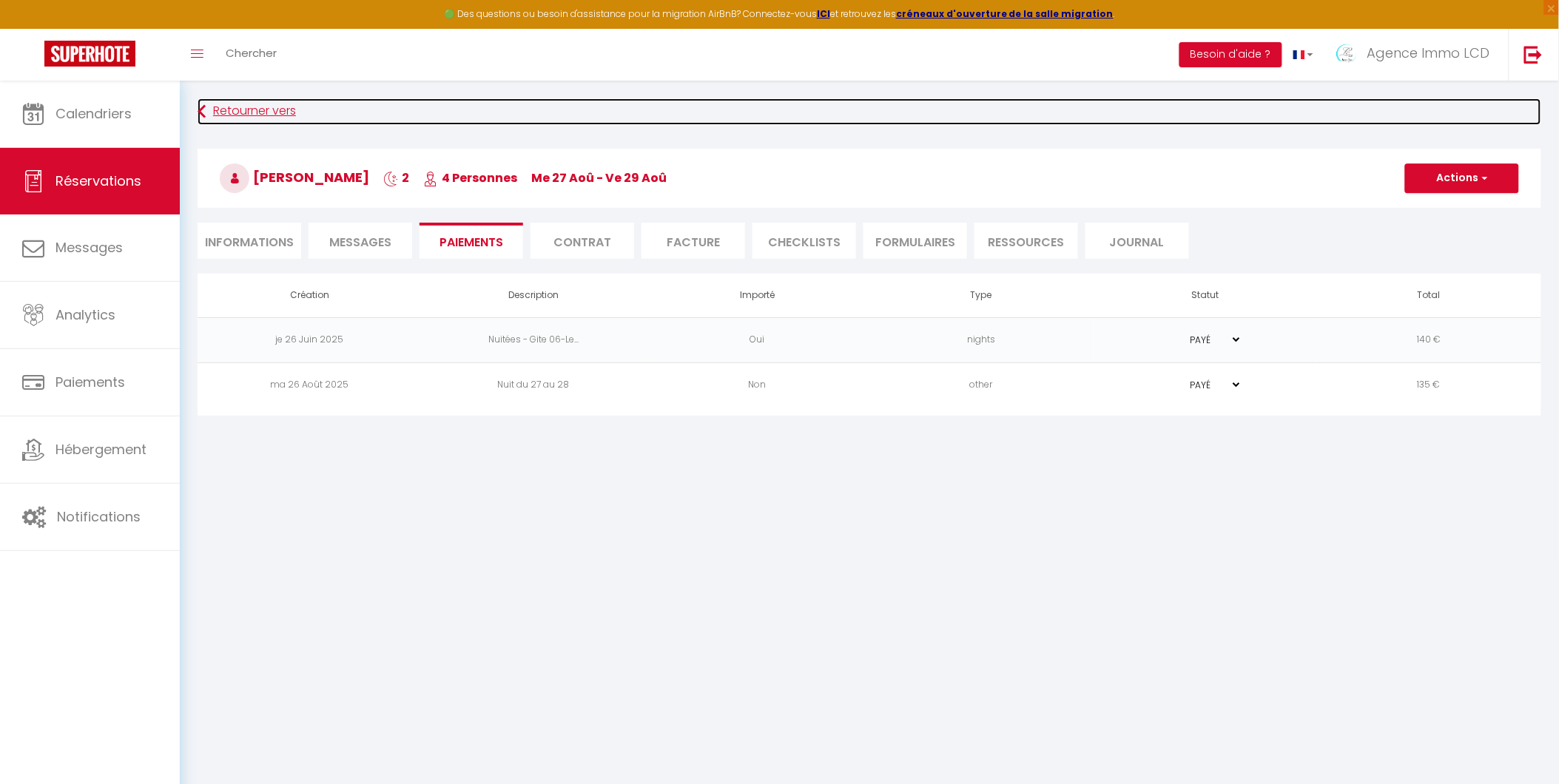
click at [220, 112] on link "Retourner vers" at bounding box center [869, 112] width 1343 height 26
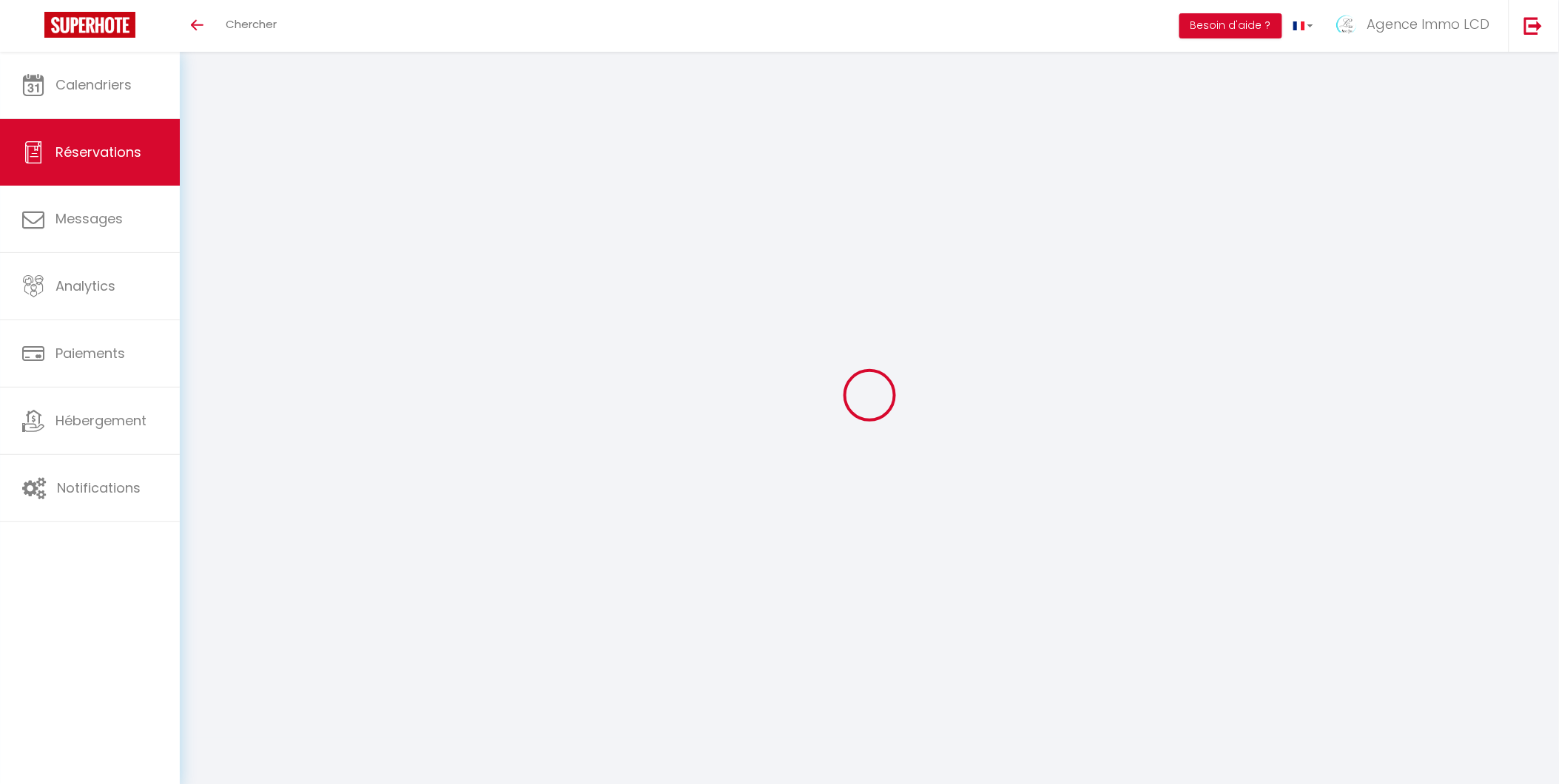
select select
checkbox input "false"
type textarea "PAS DE MENAGE DE SORTIE RESERVATION EN CONTUNUE AVEC DOSSIER LESUR"
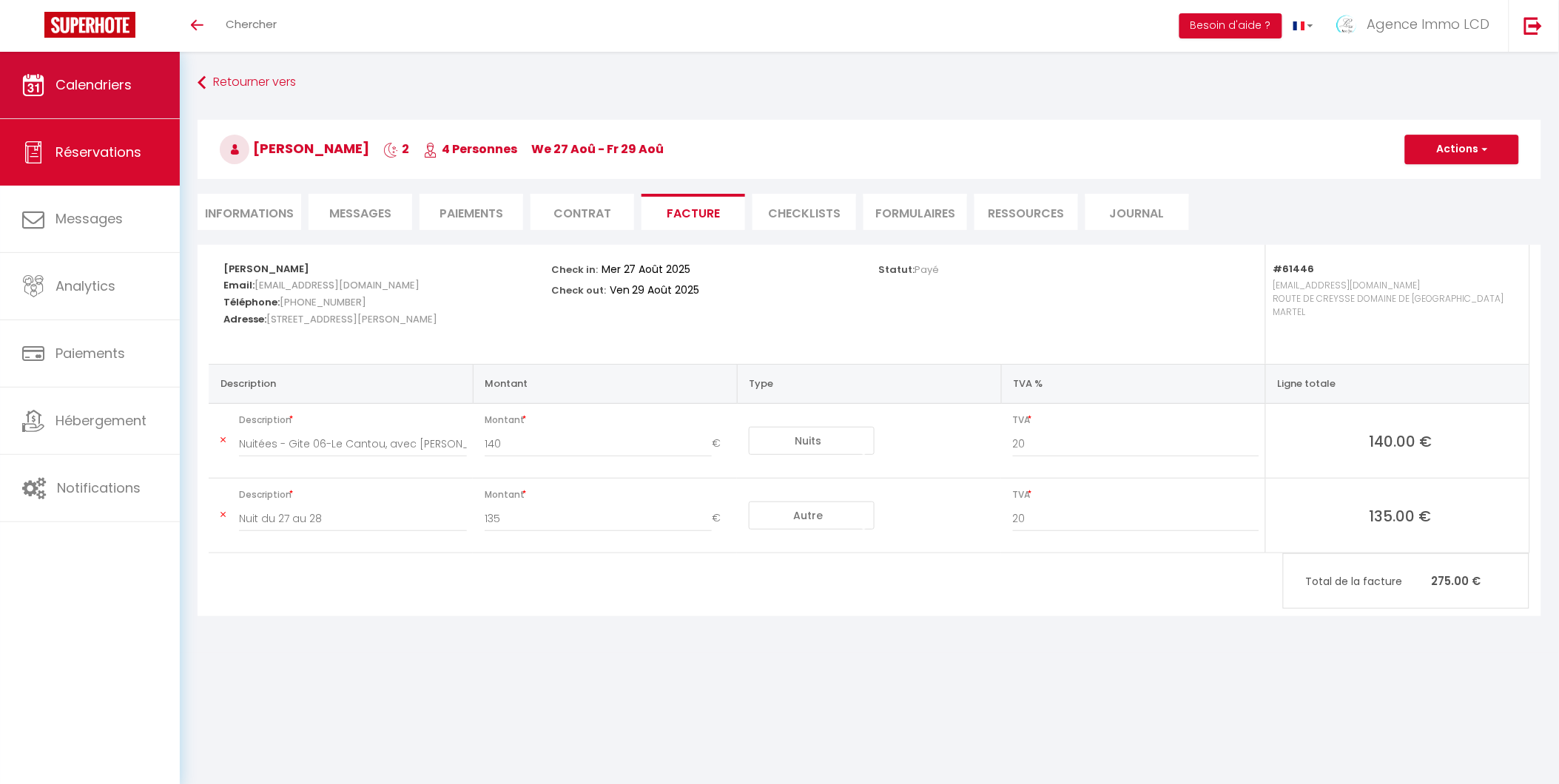
click at [90, 79] on span "Calendriers" at bounding box center [94, 85] width 76 height 19
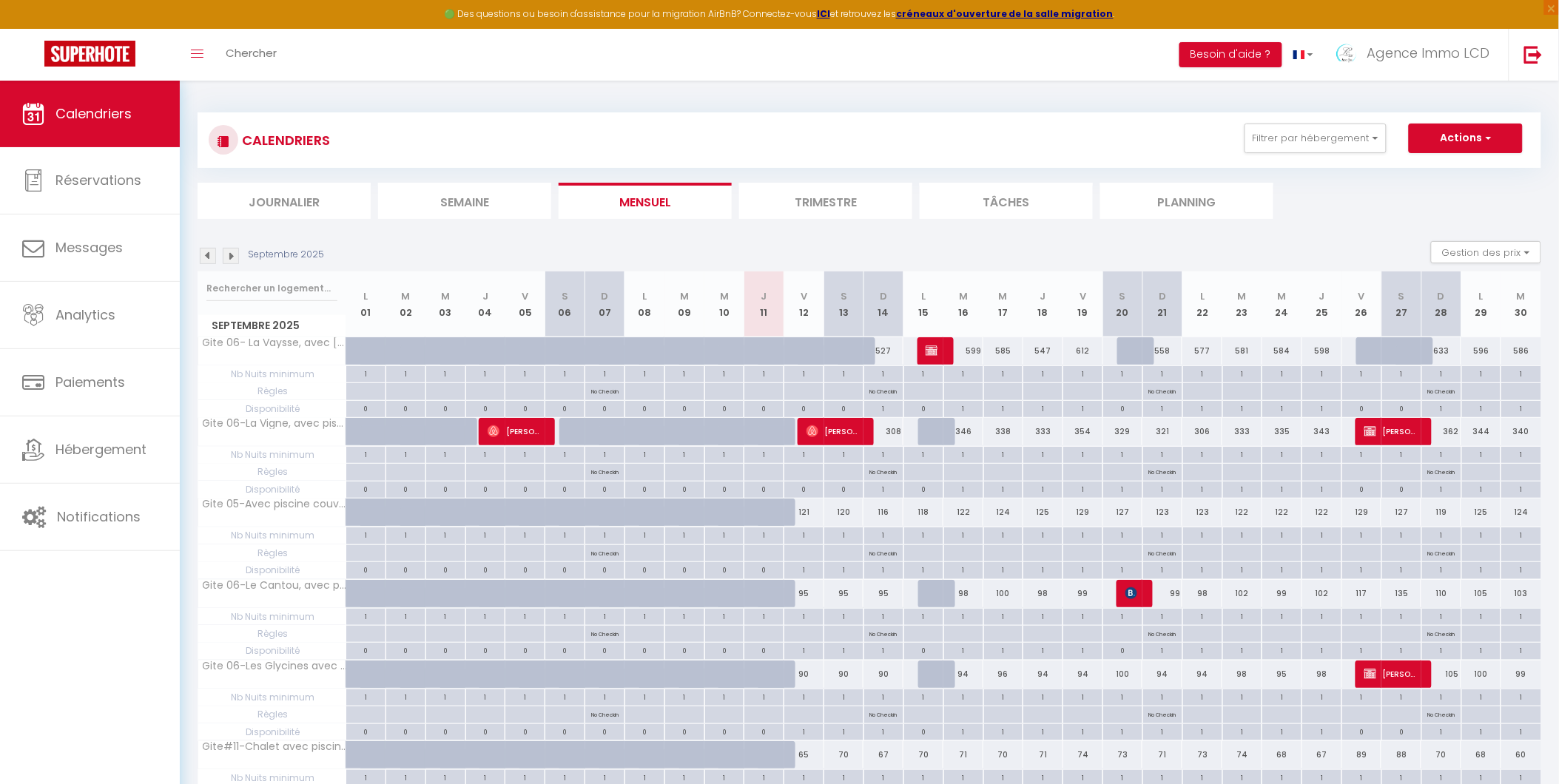
click at [209, 253] on img at bounding box center [208, 256] width 16 height 16
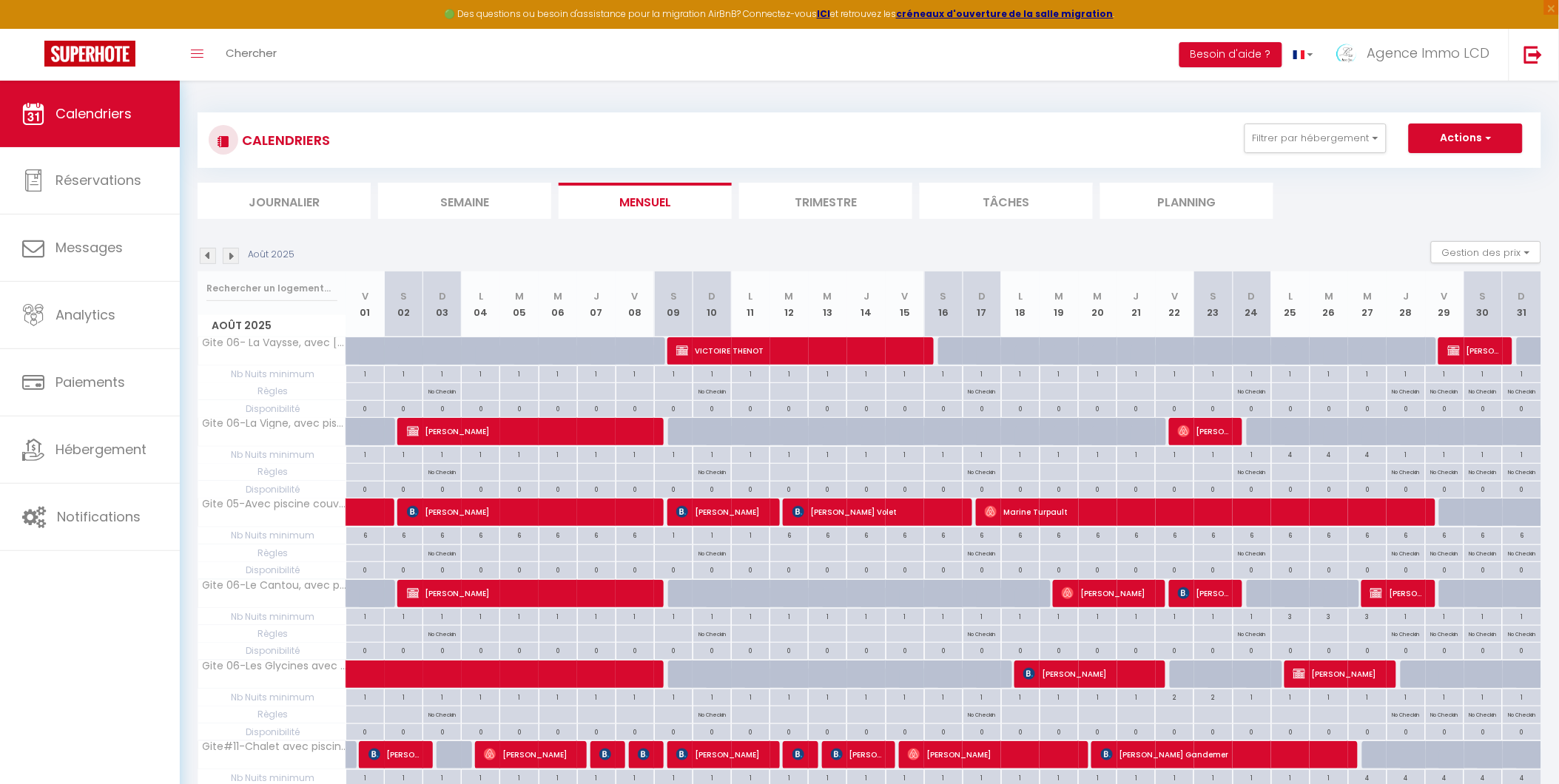
click at [209, 254] on img at bounding box center [208, 256] width 16 height 16
select select
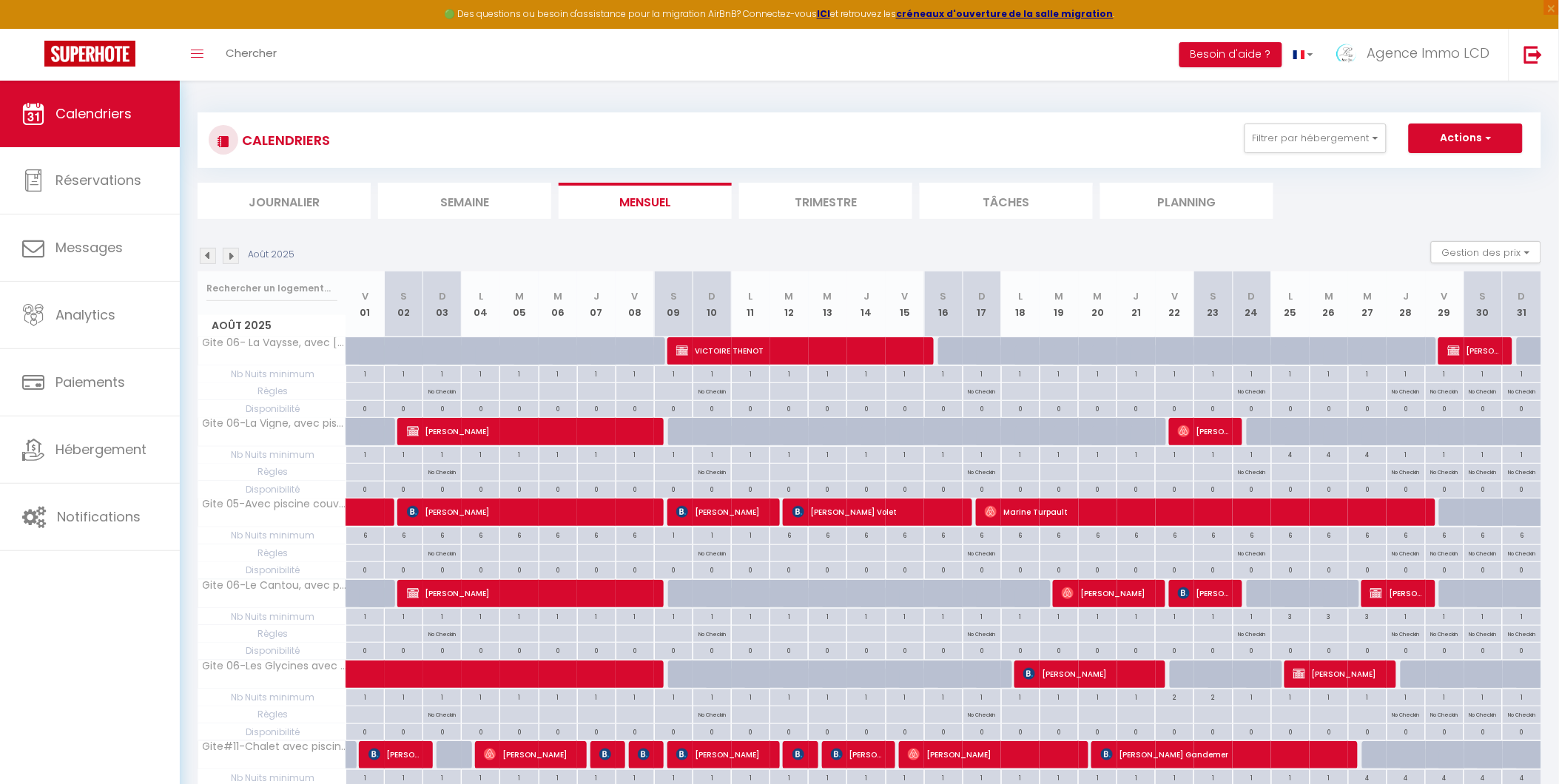
select select
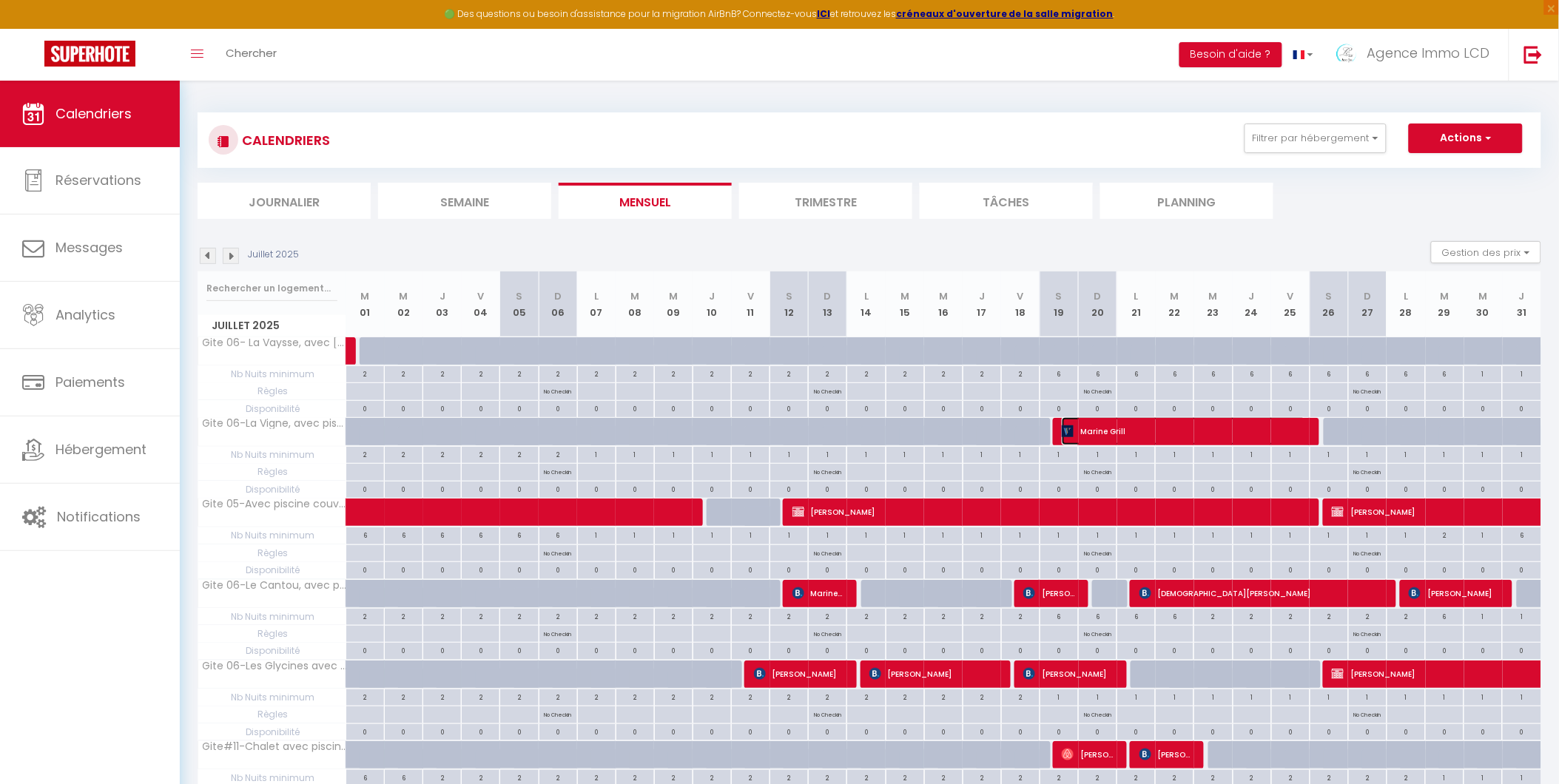
click at [1106, 431] on span "Marine Grill" at bounding box center [1183, 431] width 243 height 28
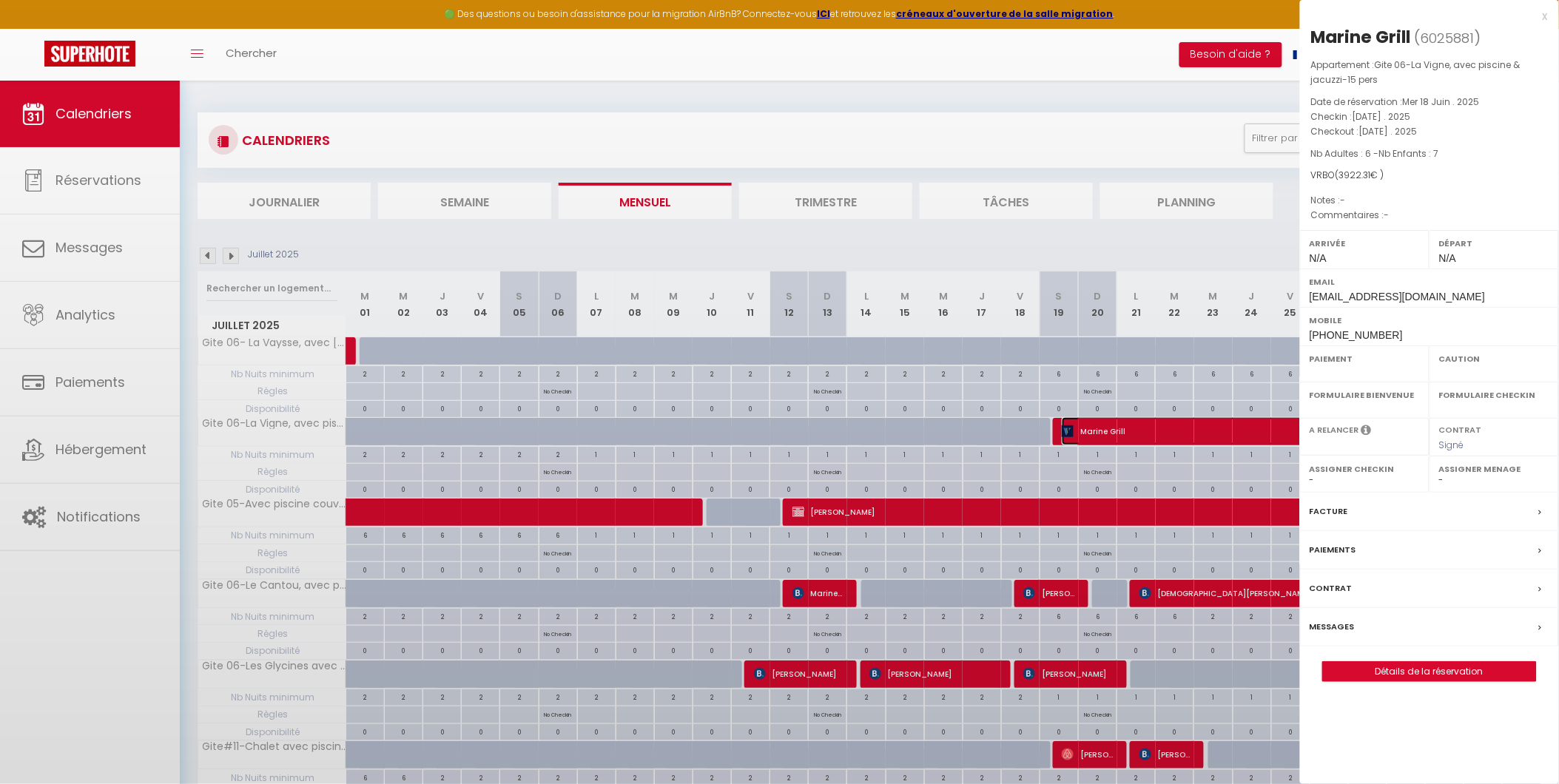
select select "OK"
select select "0"
select select "1"
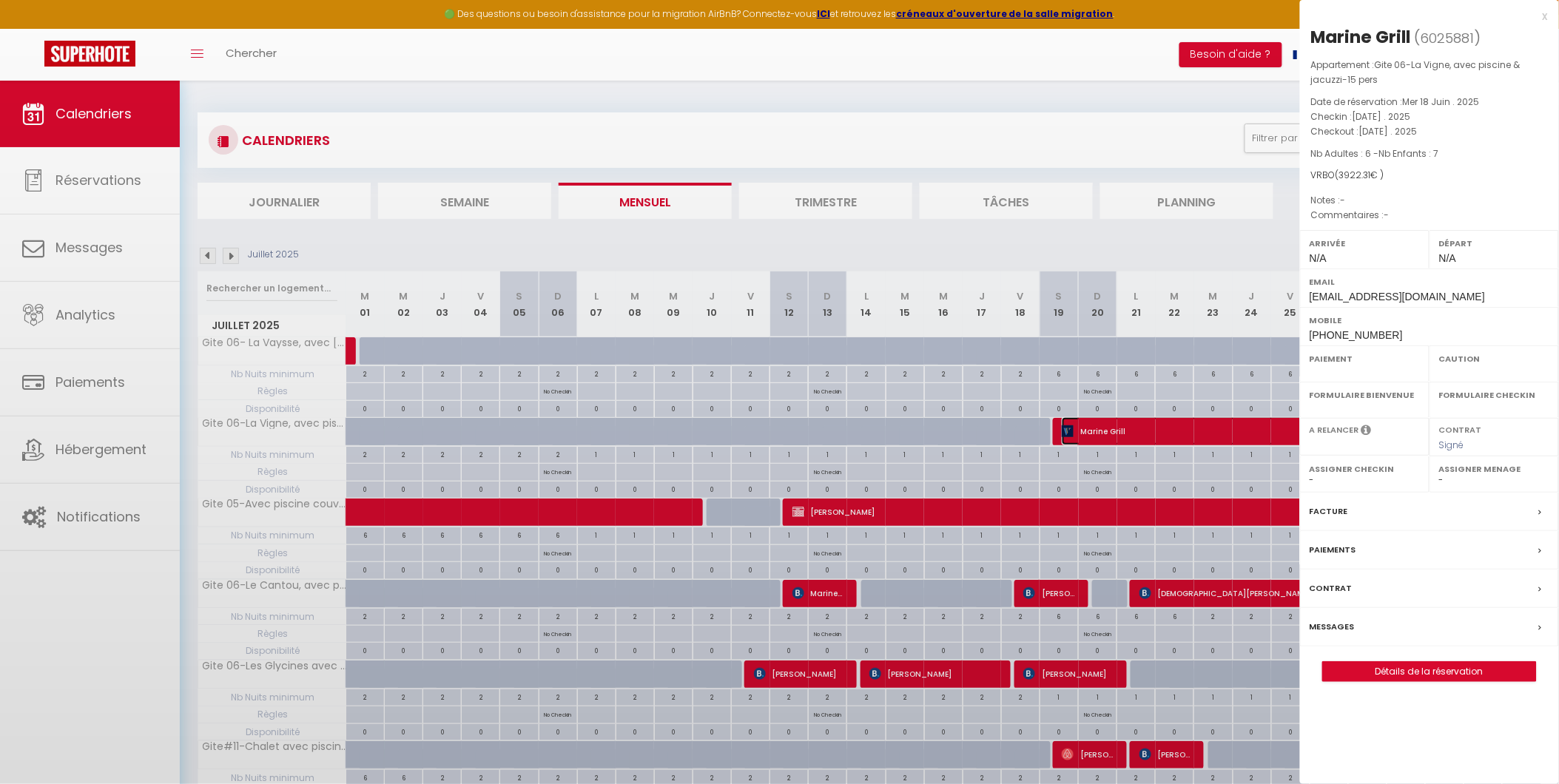
select select
select select "42437"
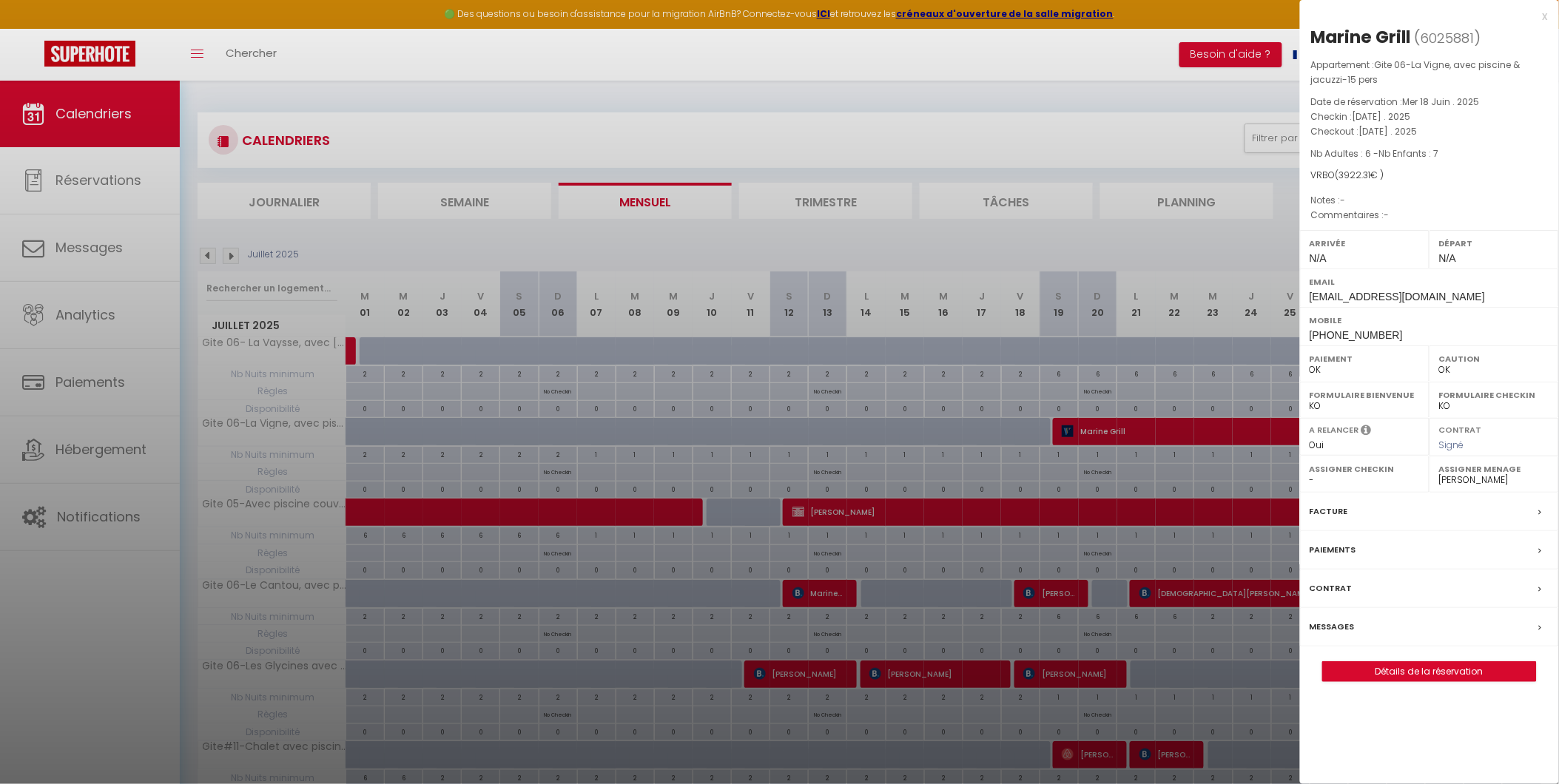
click at [1328, 512] on label "Facture" at bounding box center [1328, 511] width 39 height 16
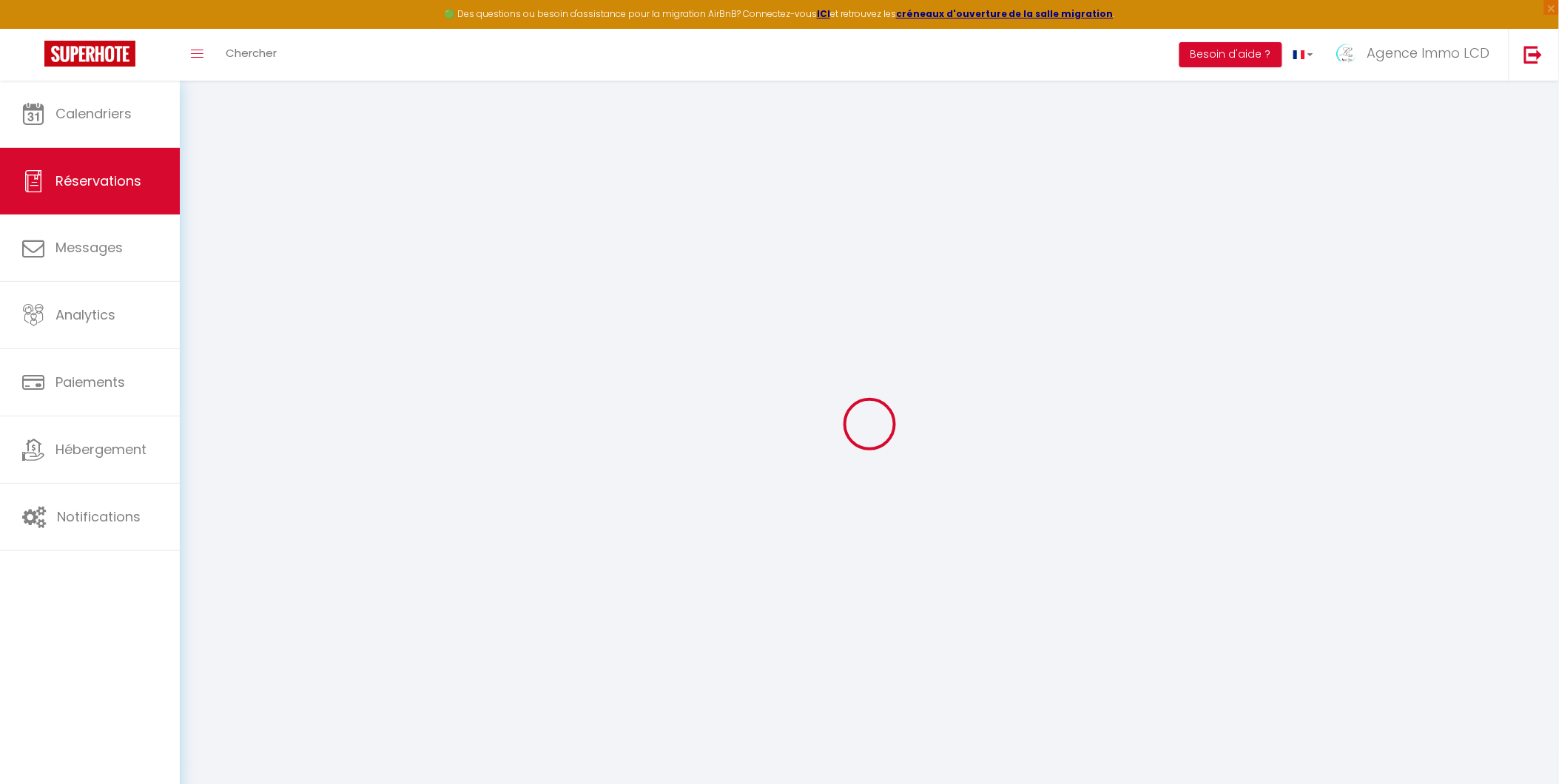
select select
checkbox input "false"
select select
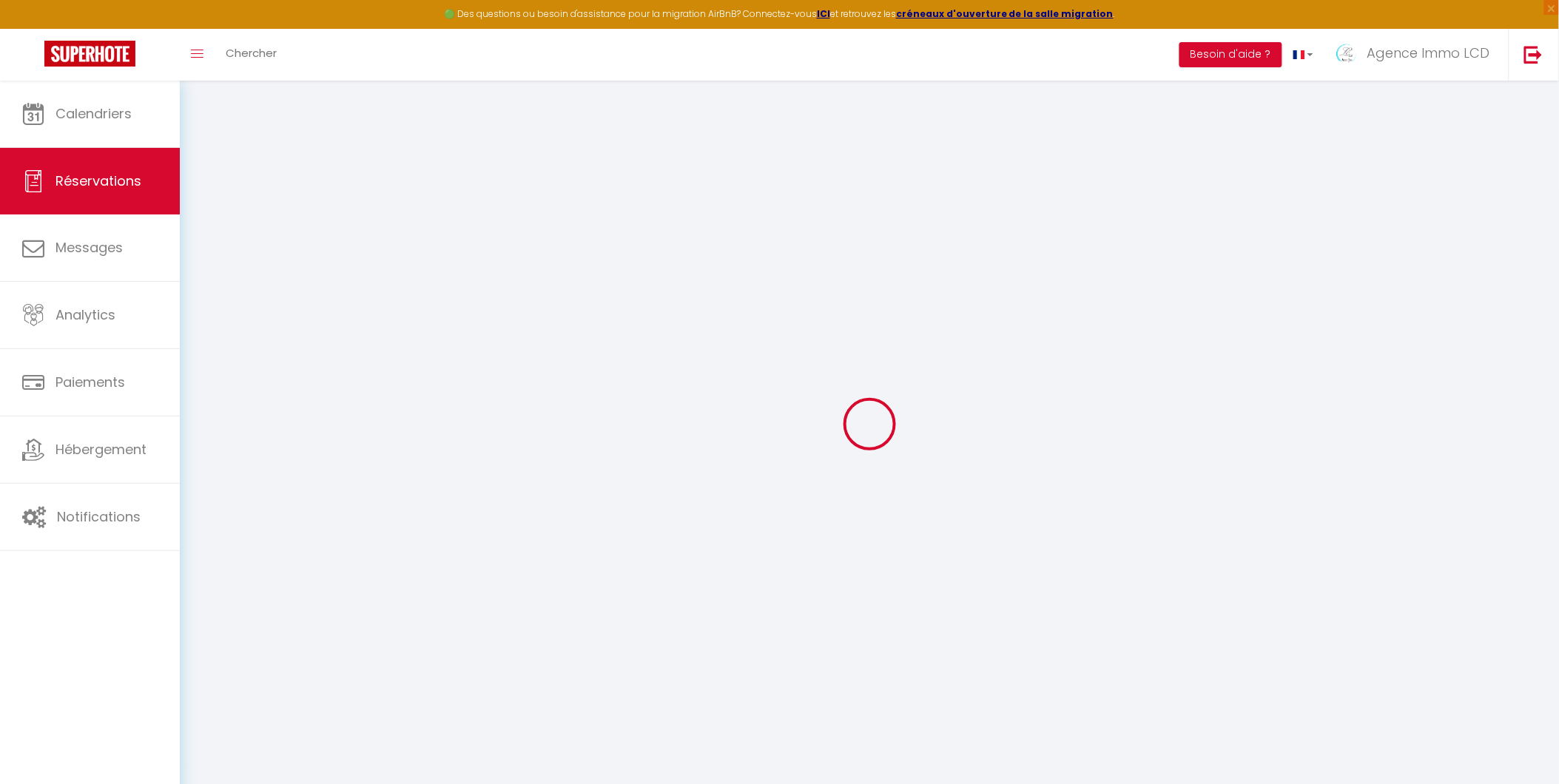
checkbox input "false"
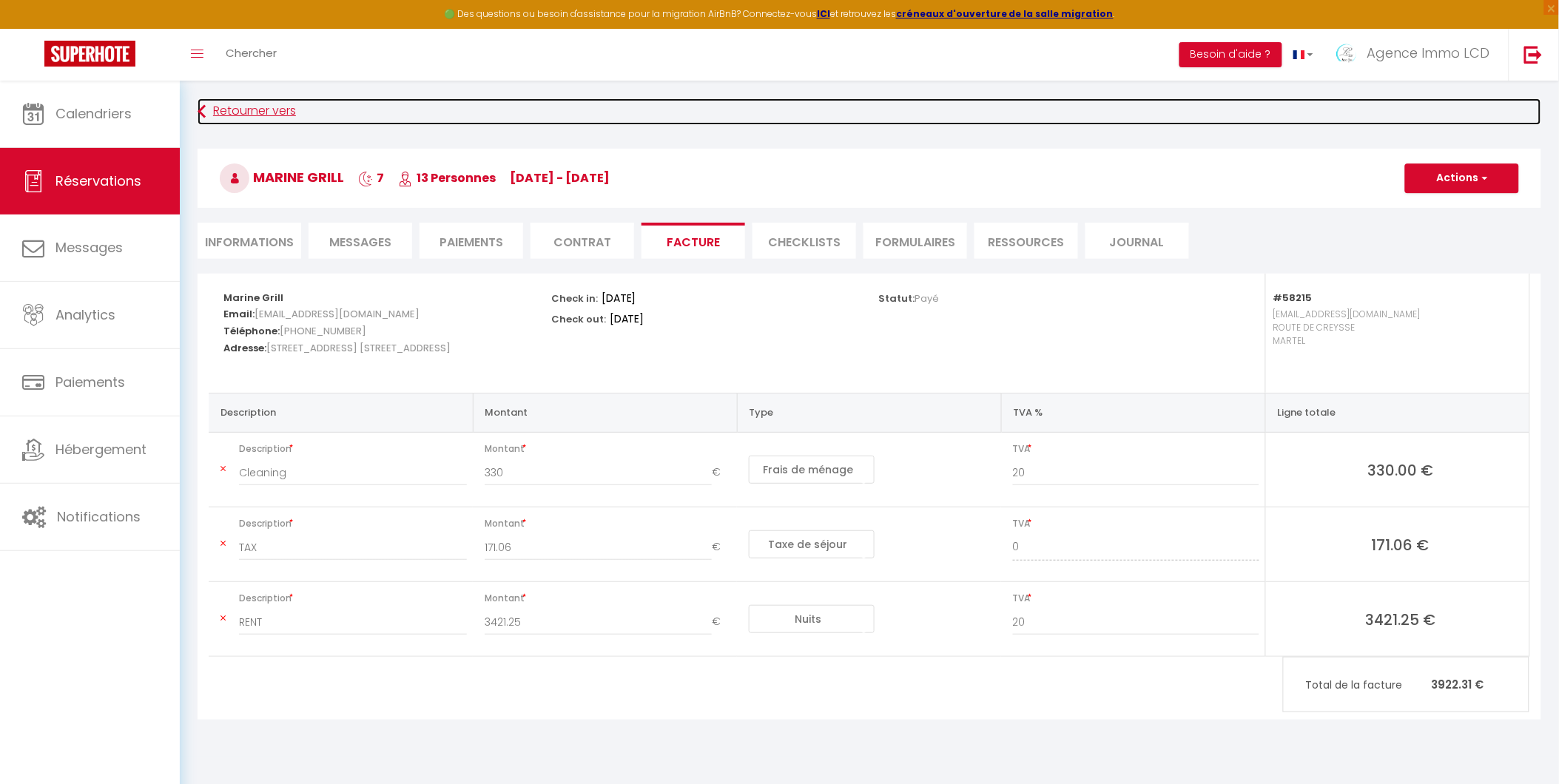
click at [248, 111] on link "Retourner vers" at bounding box center [869, 112] width 1343 height 26
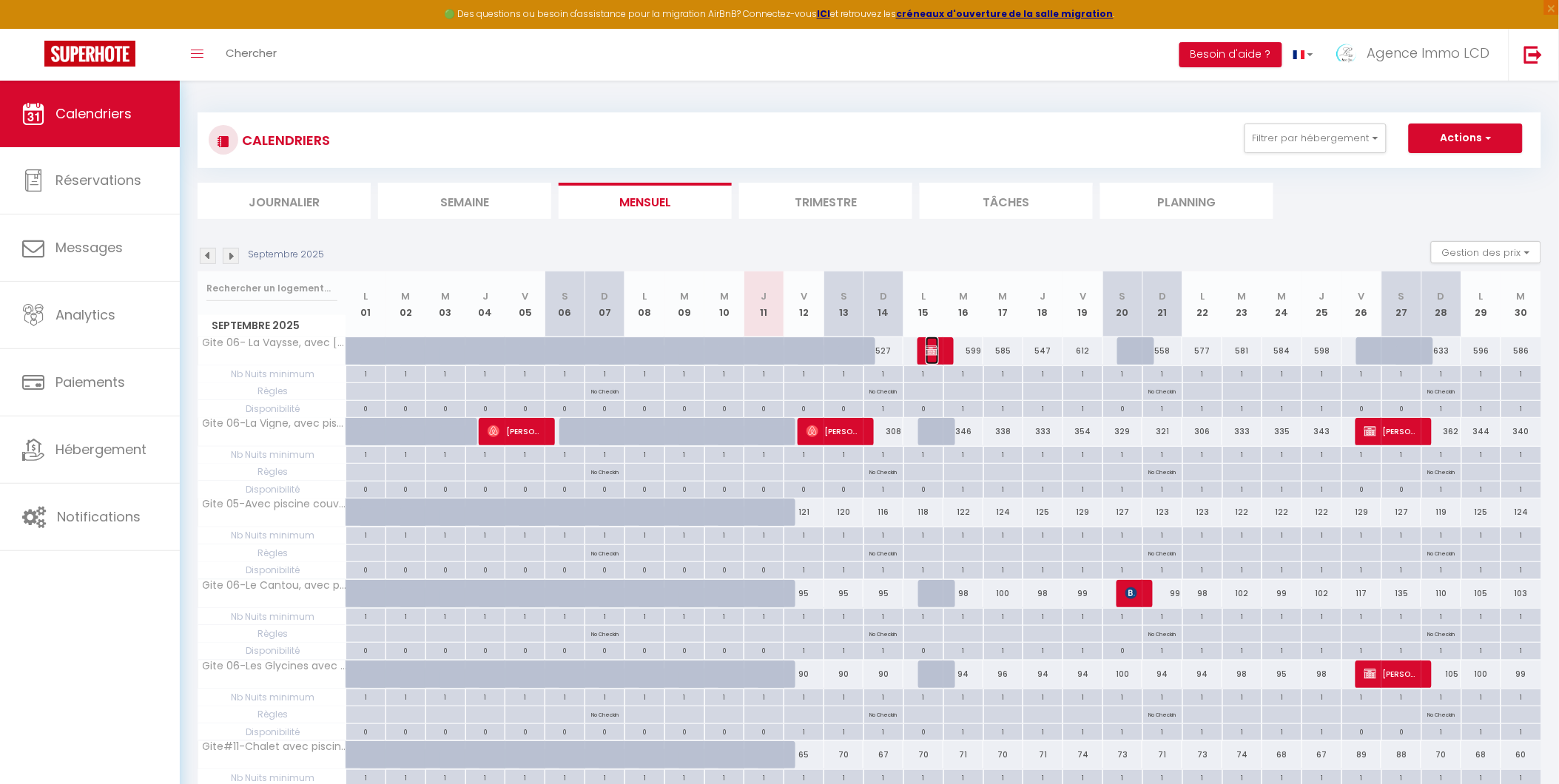
click at [930, 348] on img at bounding box center [931, 351] width 11 height 11
select select "OK"
select select "KO"
select select "0"
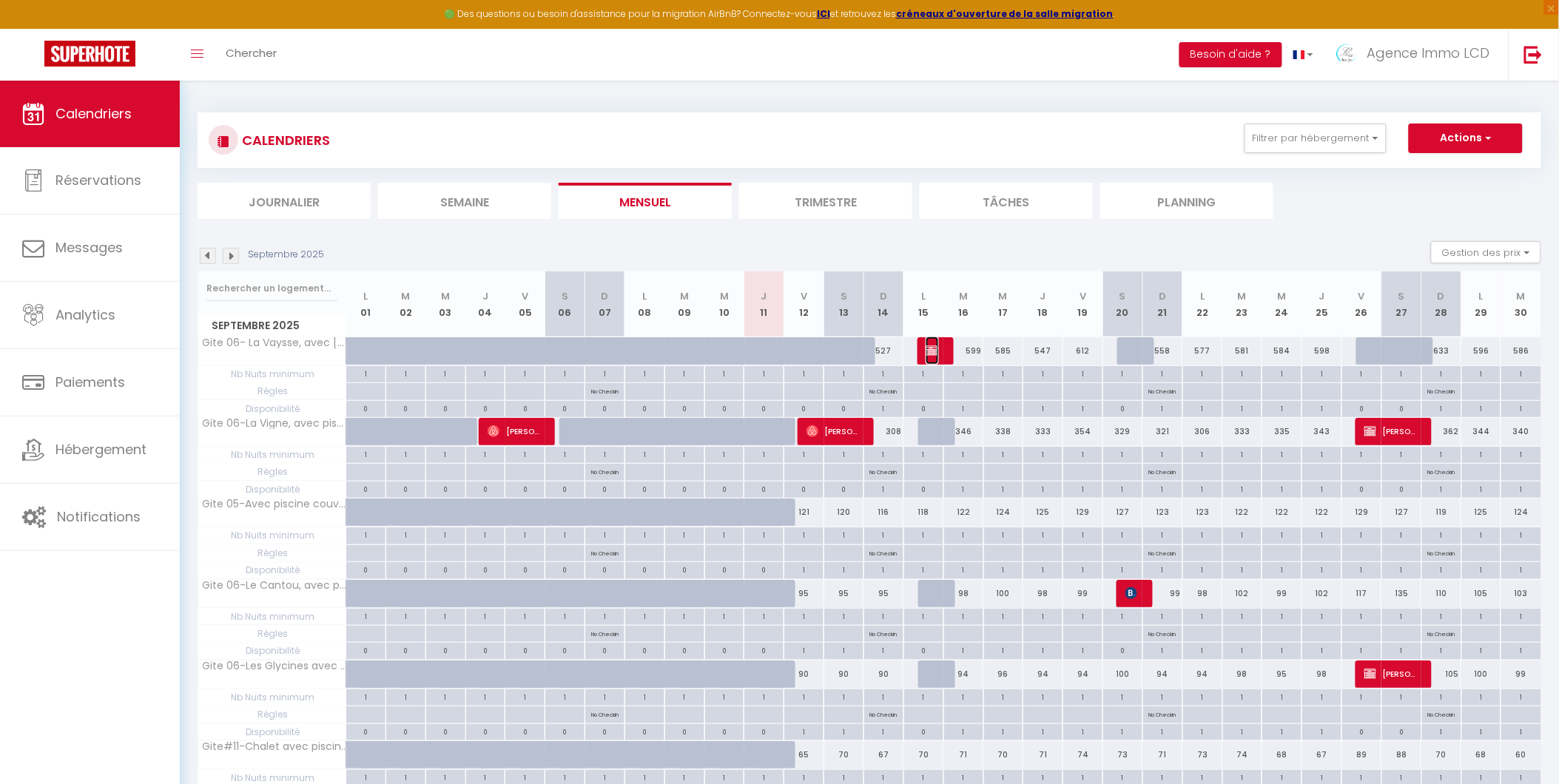
select select "1"
select select
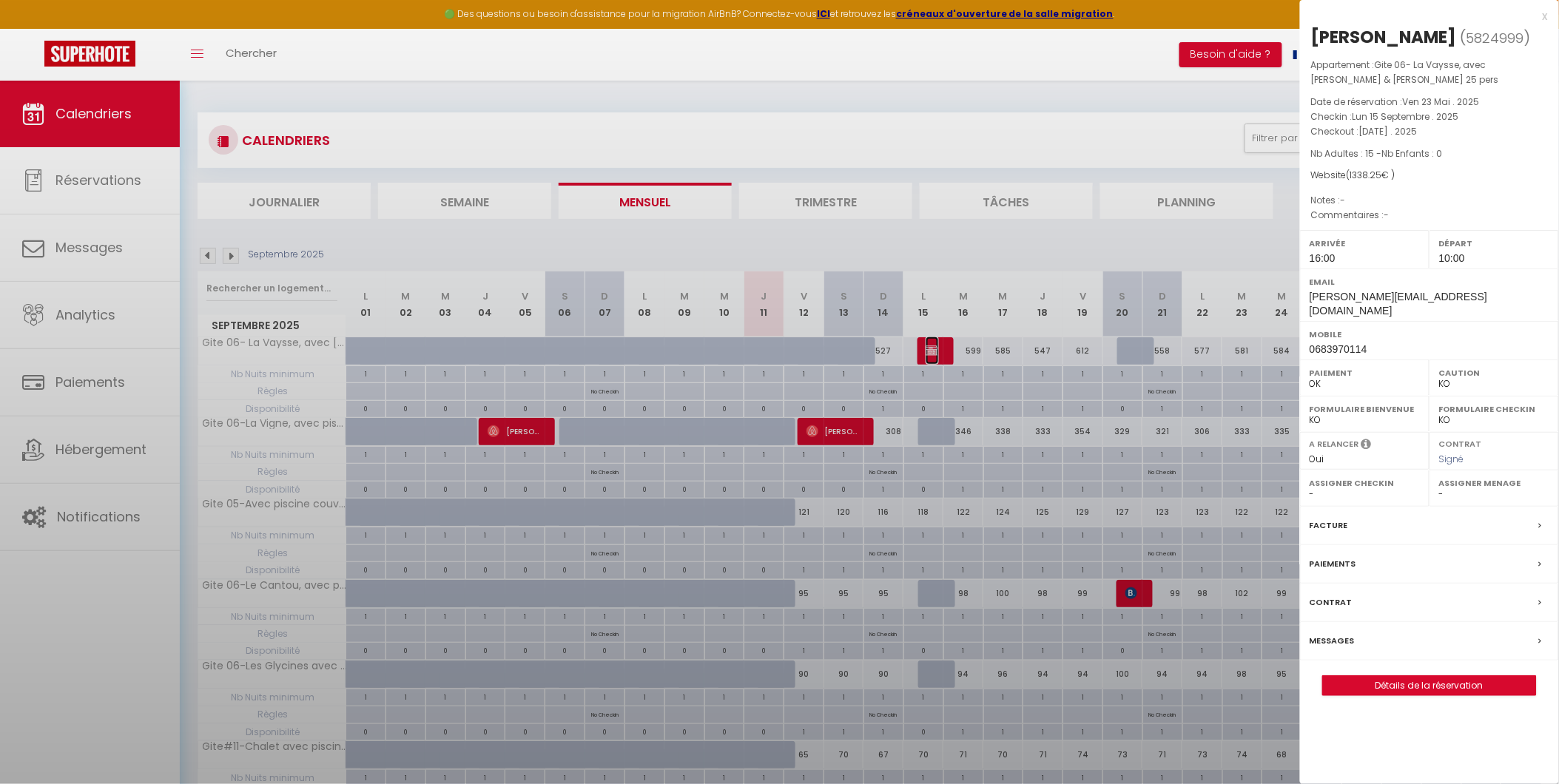
select select "49509"
select select "42437"
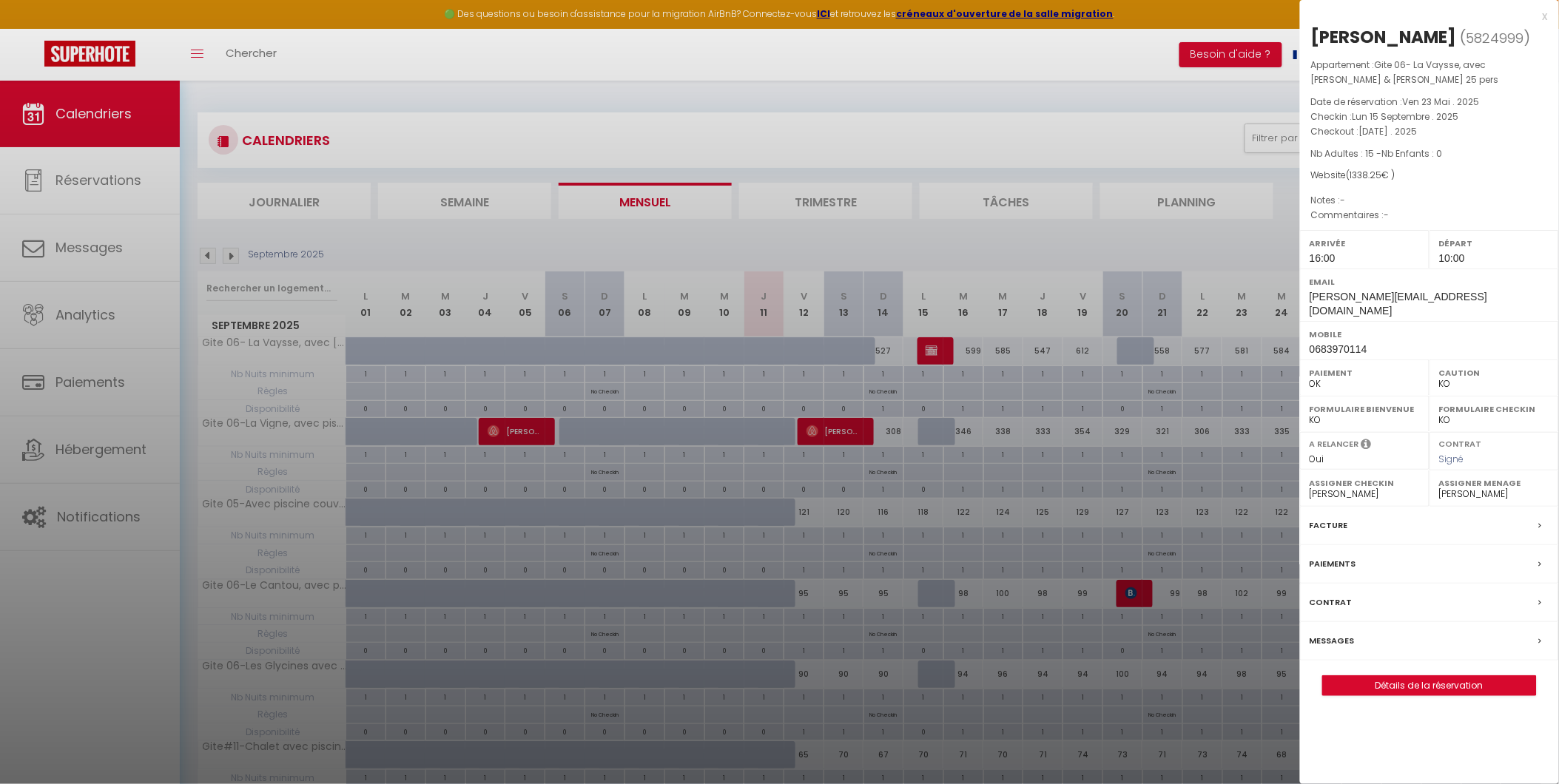
click at [929, 236] on div at bounding box center [779, 392] width 1559 height 784
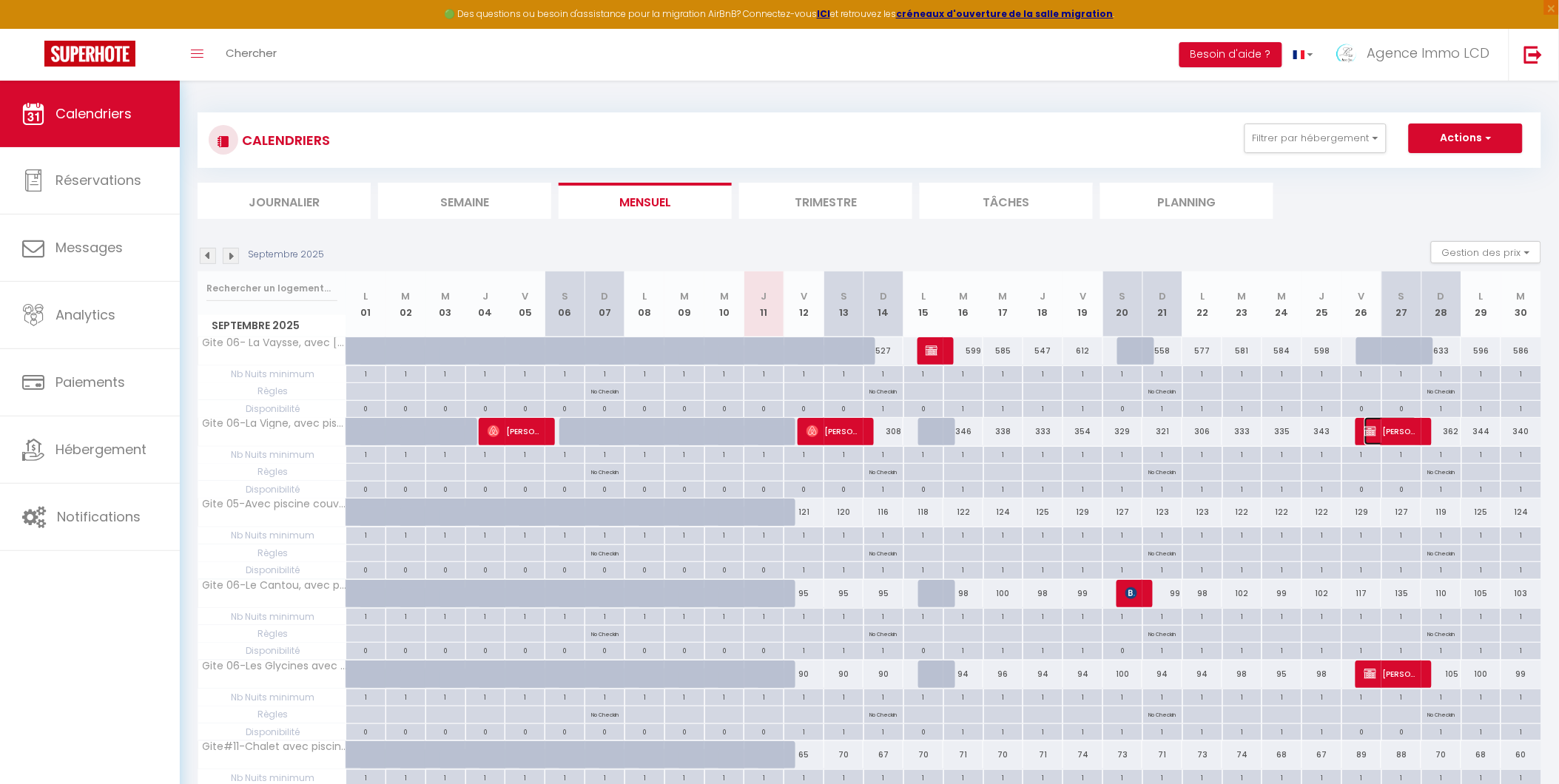
click at [1386, 432] on span "[PERSON_NAME]" at bounding box center [1391, 431] width 53 height 28
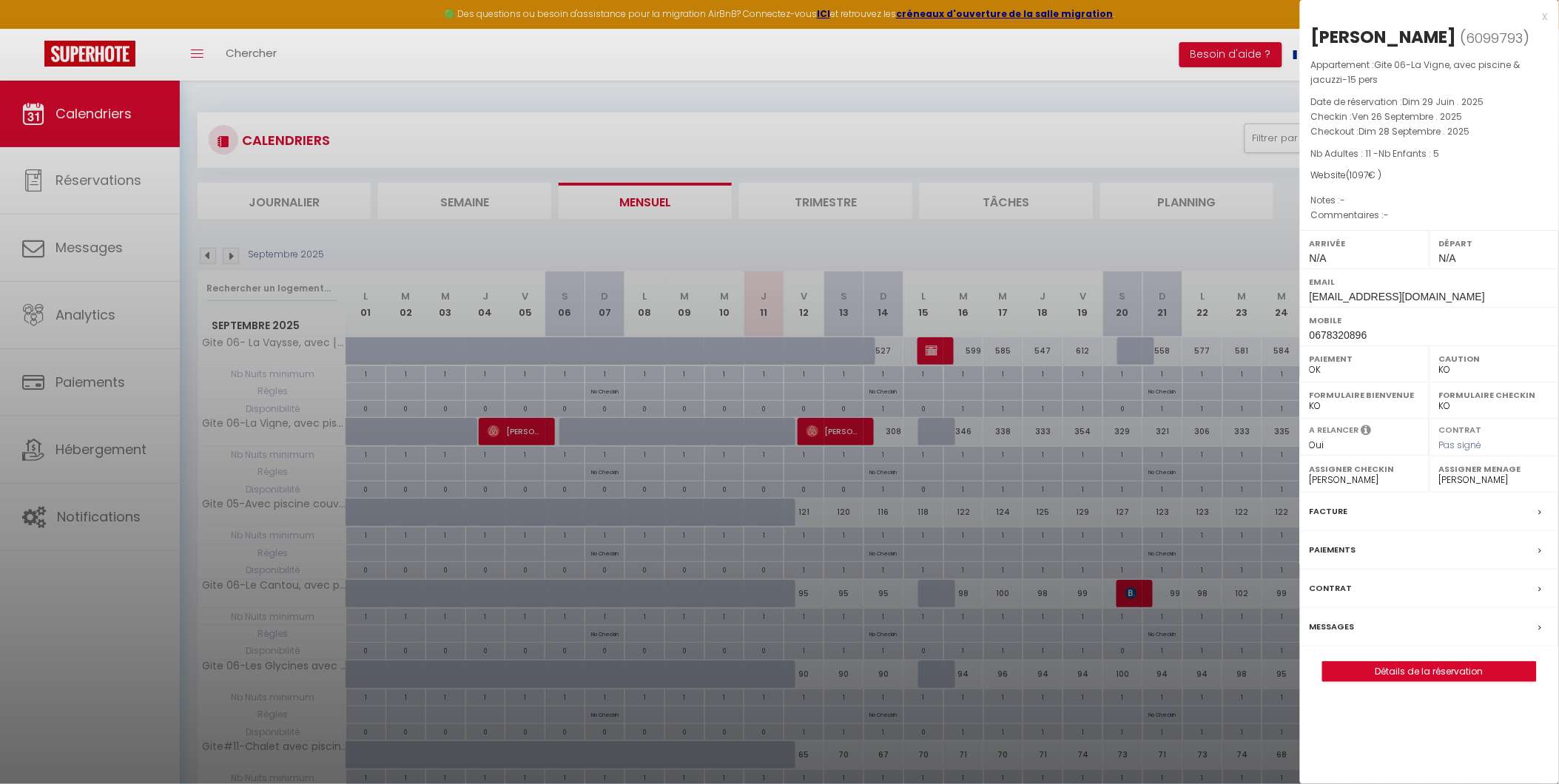
click at [912, 123] on div at bounding box center [779, 392] width 1559 height 784
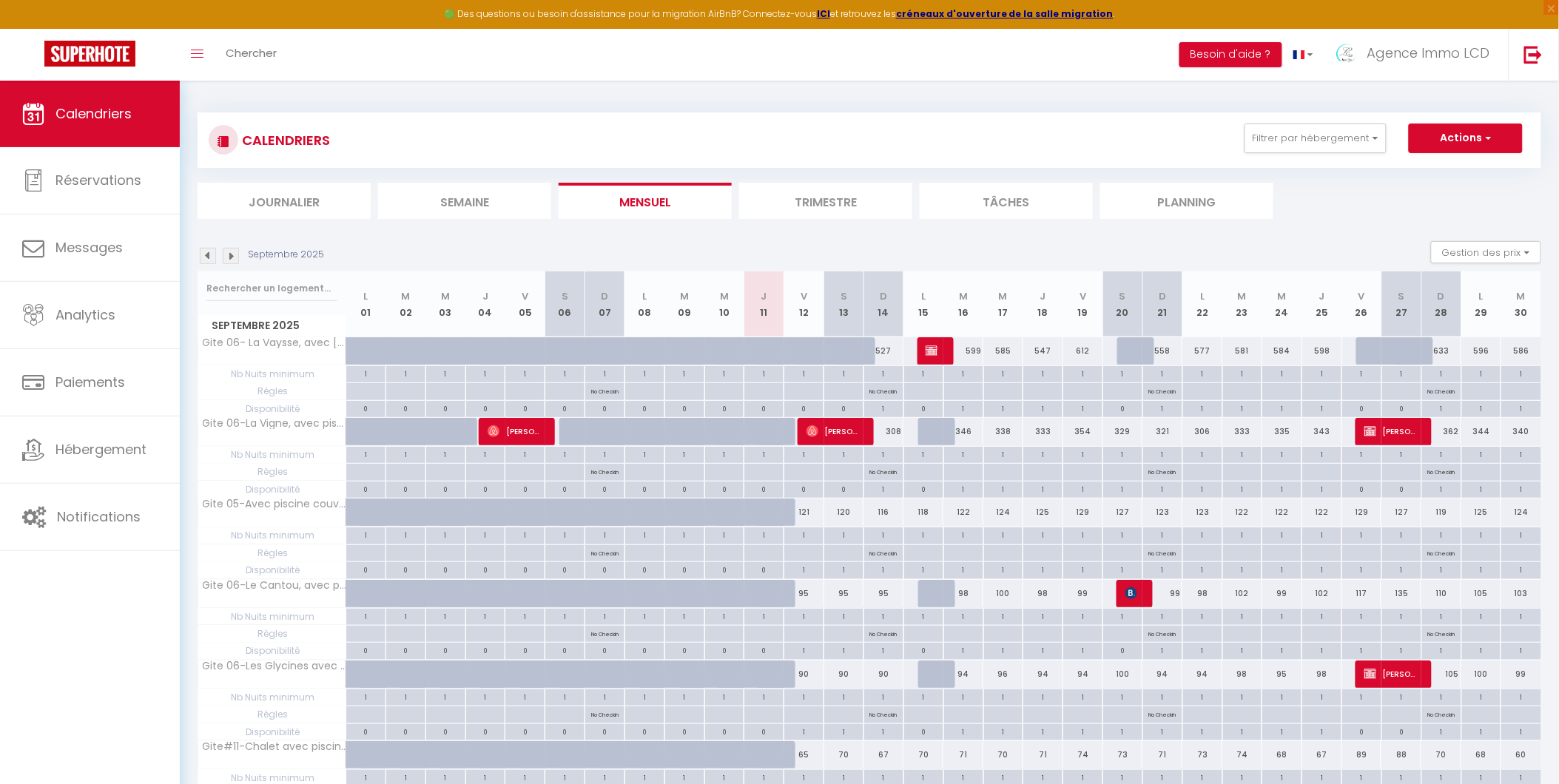
click at [229, 259] on img at bounding box center [231, 256] width 16 height 16
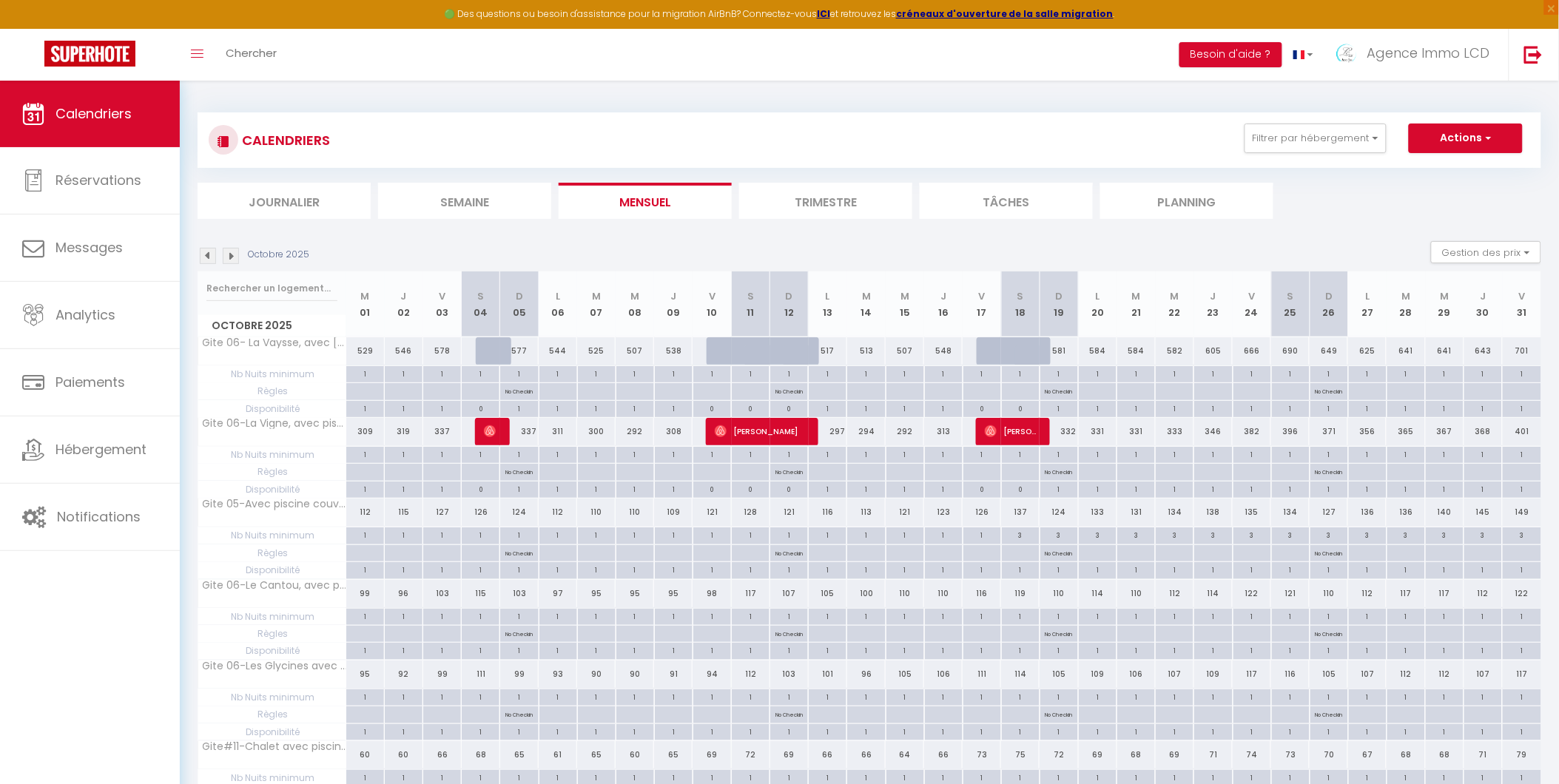
click at [229, 259] on img at bounding box center [231, 256] width 16 height 16
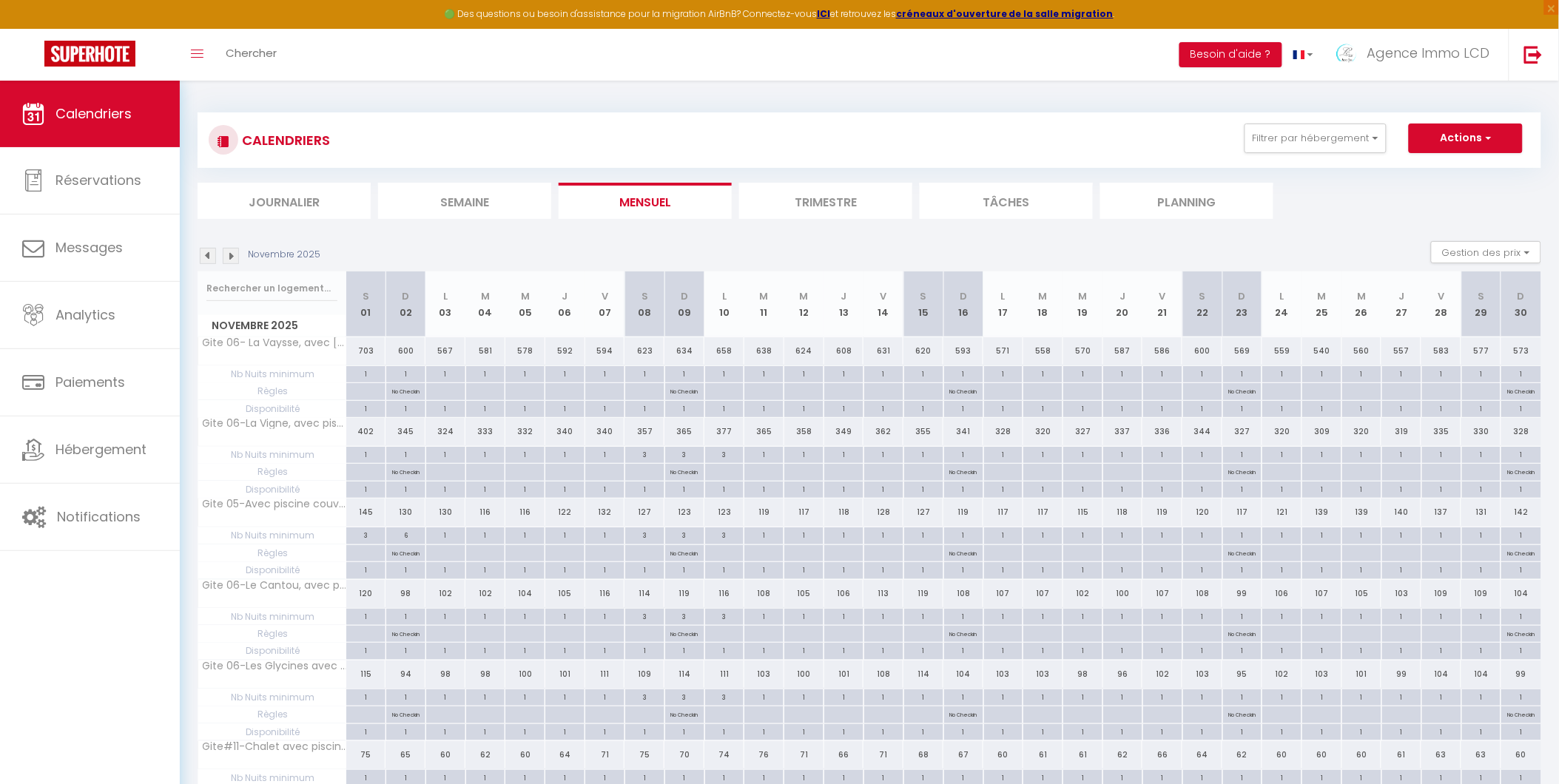
click at [229, 259] on img at bounding box center [231, 256] width 16 height 16
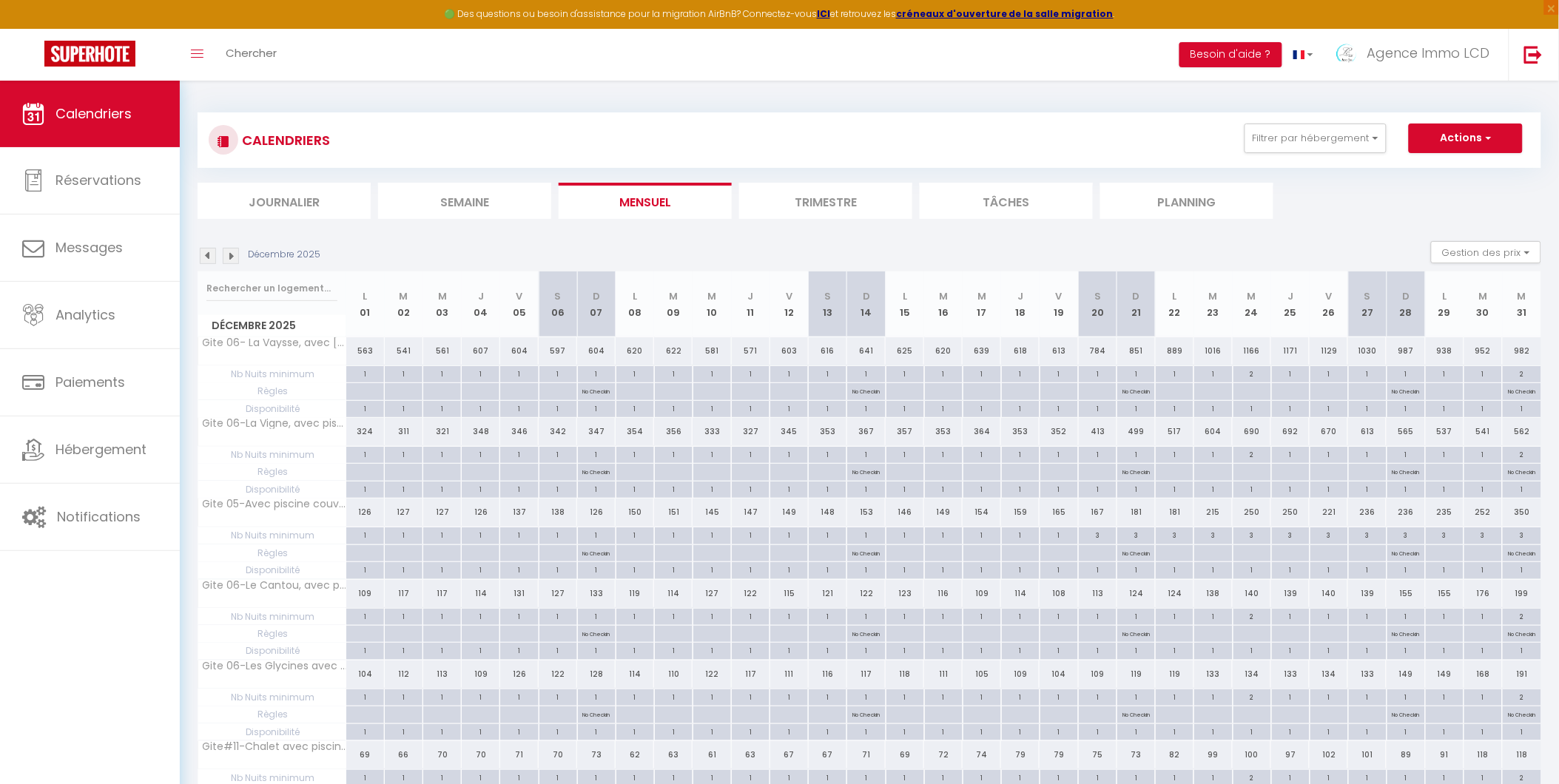
click at [229, 259] on img at bounding box center [231, 256] width 16 height 16
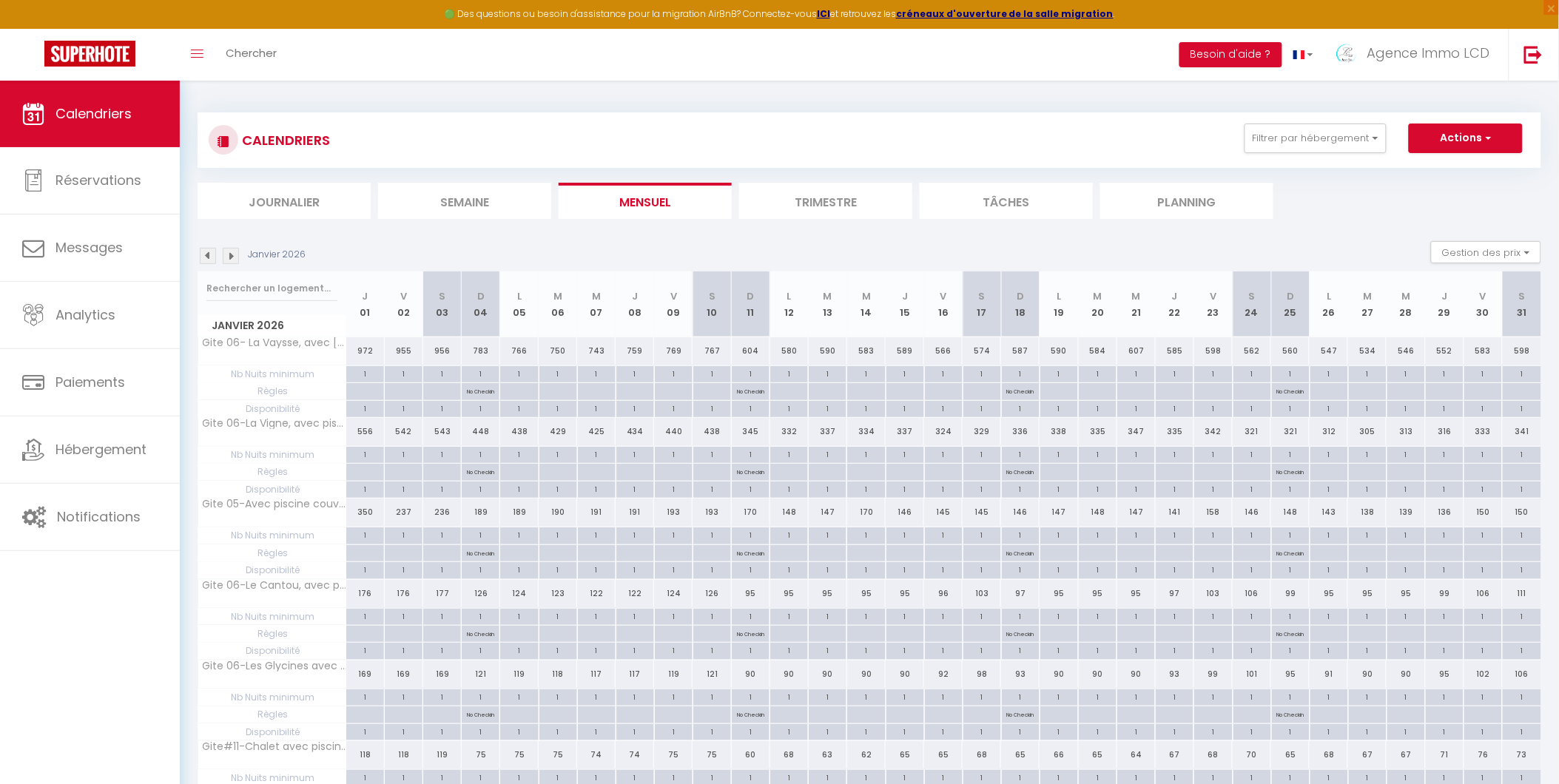
click at [229, 259] on img at bounding box center [231, 256] width 16 height 16
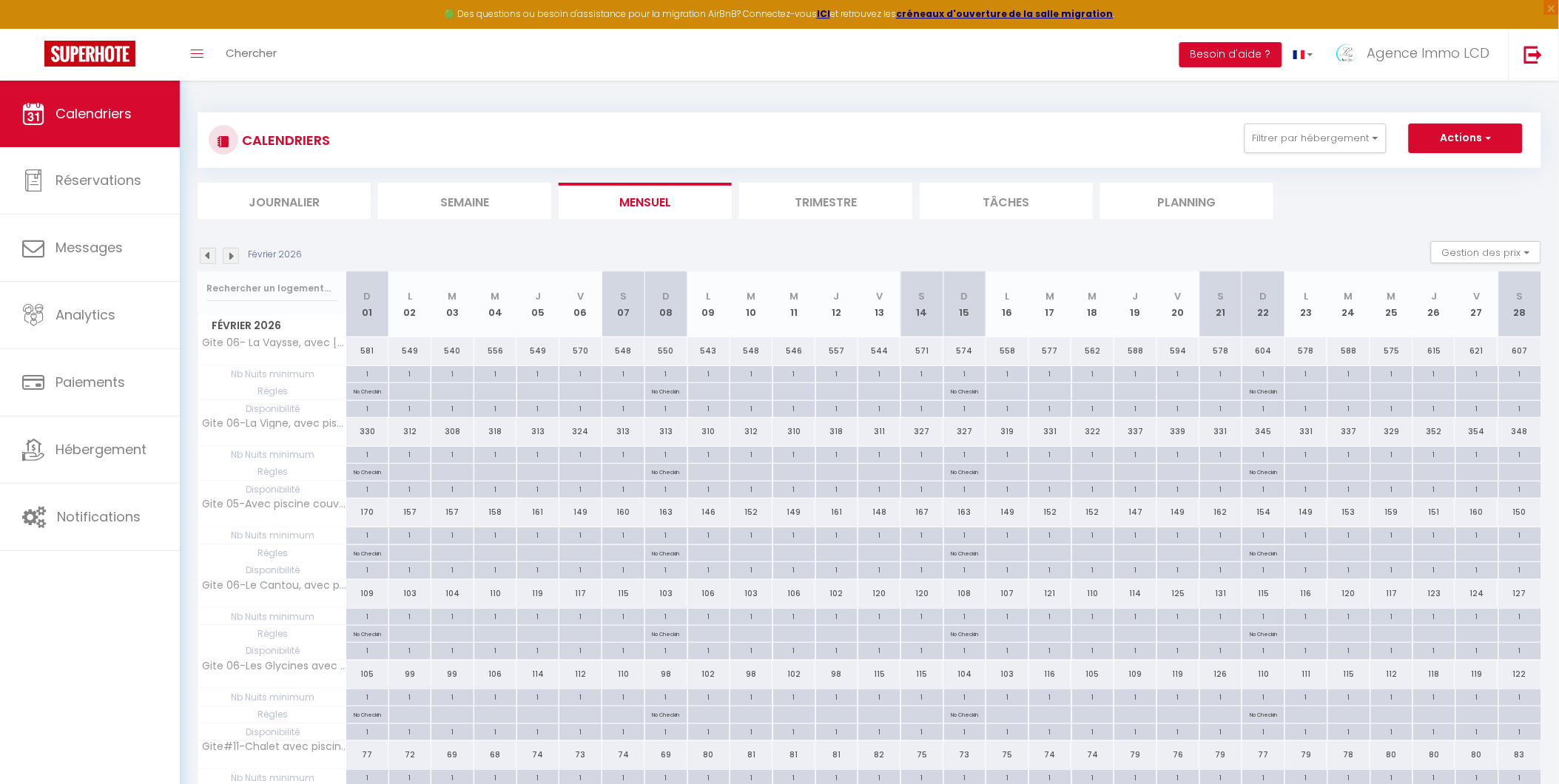
click at [229, 259] on img at bounding box center [231, 256] width 16 height 16
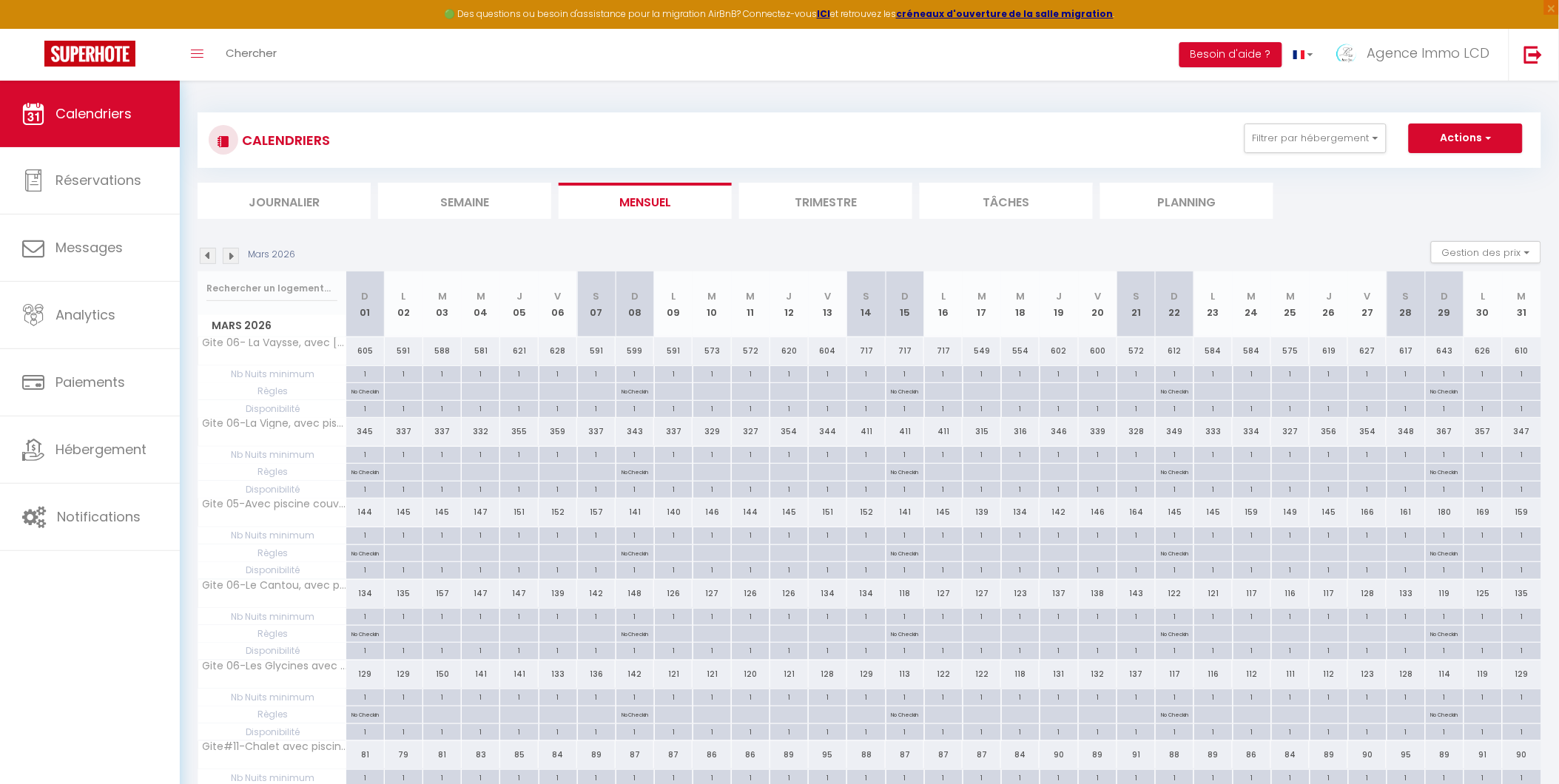
click at [229, 259] on img at bounding box center [231, 256] width 16 height 16
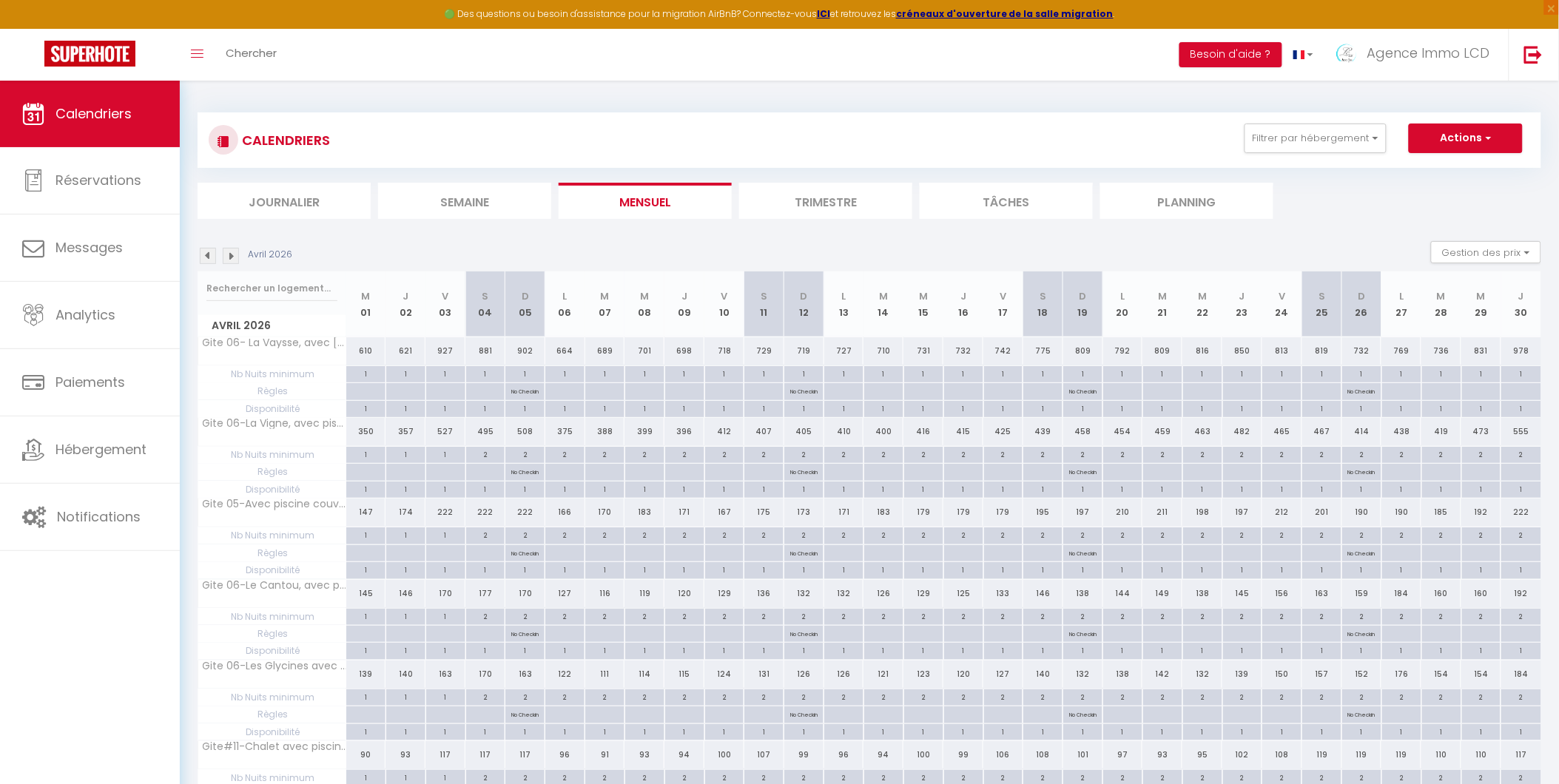
click at [229, 259] on img at bounding box center [231, 256] width 16 height 16
select select "KO"
select select "0"
select select "49509"
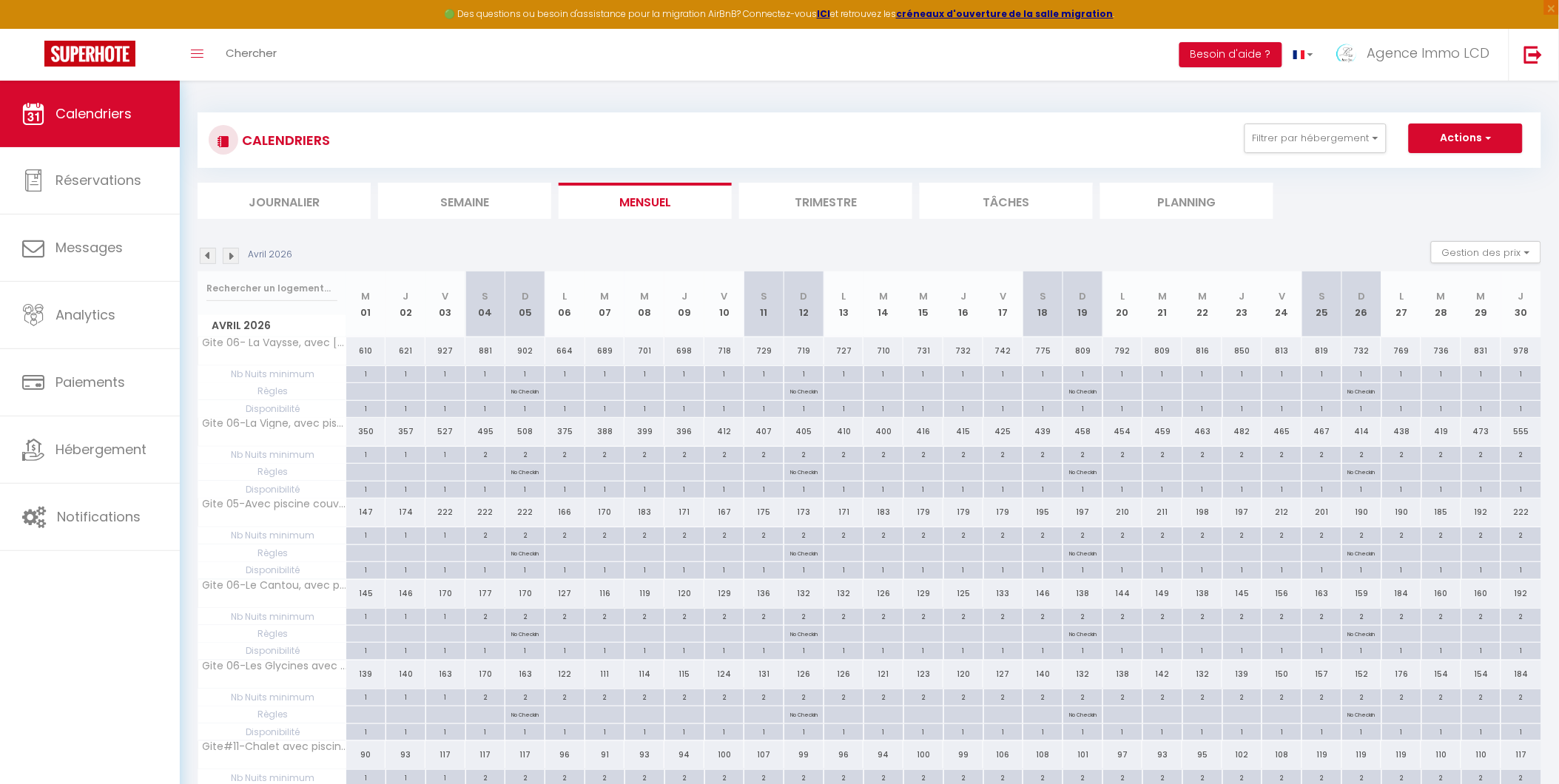
select select "42437"
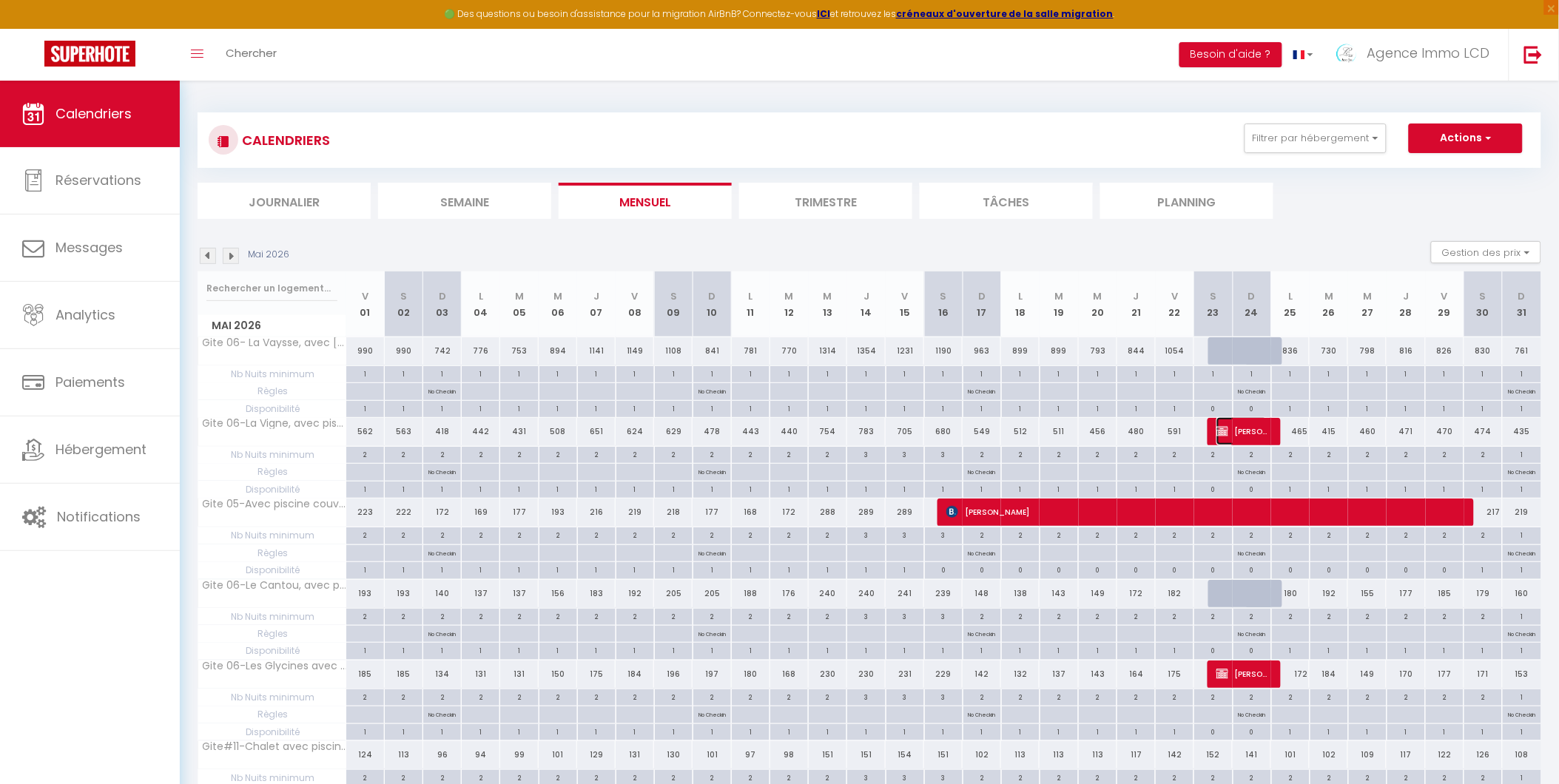
click at [1249, 429] on span "sebastien LAVAURD" at bounding box center [1241, 431] width 51 height 28
select select
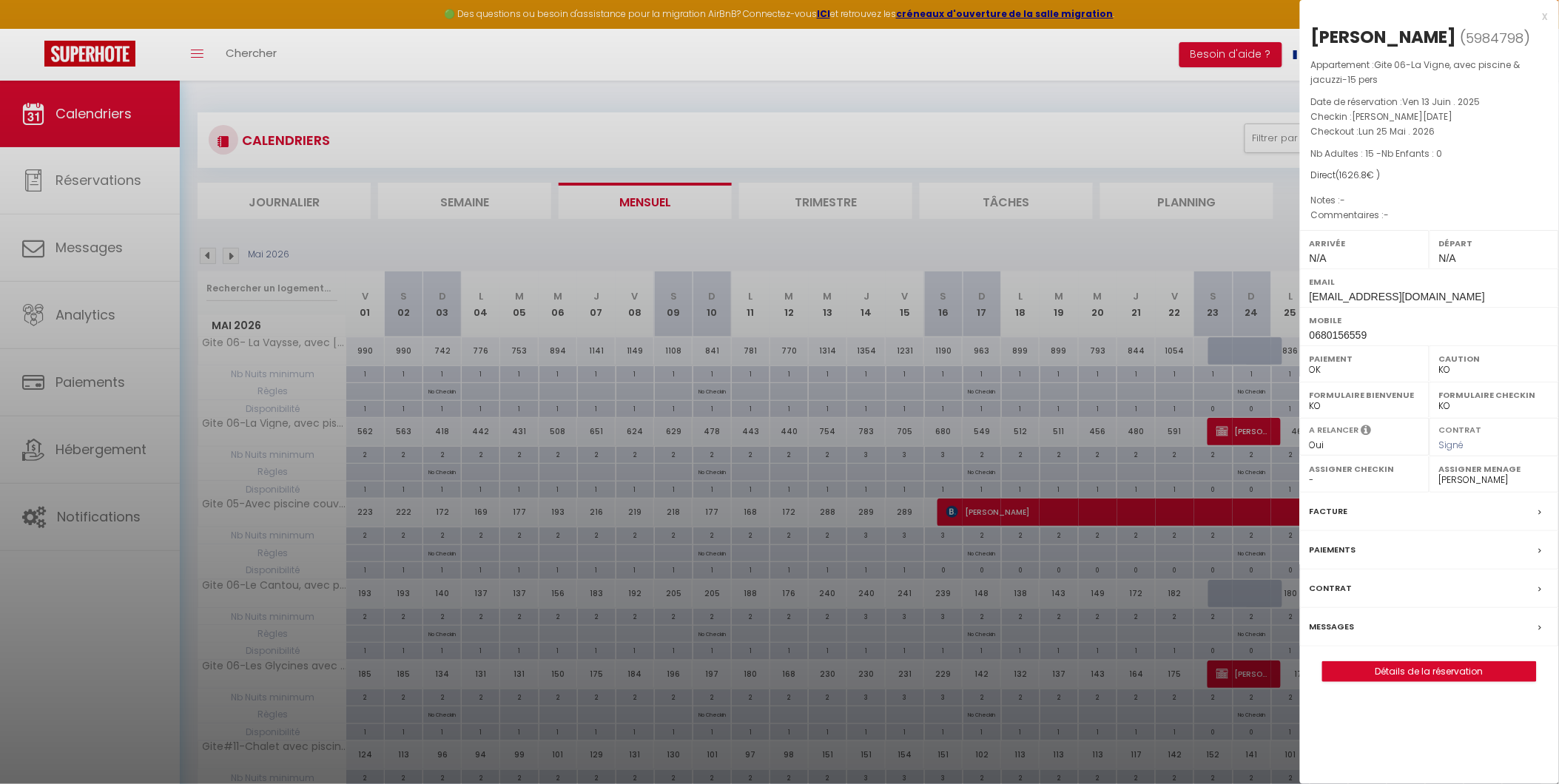
click at [109, 103] on div at bounding box center [779, 392] width 1559 height 784
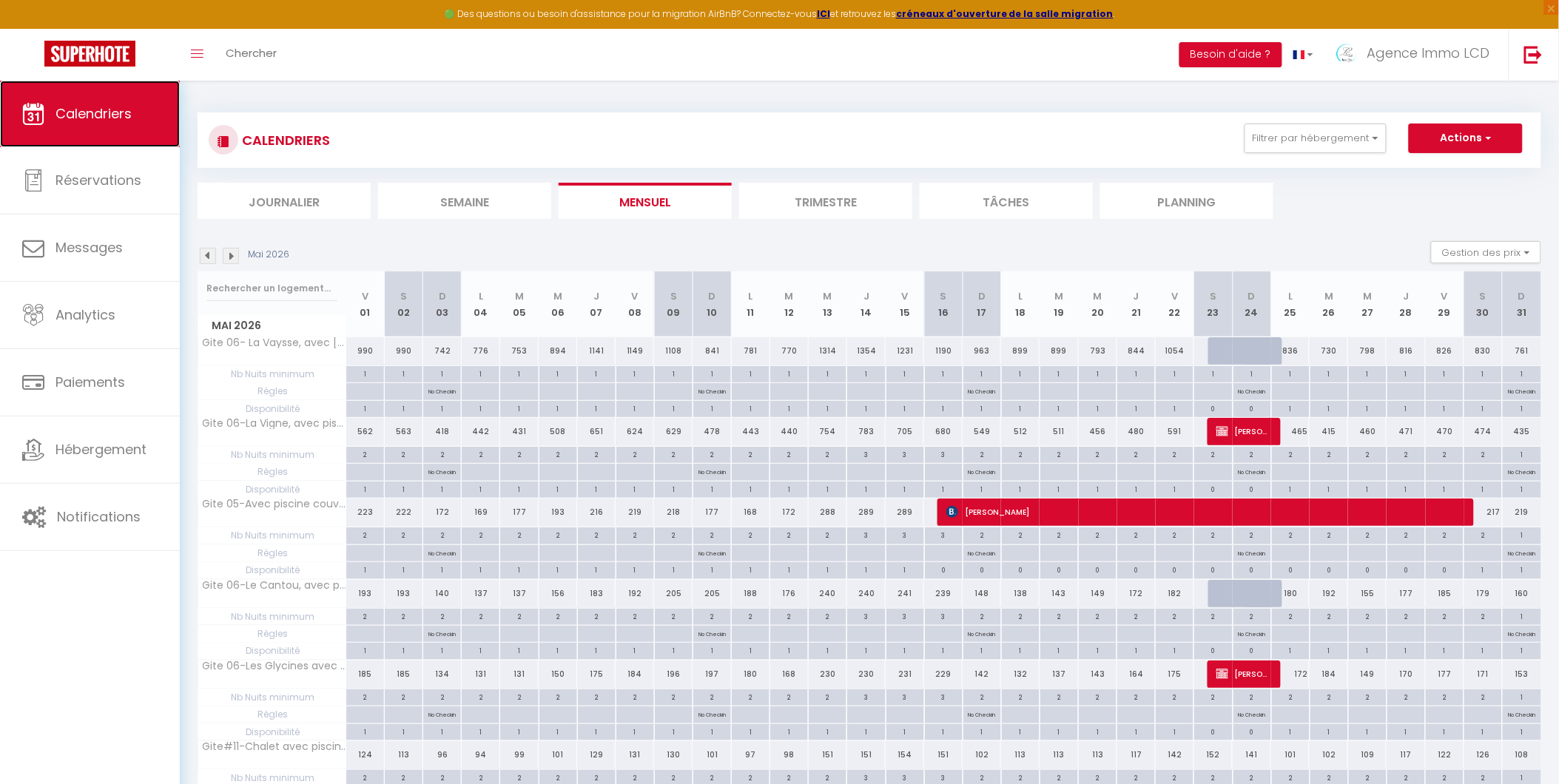
click at [109, 104] on span "Calendriers" at bounding box center [94, 113] width 76 height 19
click at [108, 104] on span "Calendriers" at bounding box center [94, 113] width 76 height 19
